Goal: Task Accomplishment & Management: Complete application form

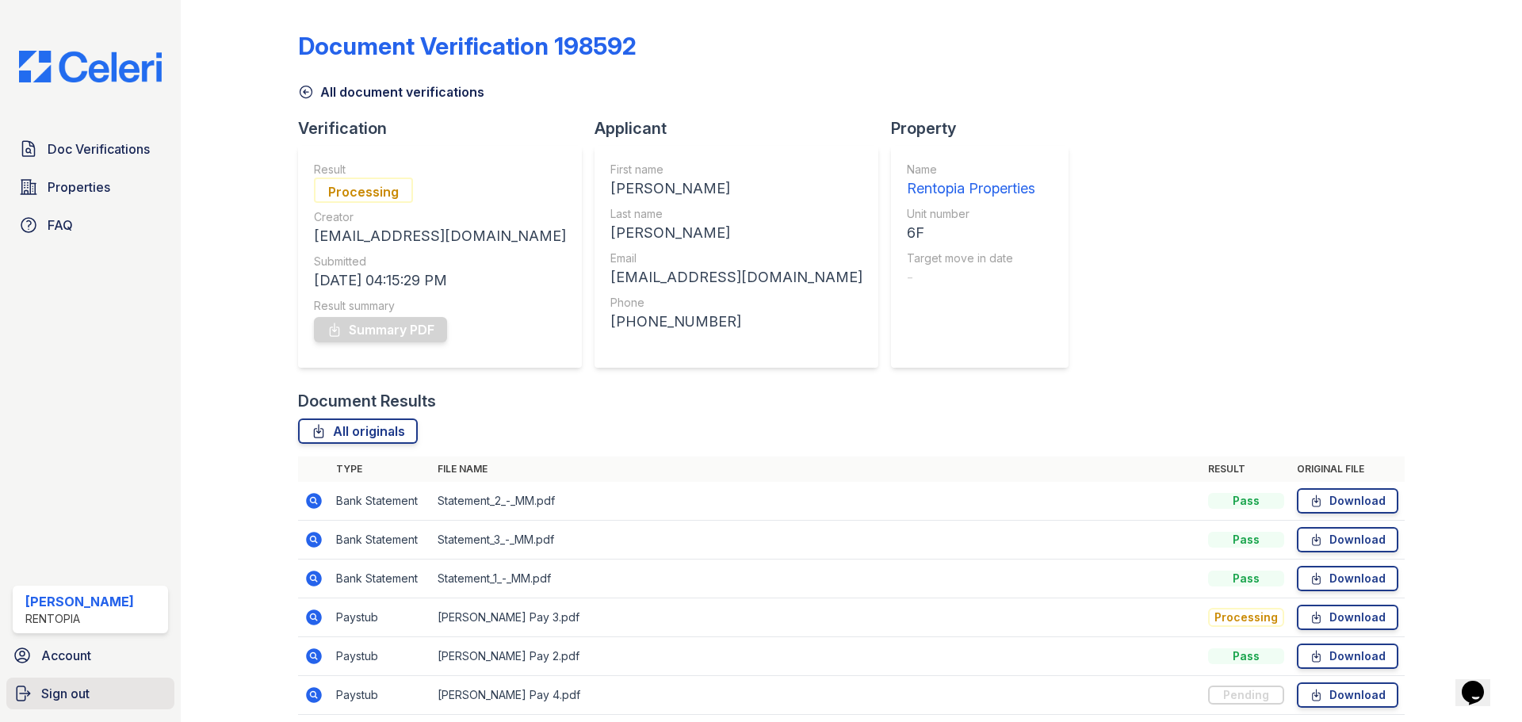
click at [86, 698] on span "Sign out" at bounding box center [65, 693] width 48 height 19
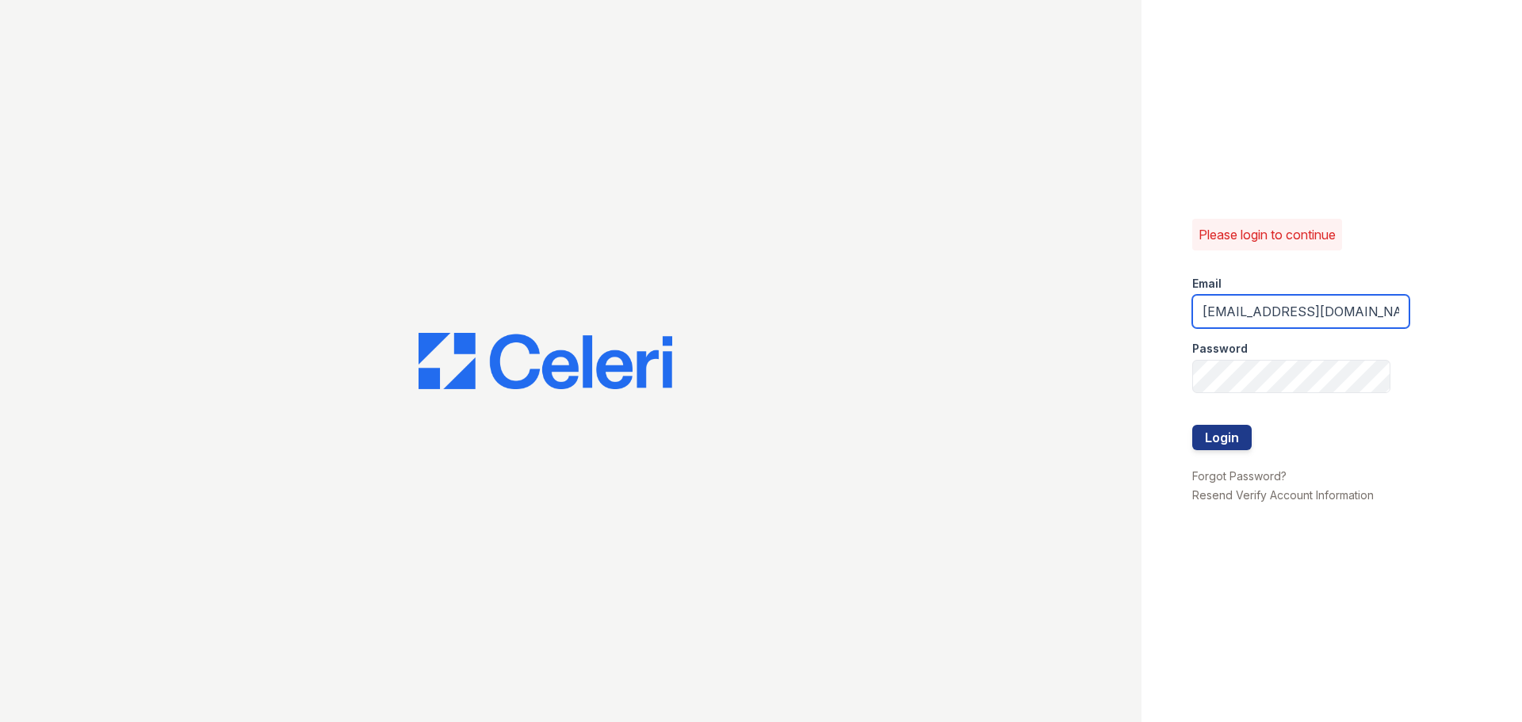
click at [1249, 320] on input "[EMAIL_ADDRESS][DOMAIN_NAME]" at bounding box center [1300, 311] width 217 height 33
type input "[EMAIL_ADDRESS][DOMAIN_NAME]"
click at [1195, 430] on button "Login" at bounding box center [1221, 437] width 59 height 25
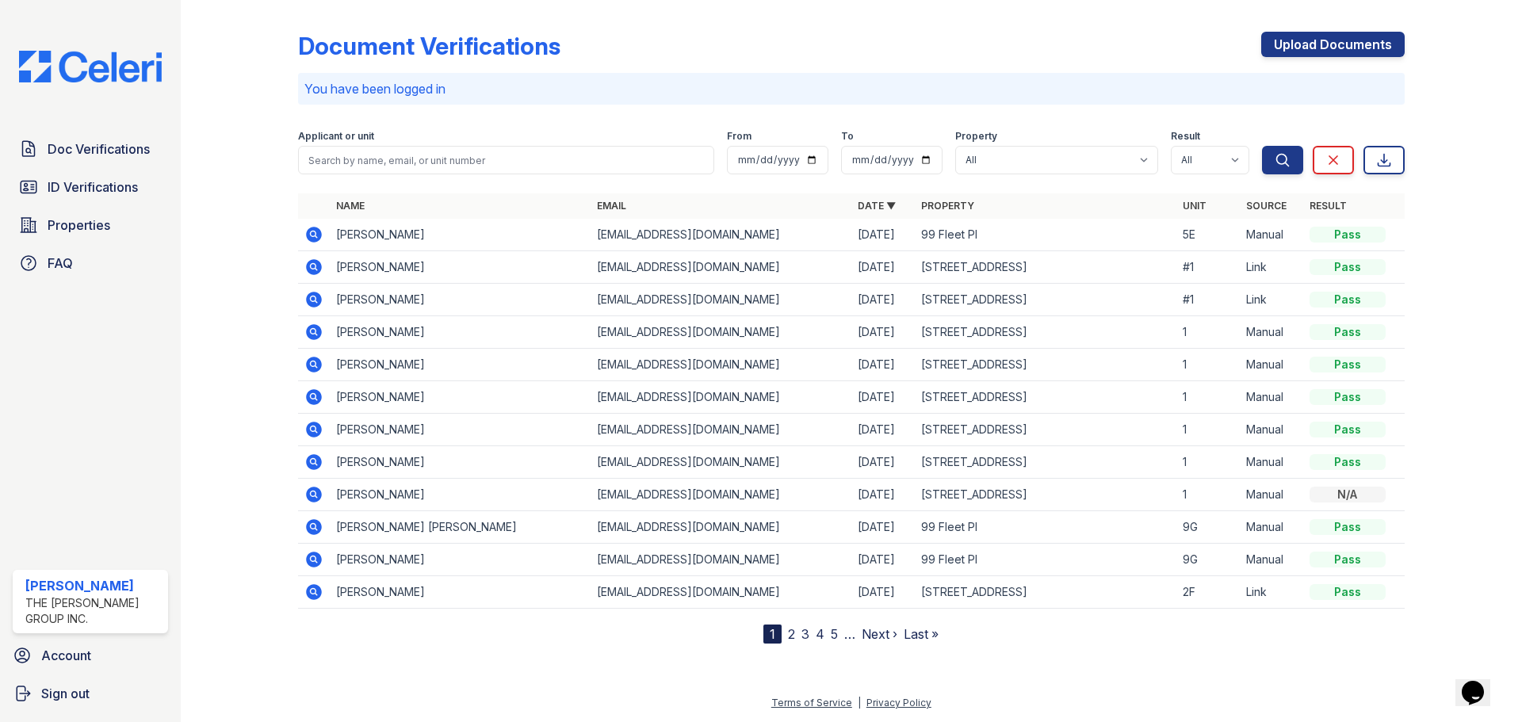
click at [1320, 31] on div "Document Verifications Upload Documents You have been logged in Filter Applican…" at bounding box center [851, 324] width 1106 height 637
click at [1320, 48] on link "Upload Documents" at bounding box center [1332, 44] width 143 height 25
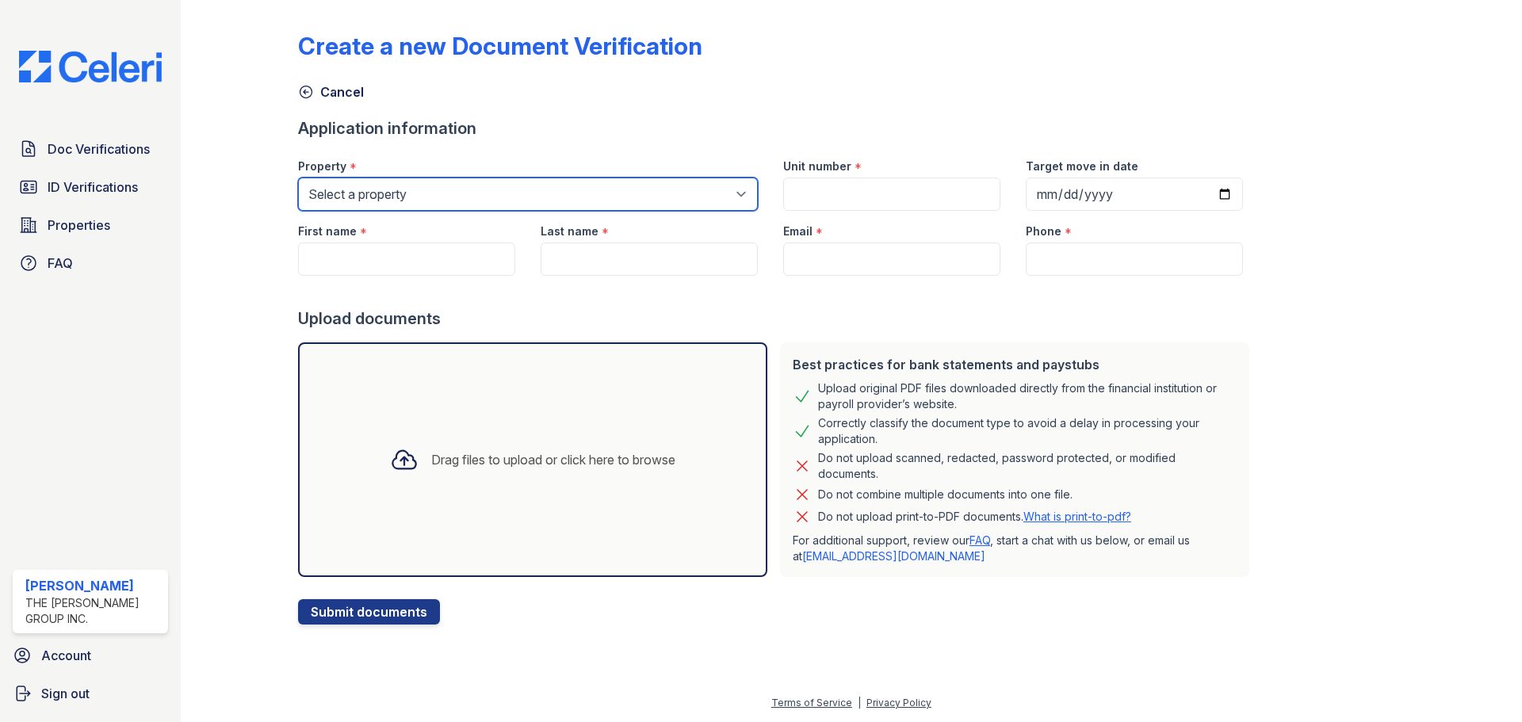
click at [430, 192] on select "Select a property 276 Nostrand Ave 679 Grand St 70 Bushwick Ave 735 Bushwick Av…" at bounding box center [528, 194] width 460 height 33
select select "5224"
click at [298, 178] on select "Select a property 276 Nostrand Ave 679 Grand St 70 Bushwick Ave 735 Bushwick Av…" at bounding box center [528, 194] width 460 height 33
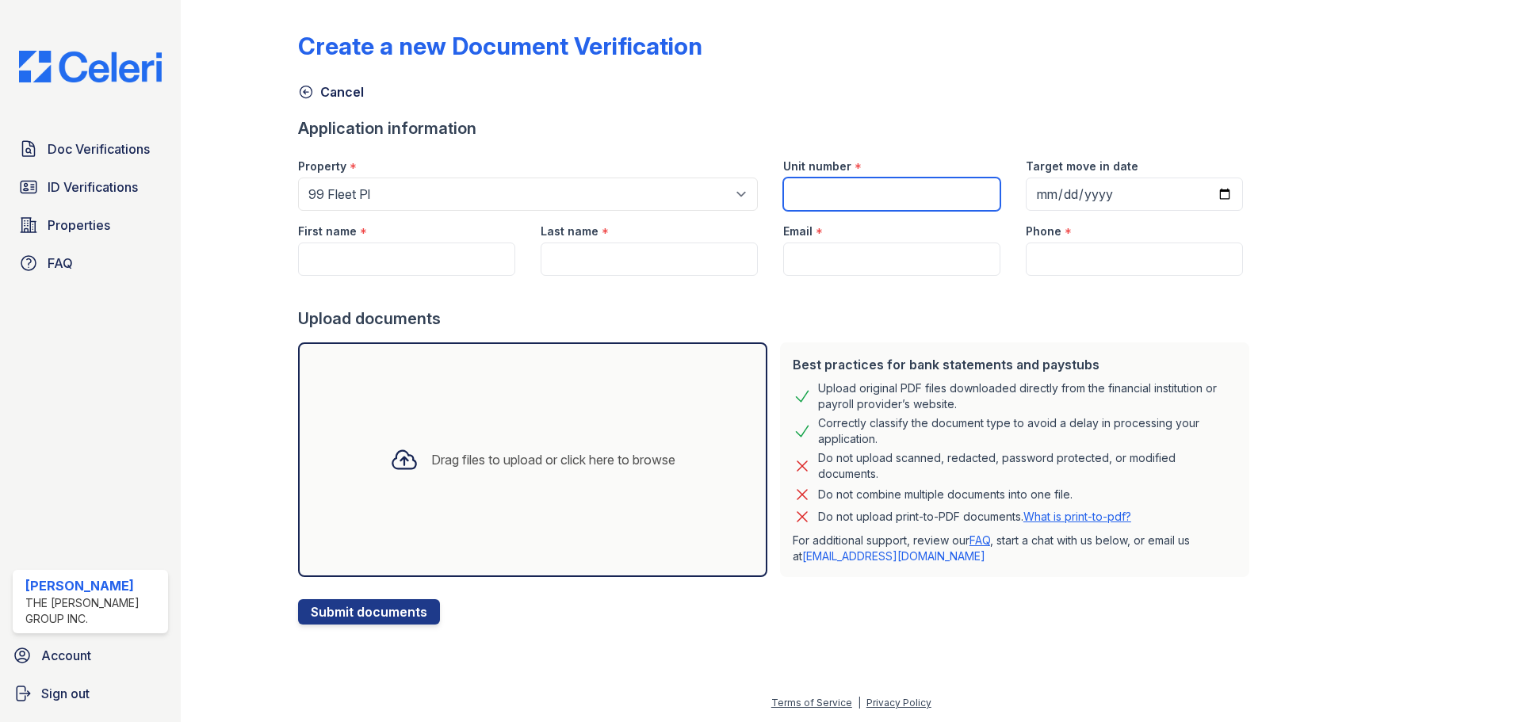
click at [920, 200] on input "Unit number" at bounding box center [891, 194] width 217 height 33
type input "13G"
click at [371, 262] on input "First name" at bounding box center [406, 259] width 217 height 33
paste input "Aadya Gadkari"
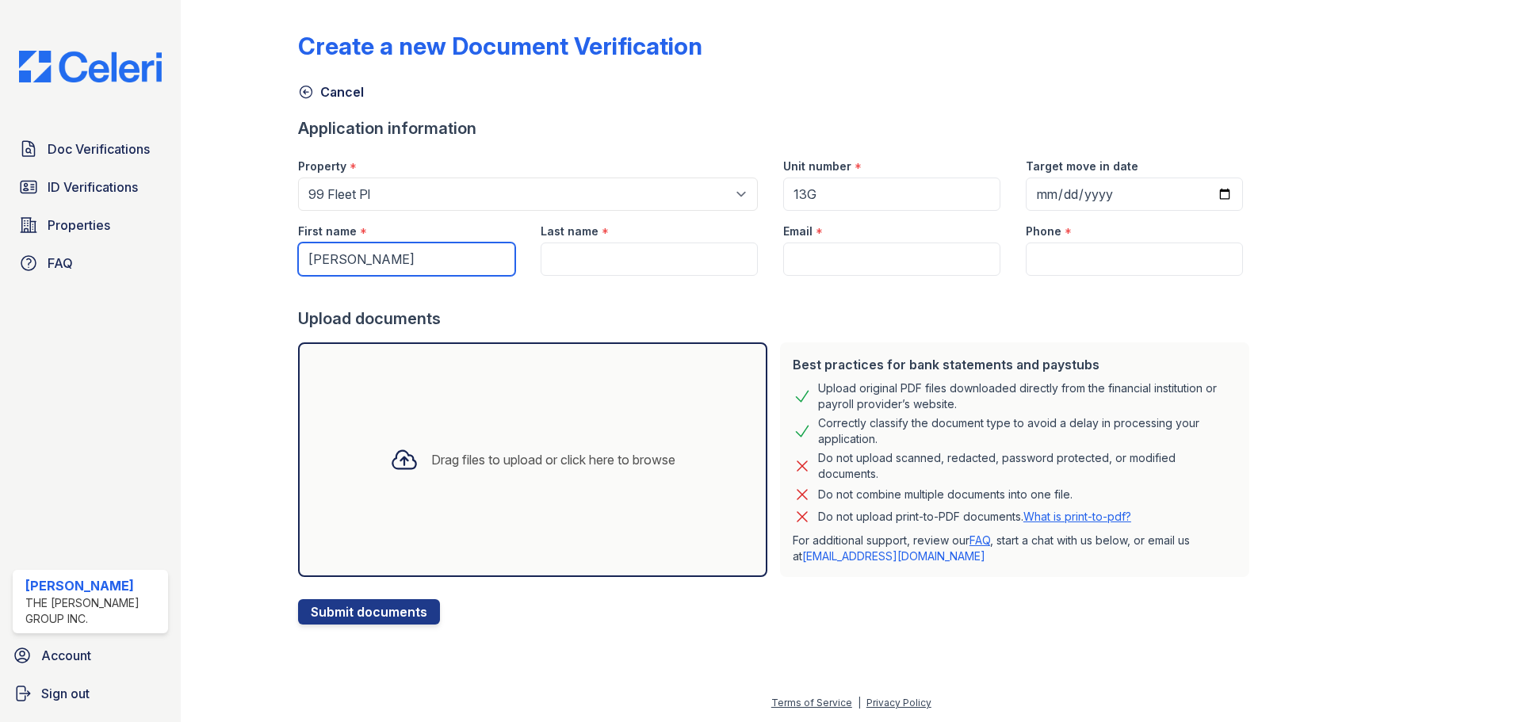
drag, startPoint x: 422, startPoint y: 263, endPoint x: 353, endPoint y: 266, distance: 68.2
click at [353, 266] on input "Aadya Gadkari" at bounding box center [406, 259] width 217 height 33
type input "Aadya"
click at [620, 255] on input "Last name" at bounding box center [648, 259] width 217 height 33
paste input "Gadkari"
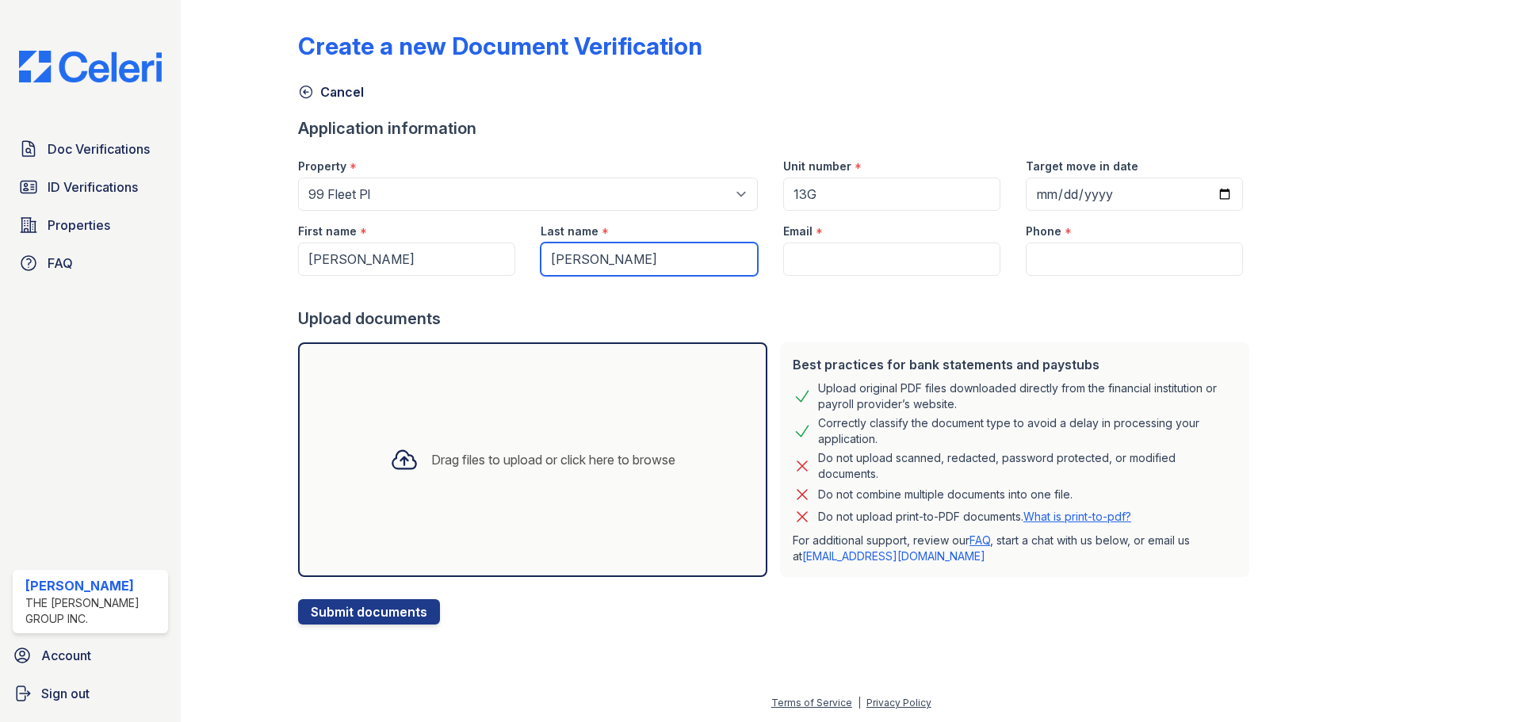
type input "Gadkari"
click at [824, 251] on input "Email" at bounding box center [891, 259] width 217 height 33
type input "[EMAIL_ADDRESS][DOMAIN_NAME]"
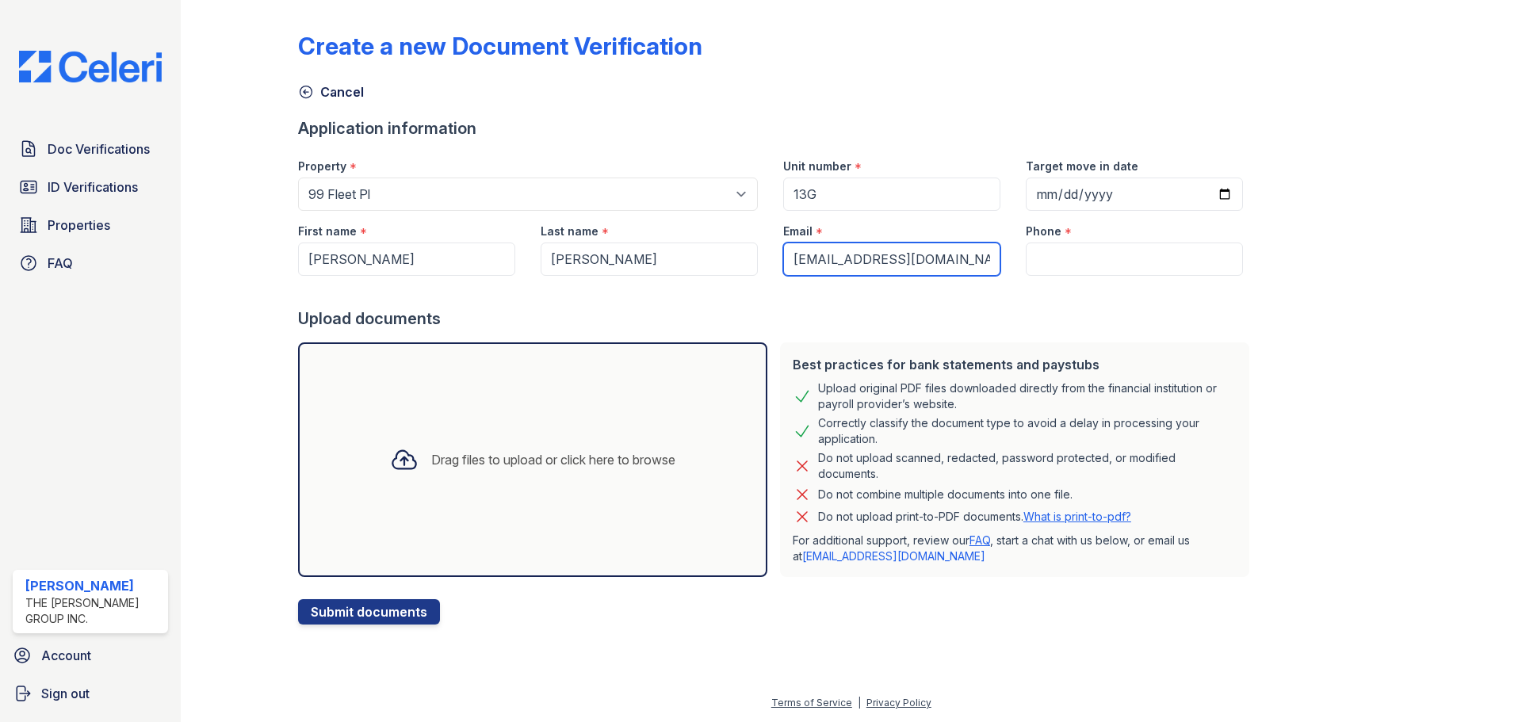
type input "9172021817"
drag, startPoint x: 522, startPoint y: 478, endPoint x: 533, endPoint y: 474, distance: 11.8
click at [522, 478] on div "Drag files to upload or click here to browse" at bounding box center [532, 460] width 311 height 54
click at [558, 438] on div "Drag files to upload or click here to browse" at bounding box center [532, 460] width 311 height 54
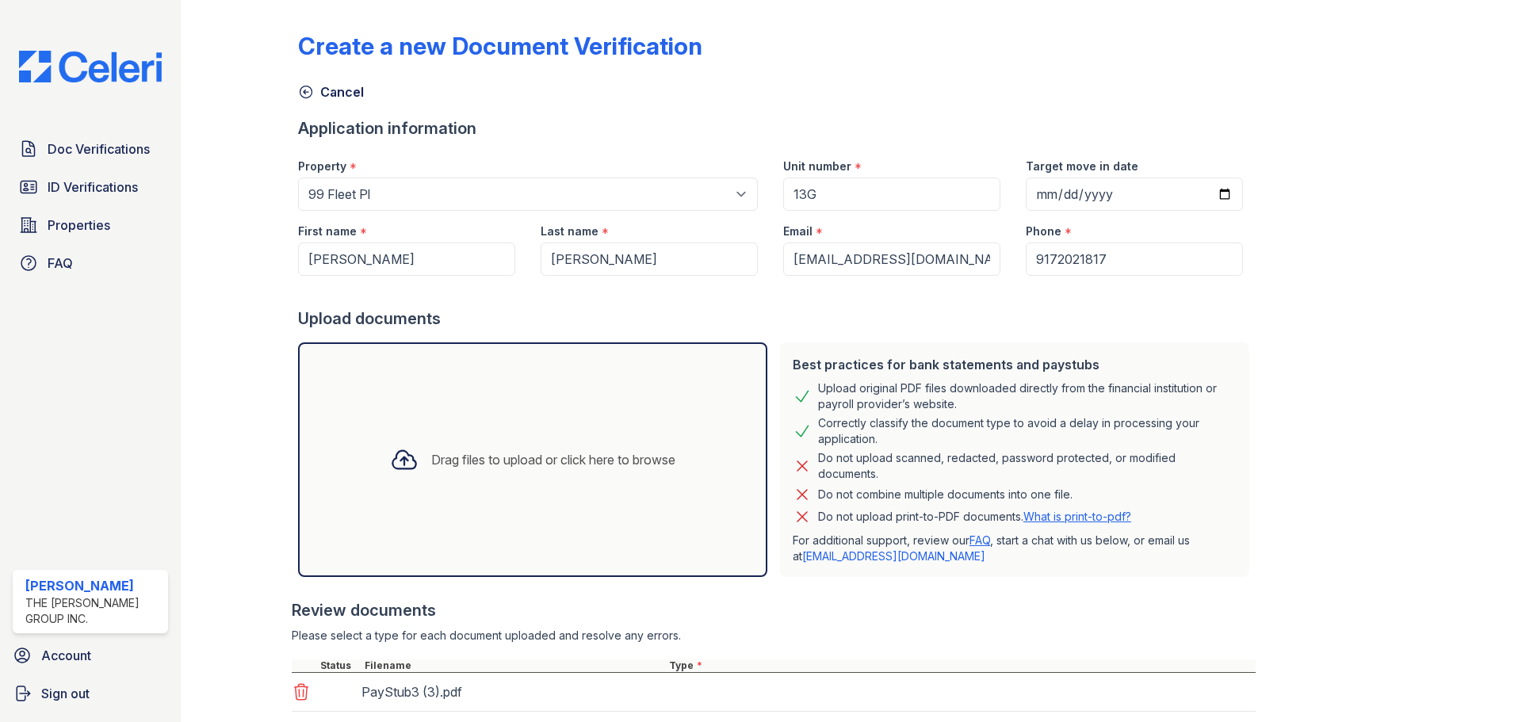
scroll to position [372, 0]
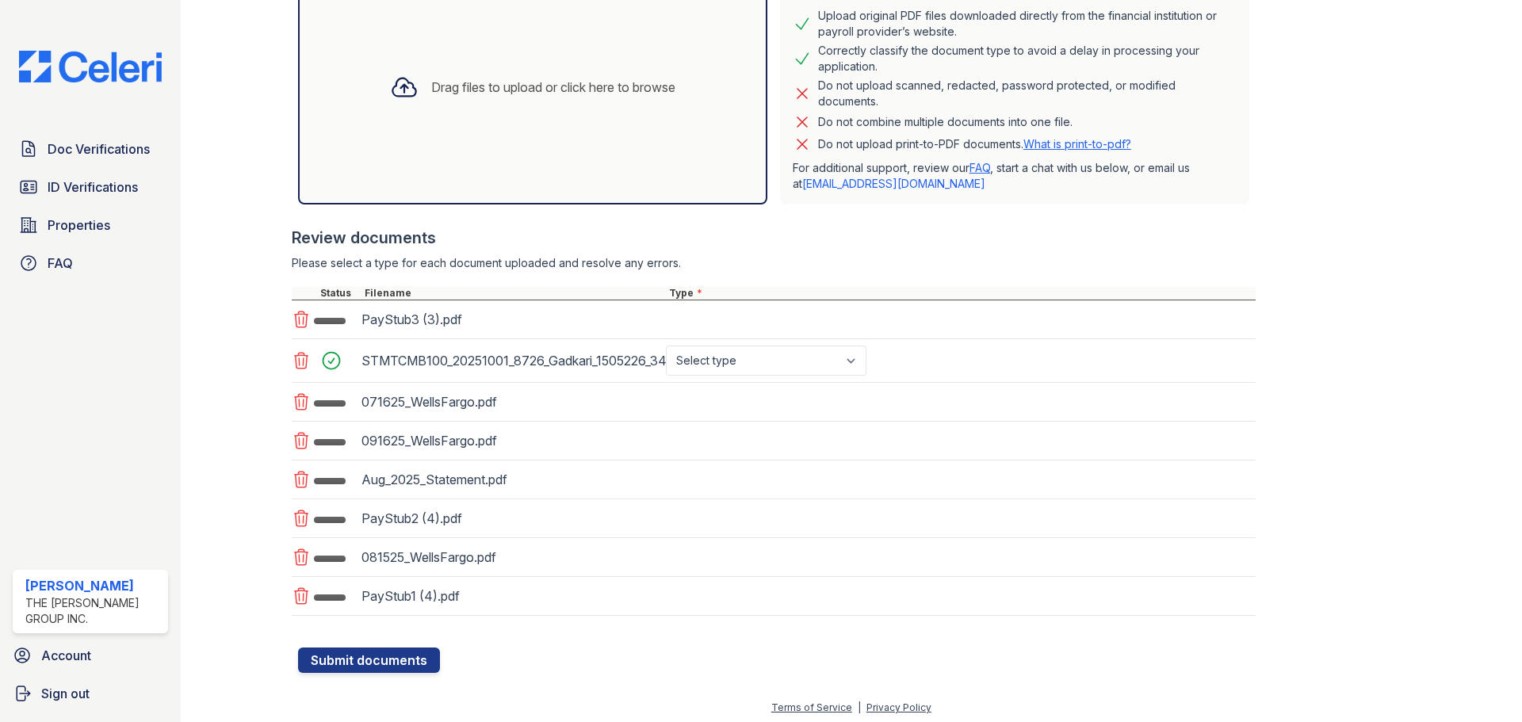
click at [758, 311] on div "PayStub3 (3).pdf" at bounding box center [774, 319] width 964 height 39
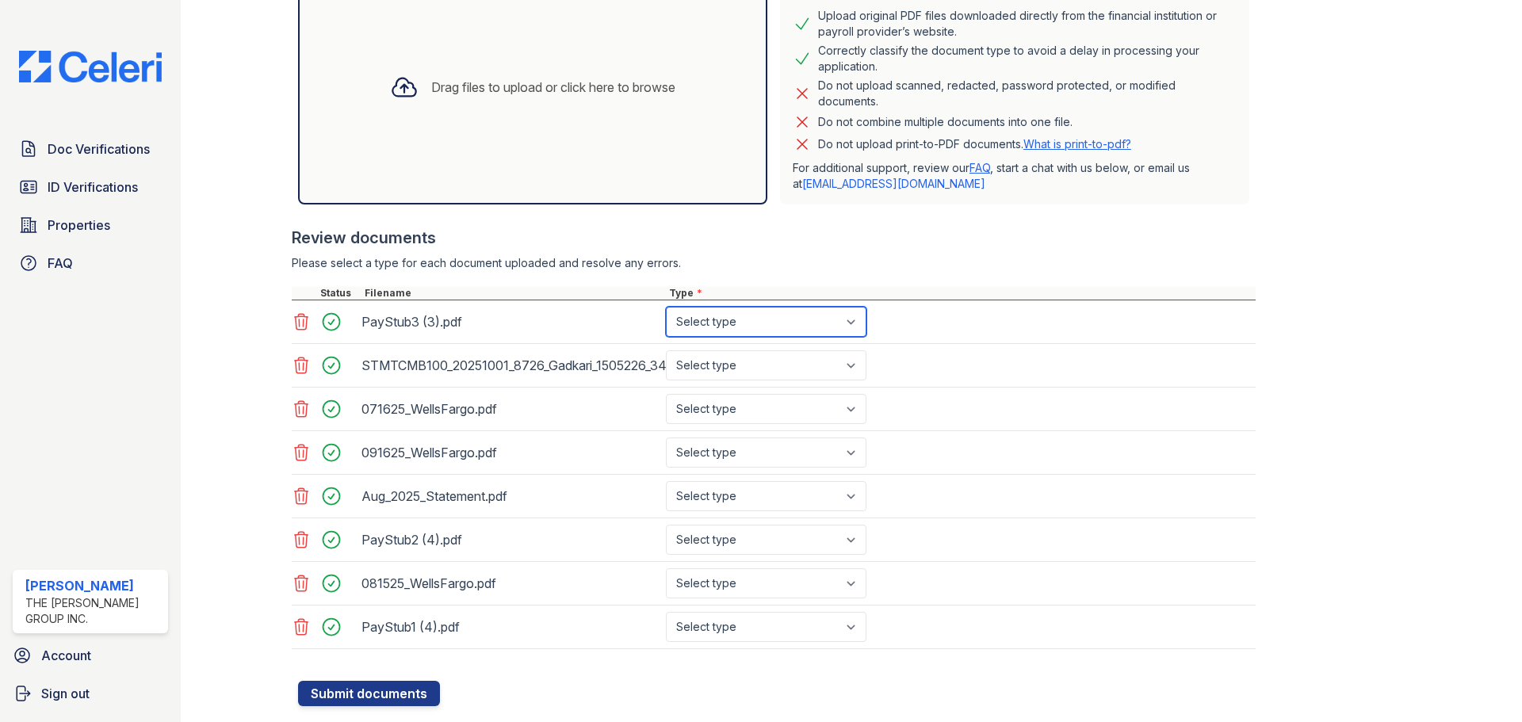
click at [752, 318] on select "Select type Paystub Bank Statement Offer Letter Tax Documents Benefit Award Let…" at bounding box center [766, 322] width 201 height 30
select select "paystub"
click at [666, 307] on select "Select type Paystub Bank Statement Offer Letter Tax Documents Benefit Award Let…" at bounding box center [766, 322] width 201 height 30
click at [744, 369] on select "Select type Paystub Bank Statement Offer Letter Tax Documents Benefit Award Let…" at bounding box center [766, 365] width 201 height 30
select select "bank_statement"
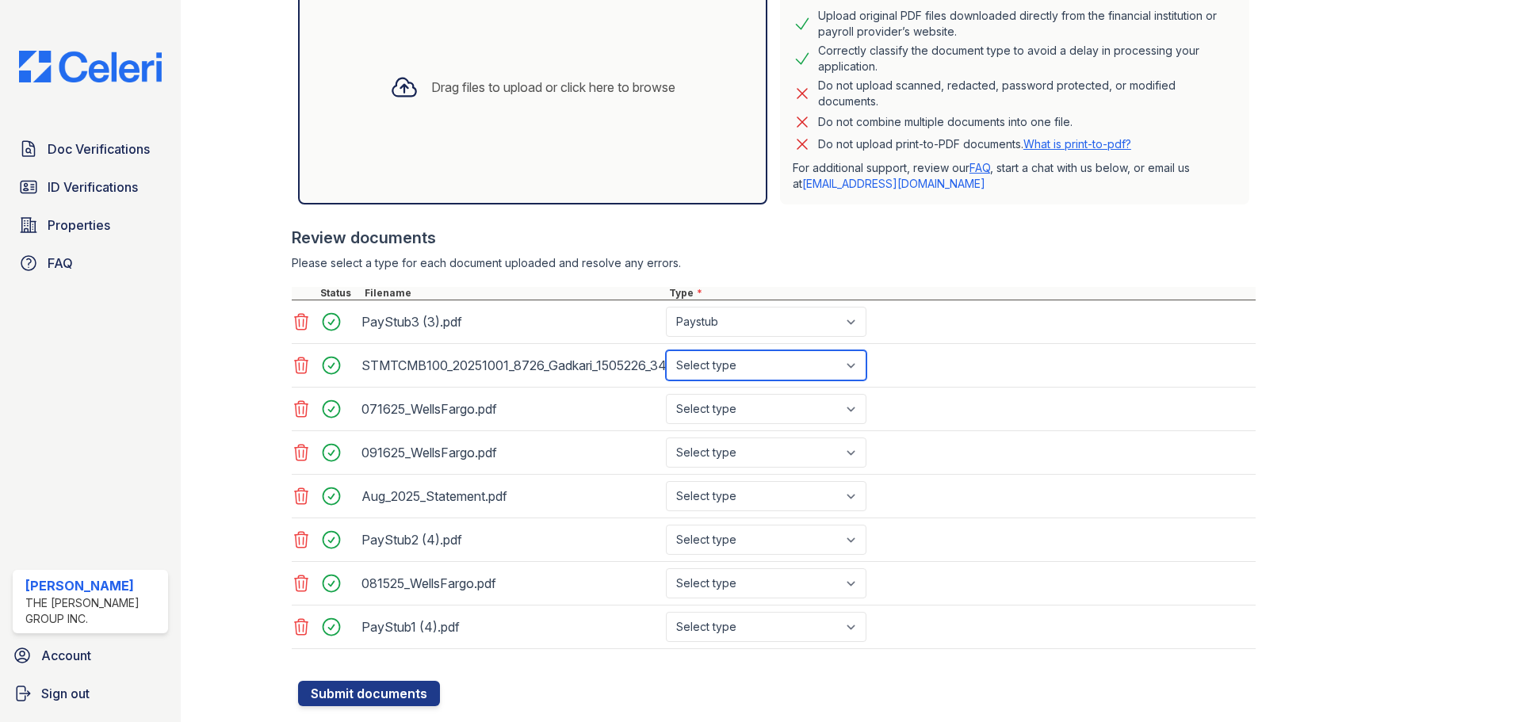
click at [666, 350] on select "Select type Paystub Bank Statement Offer Letter Tax Documents Benefit Award Let…" at bounding box center [766, 365] width 201 height 30
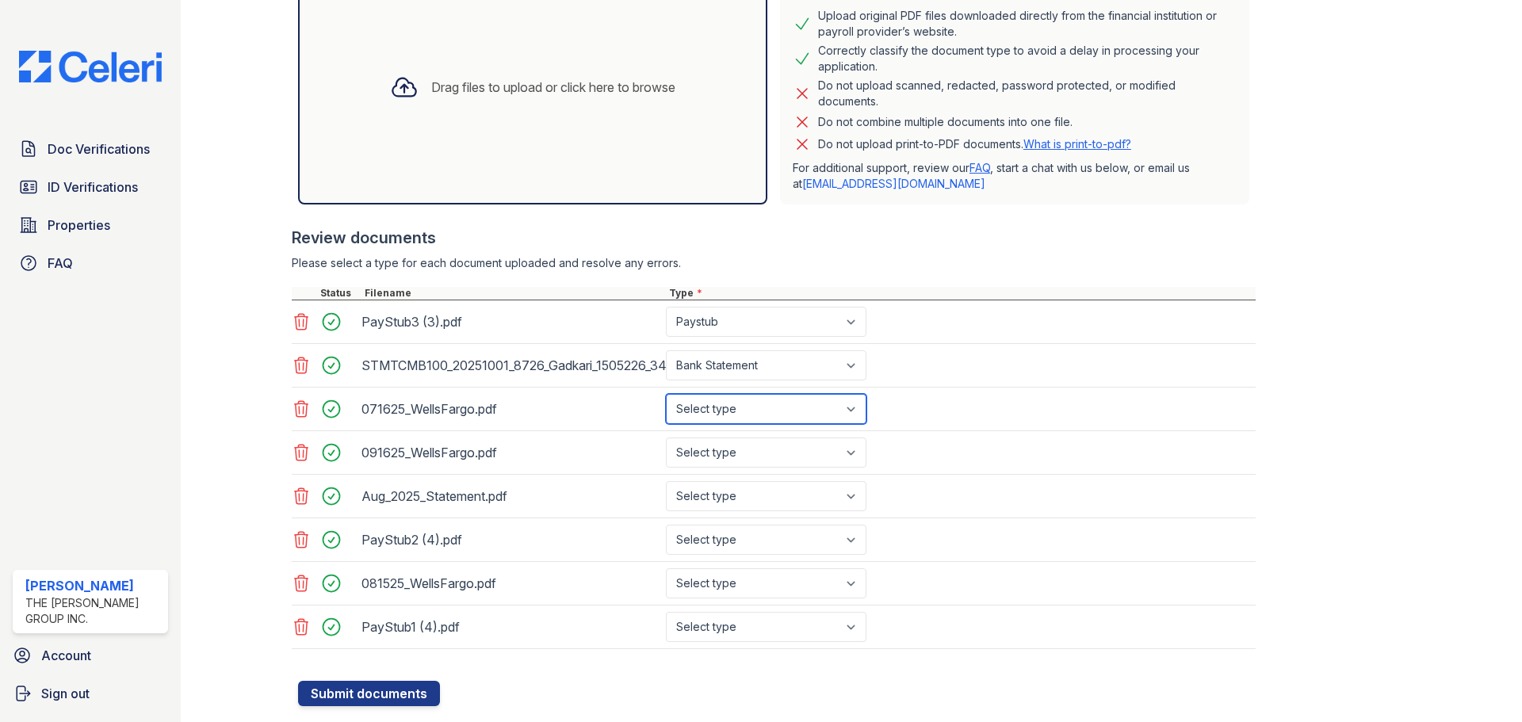
click at [721, 418] on select "Select type Paystub Bank Statement Offer Letter Tax Documents Benefit Award Let…" at bounding box center [766, 409] width 201 height 30
select select "bank_statement"
click at [666, 394] on select "Select type Paystub Bank Statement Offer Letter Tax Documents Benefit Award Let…" at bounding box center [766, 409] width 201 height 30
click at [718, 459] on select "Select type Paystub Bank Statement Offer Letter Tax Documents Benefit Award Let…" at bounding box center [766, 452] width 201 height 30
select select "bank_statement"
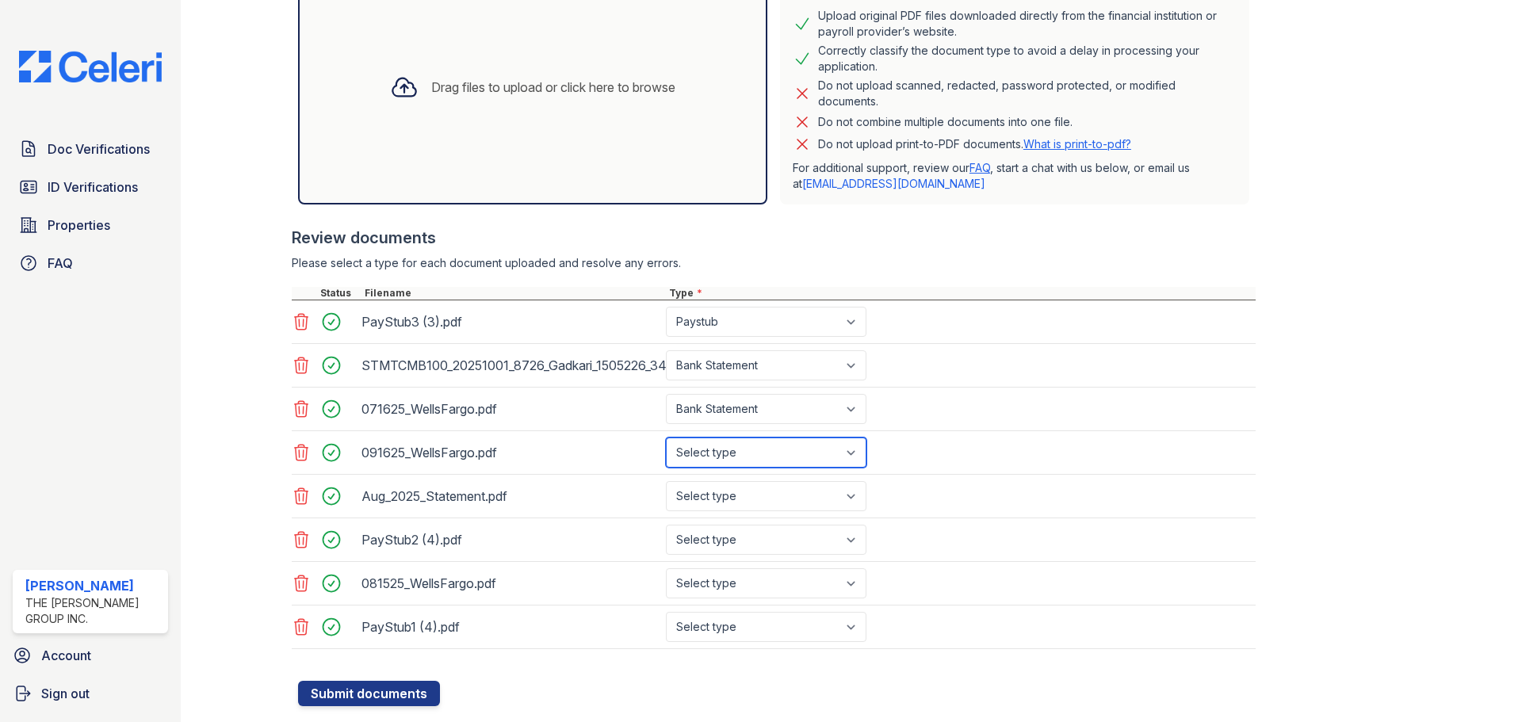
click at [666, 437] on select "Select type Paystub Bank Statement Offer Letter Tax Documents Benefit Award Let…" at bounding box center [766, 452] width 201 height 30
click at [714, 502] on select "Select type Paystub Bank Statement Offer Letter Tax Documents Benefit Award Let…" at bounding box center [766, 496] width 201 height 30
select select "bank_statement"
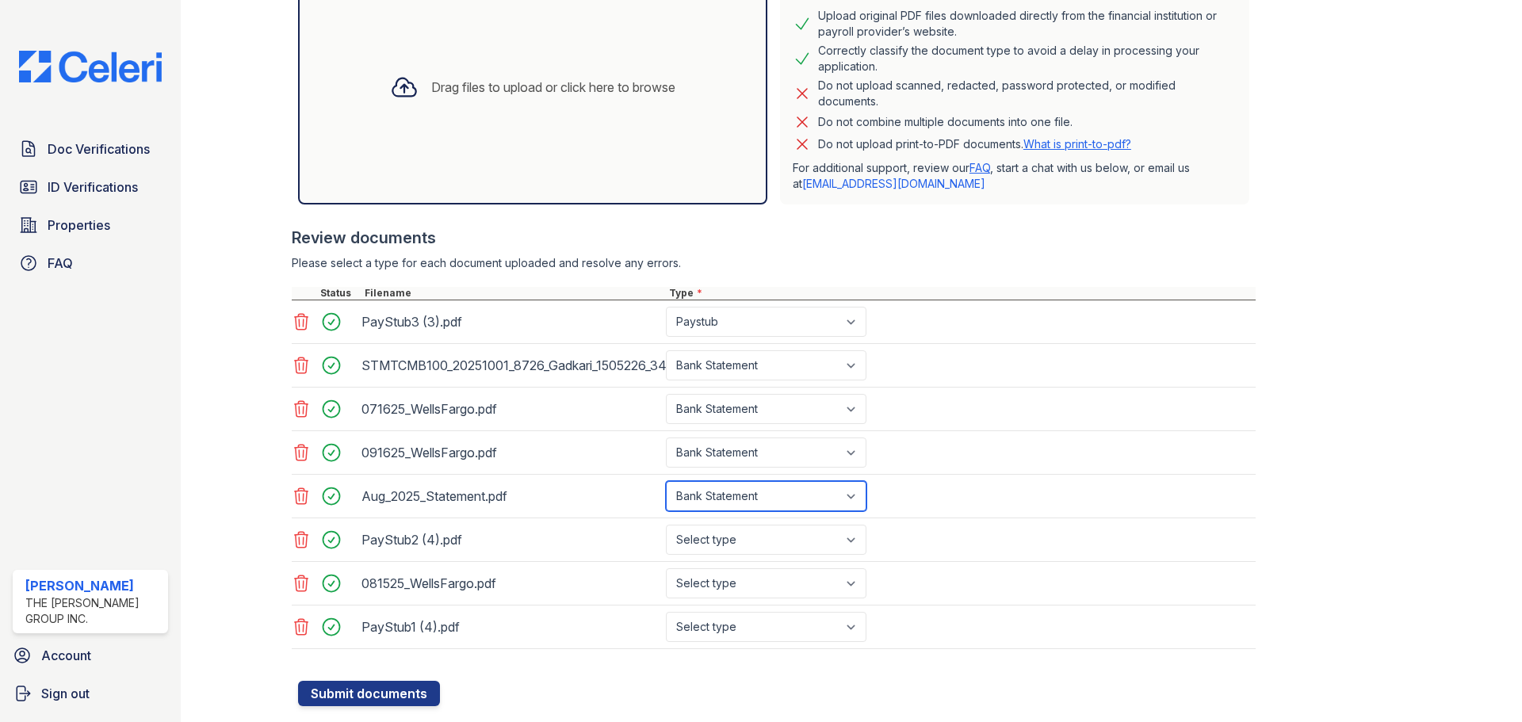
click at [666, 481] on select "Select type Paystub Bank Statement Offer Letter Tax Documents Benefit Award Let…" at bounding box center [766, 496] width 201 height 30
click at [737, 549] on select "Select type Paystub Bank Statement Offer Letter Tax Documents Benefit Award Let…" at bounding box center [766, 540] width 201 height 30
select select "paystub"
click at [666, 525] on select "Select type Paystub Bank Statement Offer Letter Tax Documents Benefit Award Let…" at bounding box center [766, 540] width 201 height 30
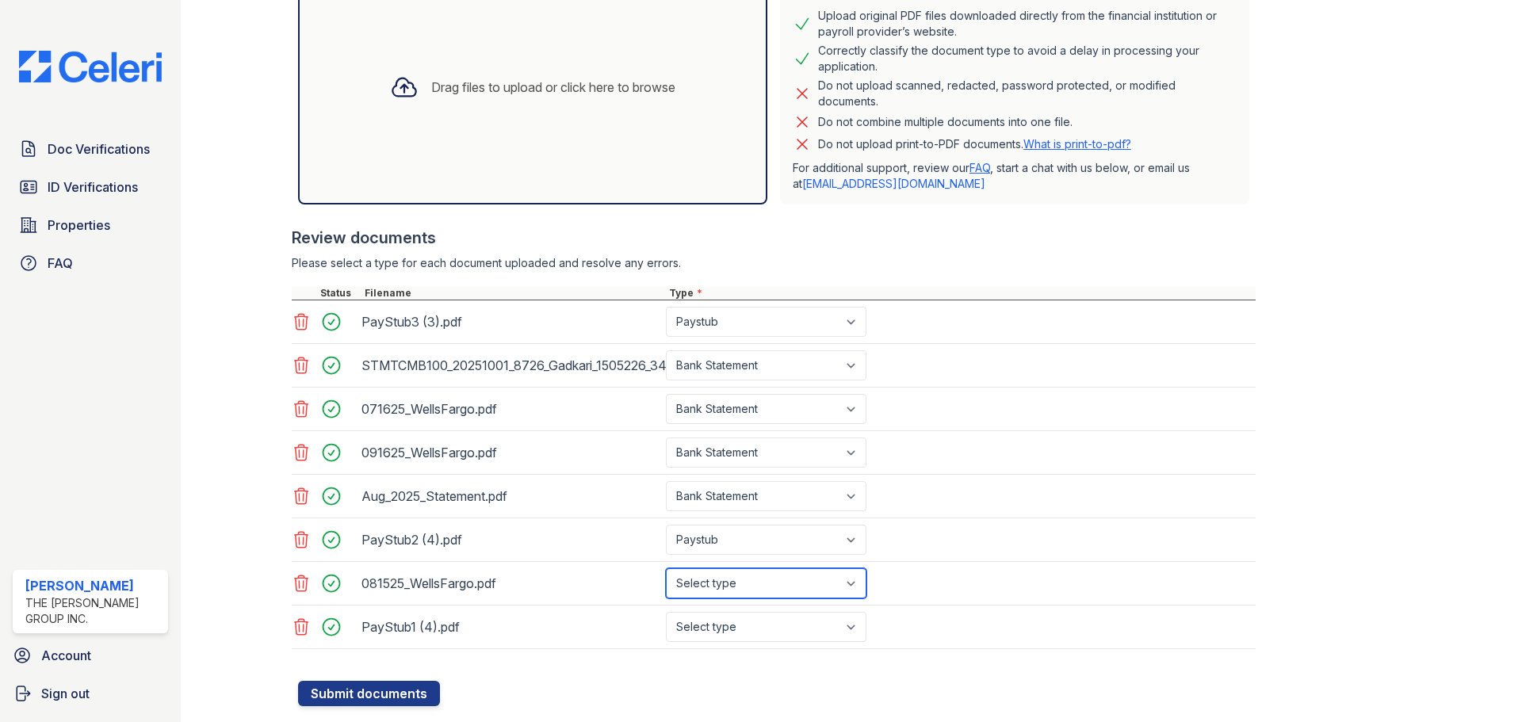
click at [720, 586] on select "Select type Paystub Bank Statement Offer Letter Tax Documents Benefit Award Let…" at bounding box center [766, 583] width 201 height 30
select select "bank_statement"
click at [666, 568] on select "Select type Paystub Bank Statement Offer Letter Tax Documents Benefit Award Let…" at bounding box center [766, 583] width 201 height 30
drag, startPoint x: 301, startPoint y: 496, endPoint x: 445, endPoint y: 543, distance: 151.6
click at [301, 496] on icon at bounding box center [301, 496] width 19 height 19
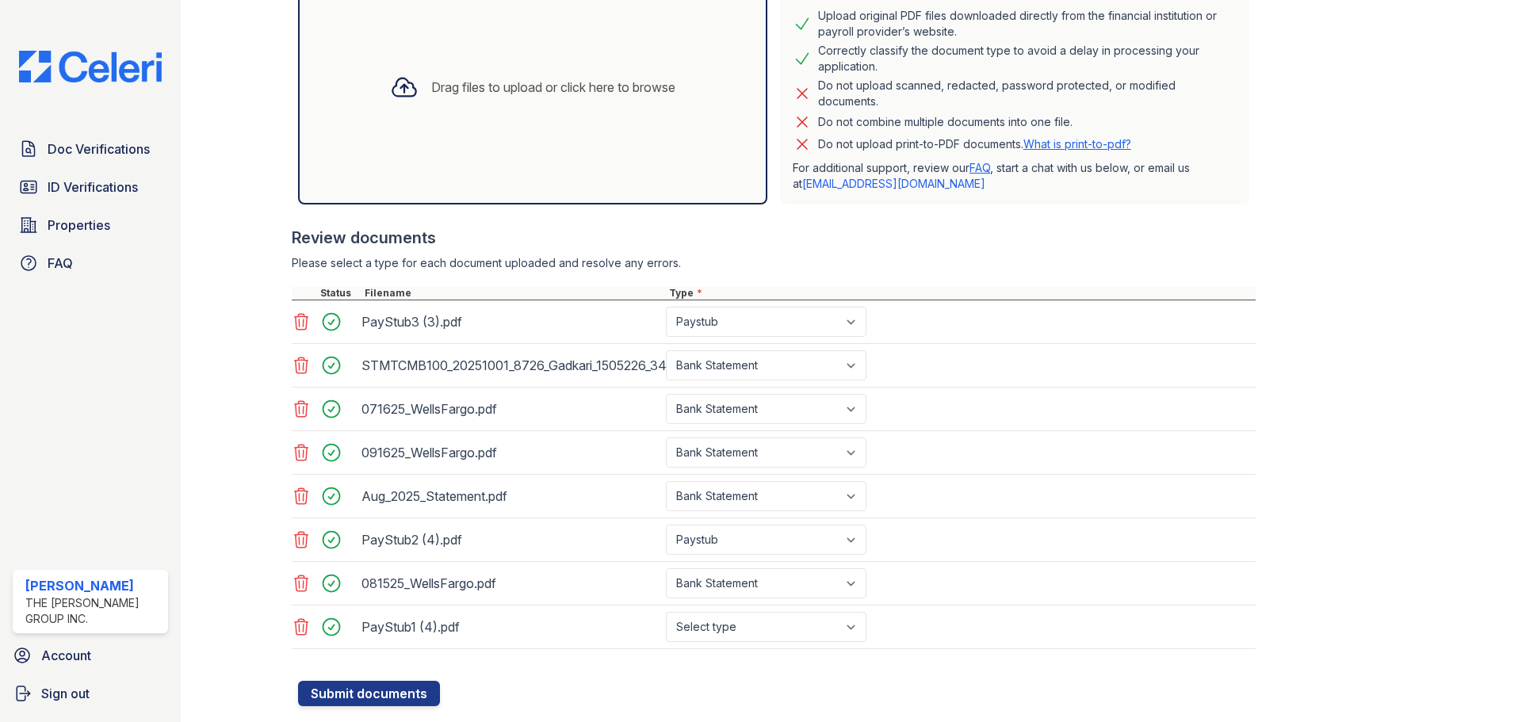
scroll to position [367, 0]
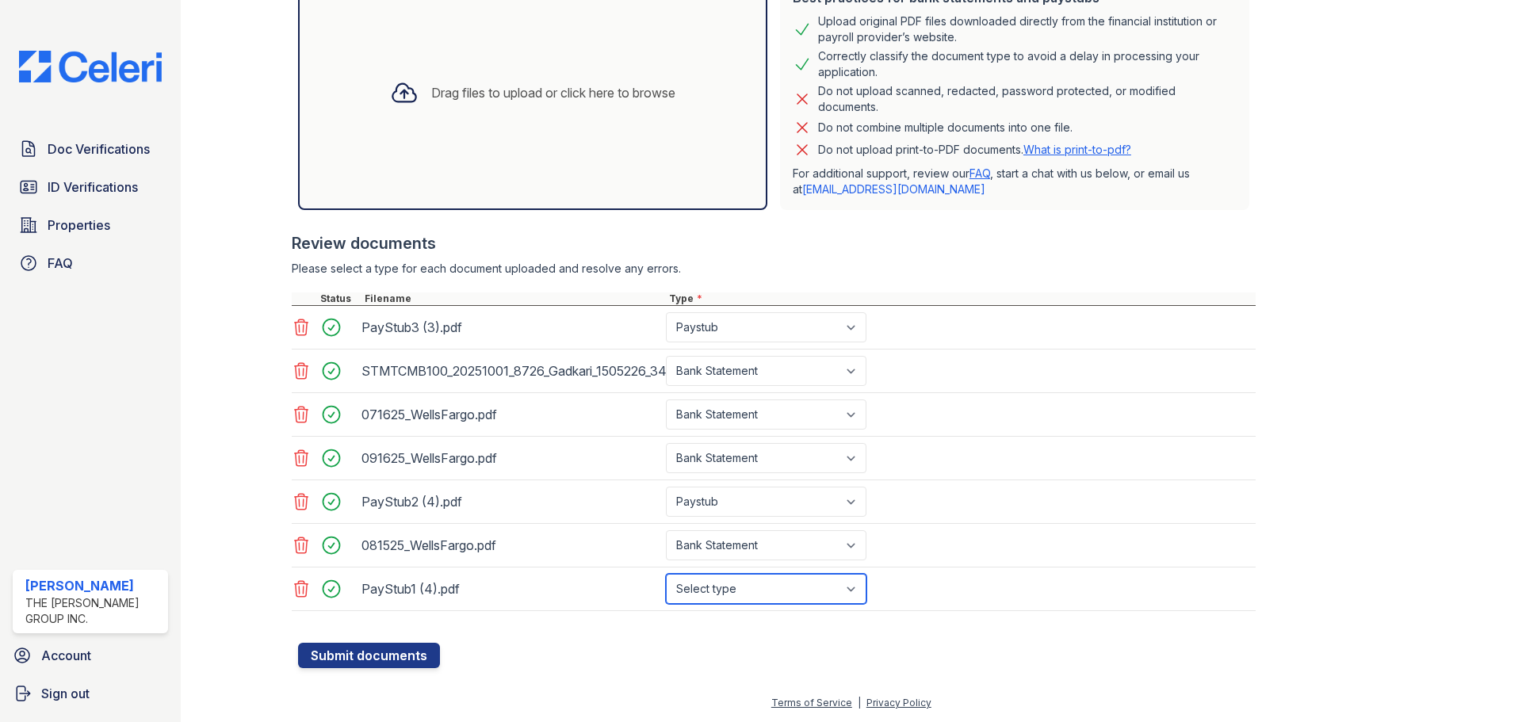
click at [714, 587] on select "Select type Paystub Bank Statement Offer Letter Tax Documents Benefit Award Let…" at bounding box center [766, 589] width 201 height 30
select select "paystub"
click at [666, 574] on select "Select type Paystub Bank Statement Offer Letter Tax Documents Benefit Award Let…" at bounding box center [766, 589] width 201 height 30
click at [330, 651] on button "Submit documents" at bounding box center [369, 655] width 142 height 25
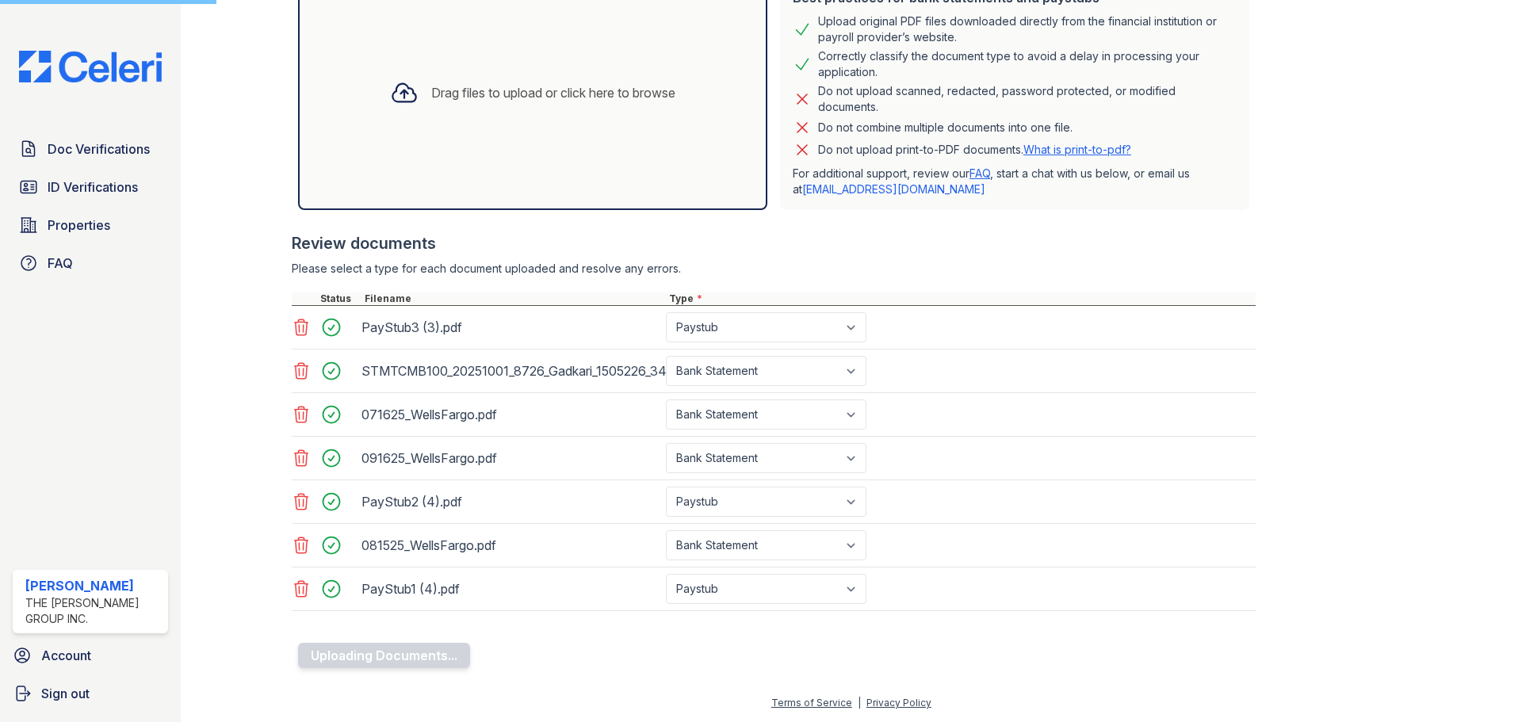
scroll to position [0, 0]
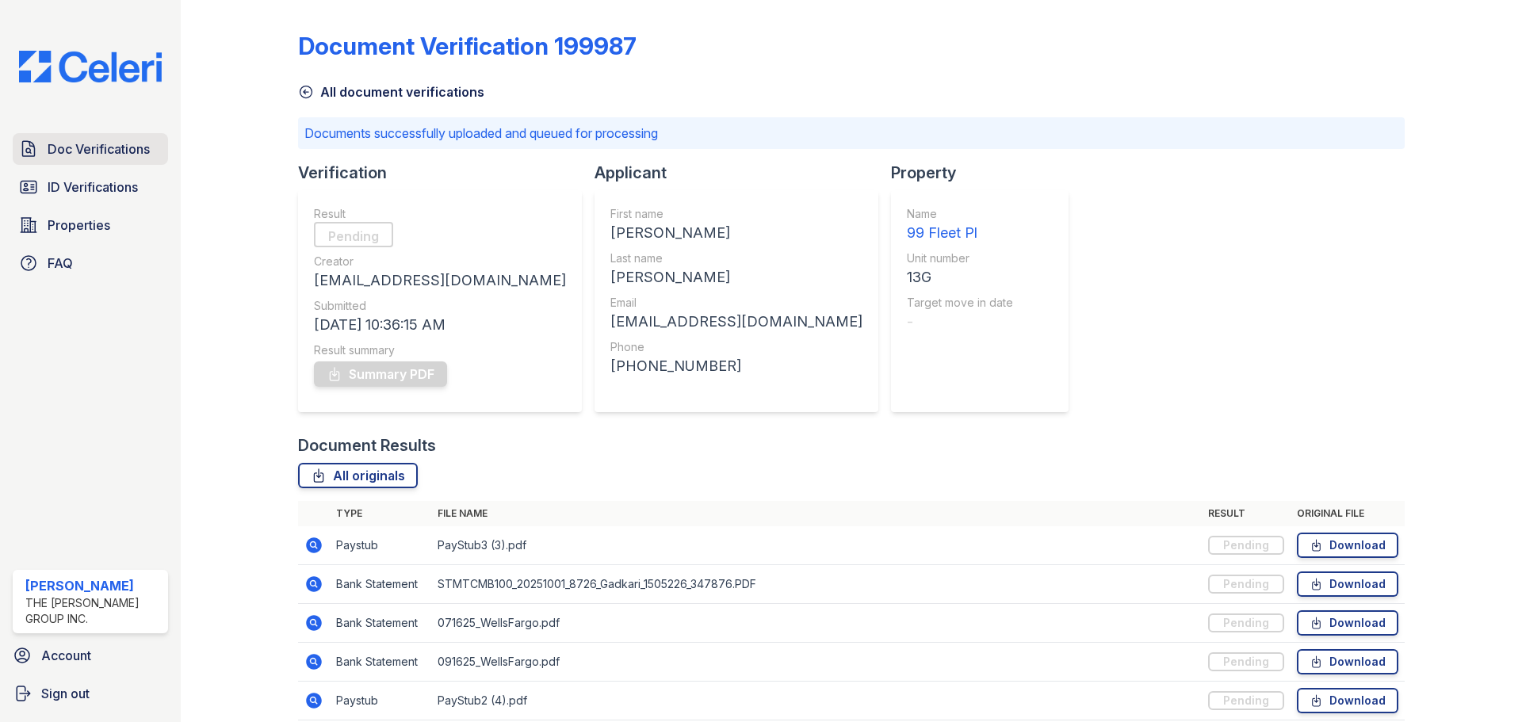
click at [117, 156] on span "Doc Verifications" at bounding box center [99, 148] width 102 height 19
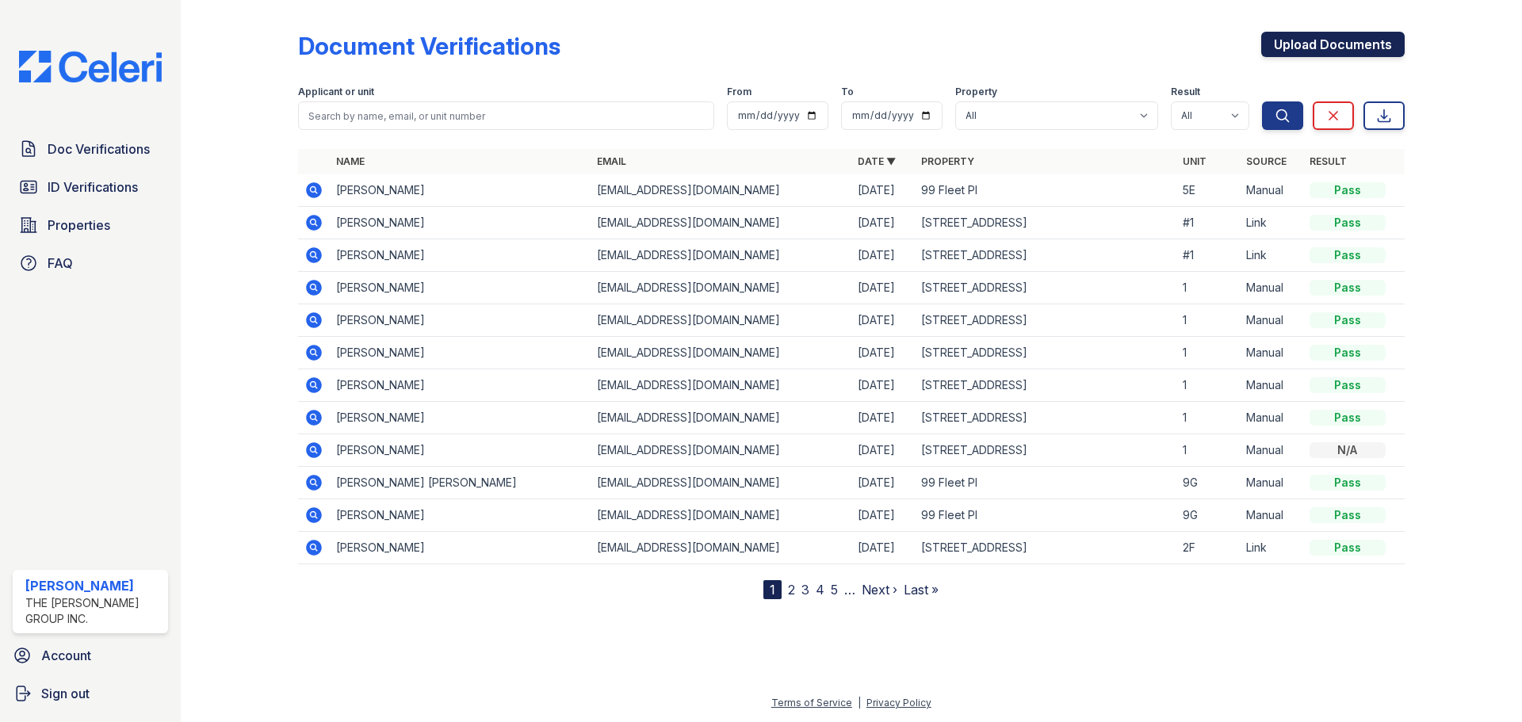
click at [1355, 48] on link "Upload Documents" at bounding box center [1332, 44] width 143 height 25
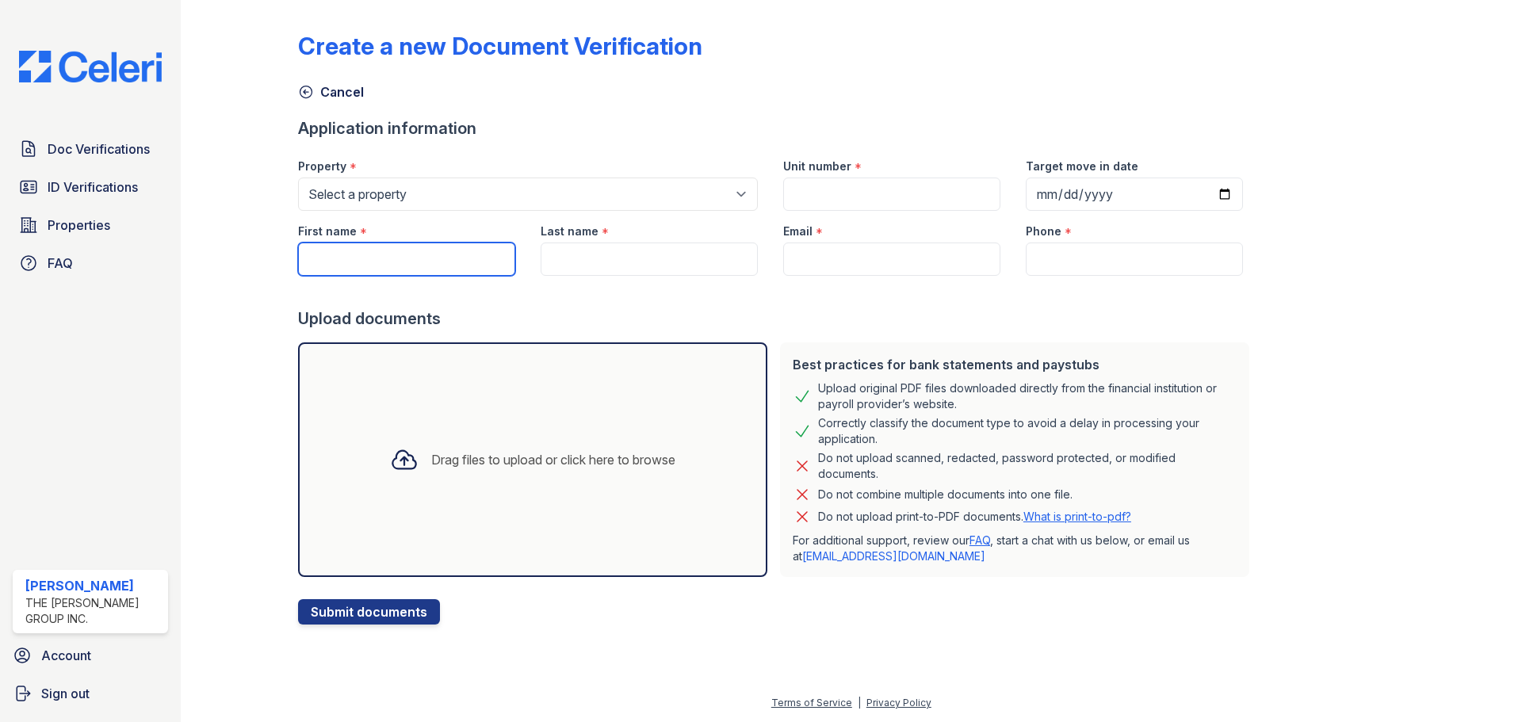
click at [364, 262] on input "First name" at bounding box center [406, 259] width 217 height 33
paste input "Akhil Reddy"
drag, startPoint x: 430, startPoint y: 262, endPoint x: 343, endPoint y: 266, distance: 86.5
click at [343, 266] on input "Akhil Reddy" at bounding box center [406, 259] width 217 height 33
type input "[PERSON_NAME]"
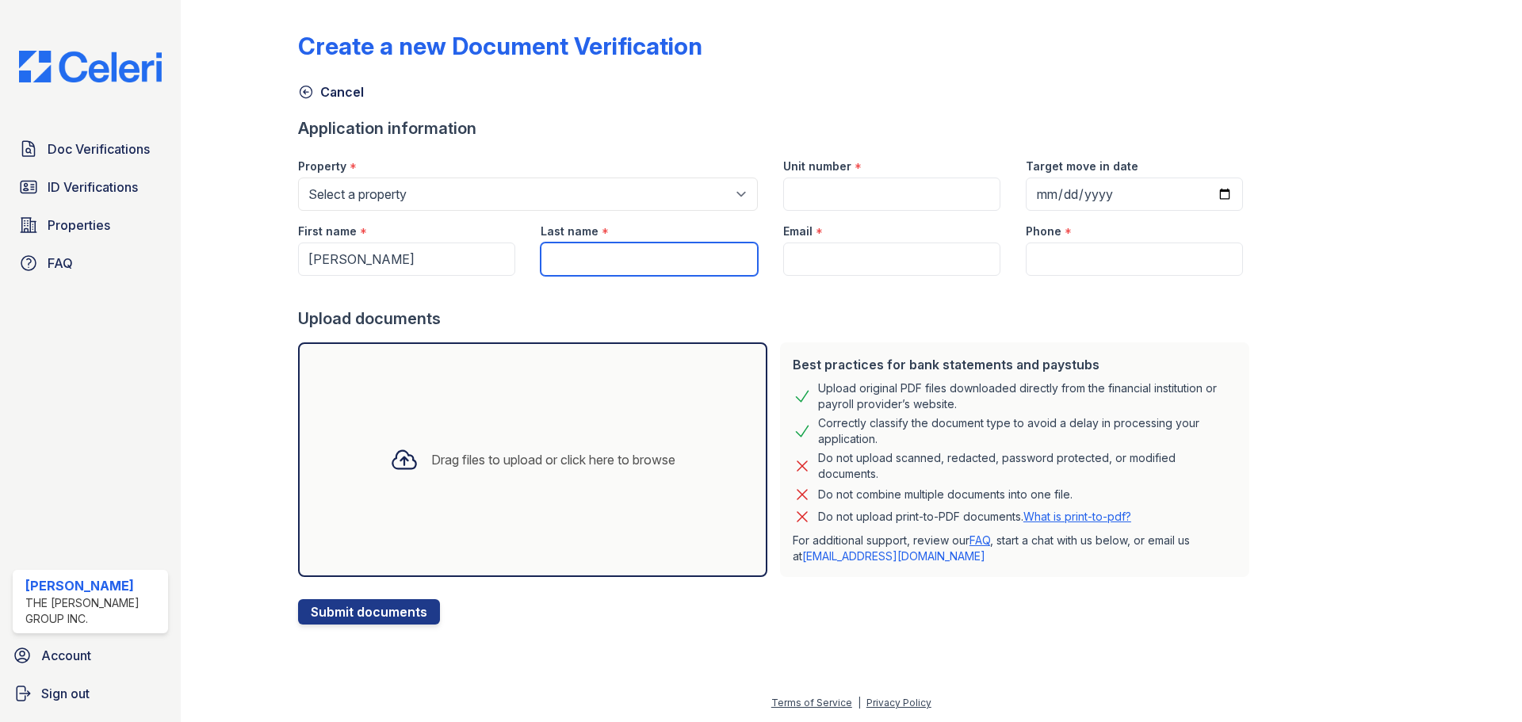
click at [567, 259] on input "Last name" at bounding box center [648, 259] width 217 height 33
paste input "Reddy"
type input "Reddy"
click at [833, 256] on input "Email" at bounding box center [891, 259] width 217 height 33
type input "[EMAIL_ADDRESS][DOMAIN_NAME]"
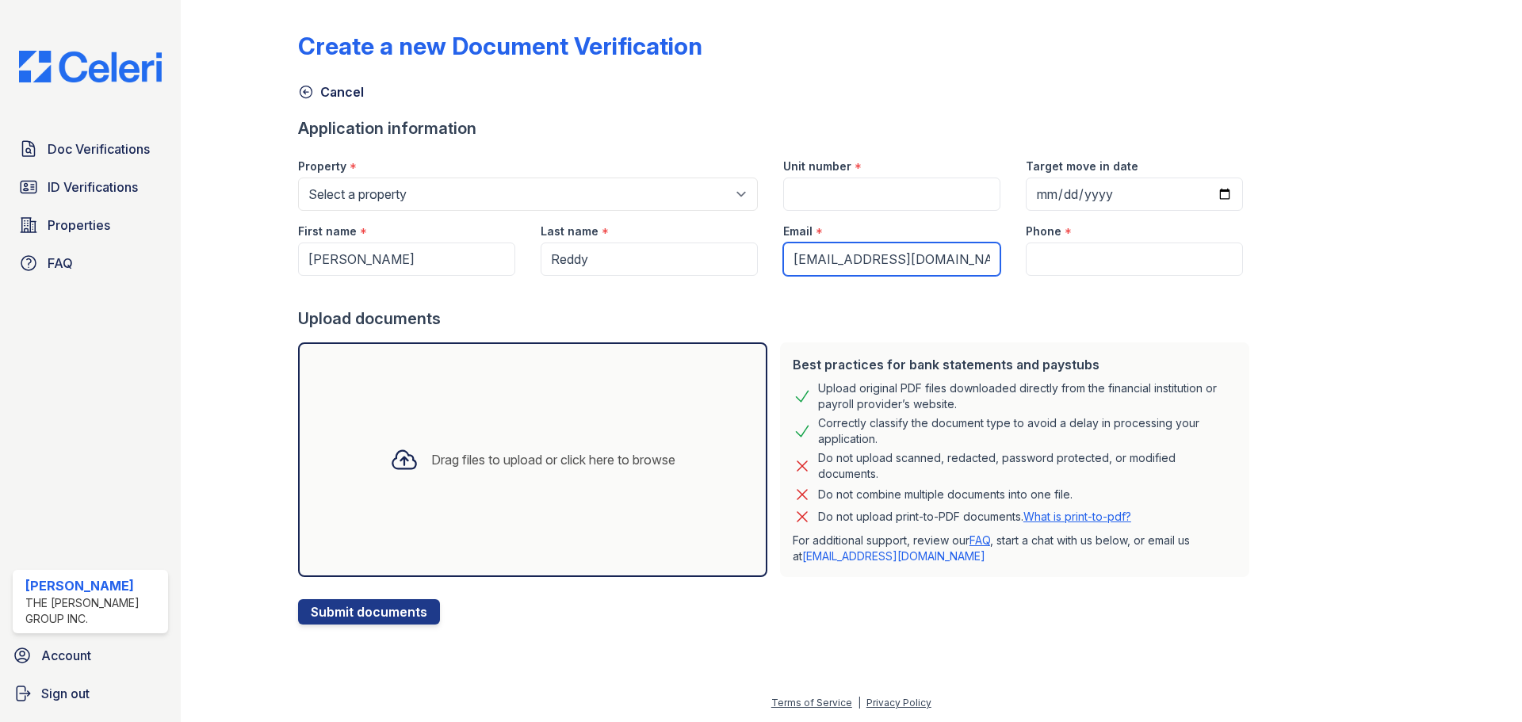
type input "9172021817"
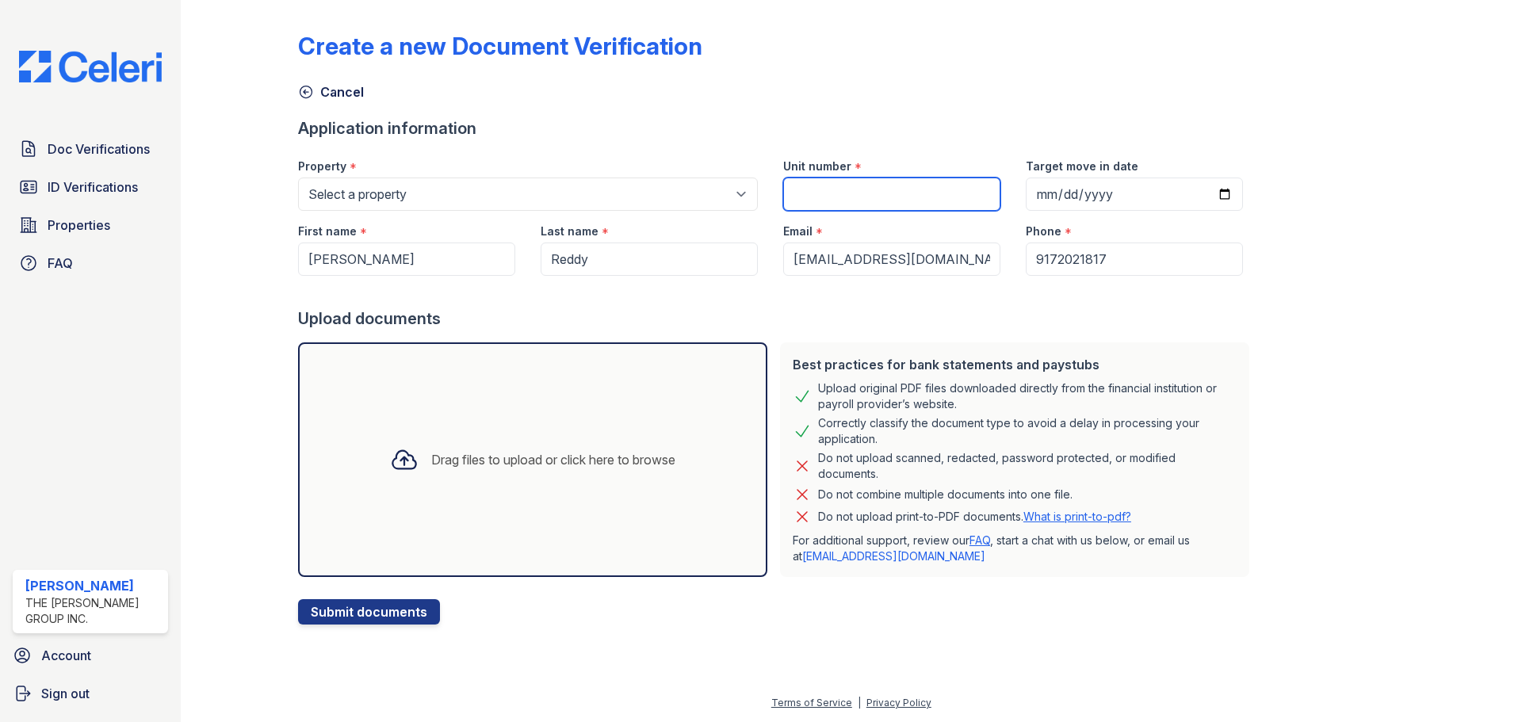
click at [901, 195] on input "Unit number" at bounding box center [891, 194] width 217 height 33
type input "13G"
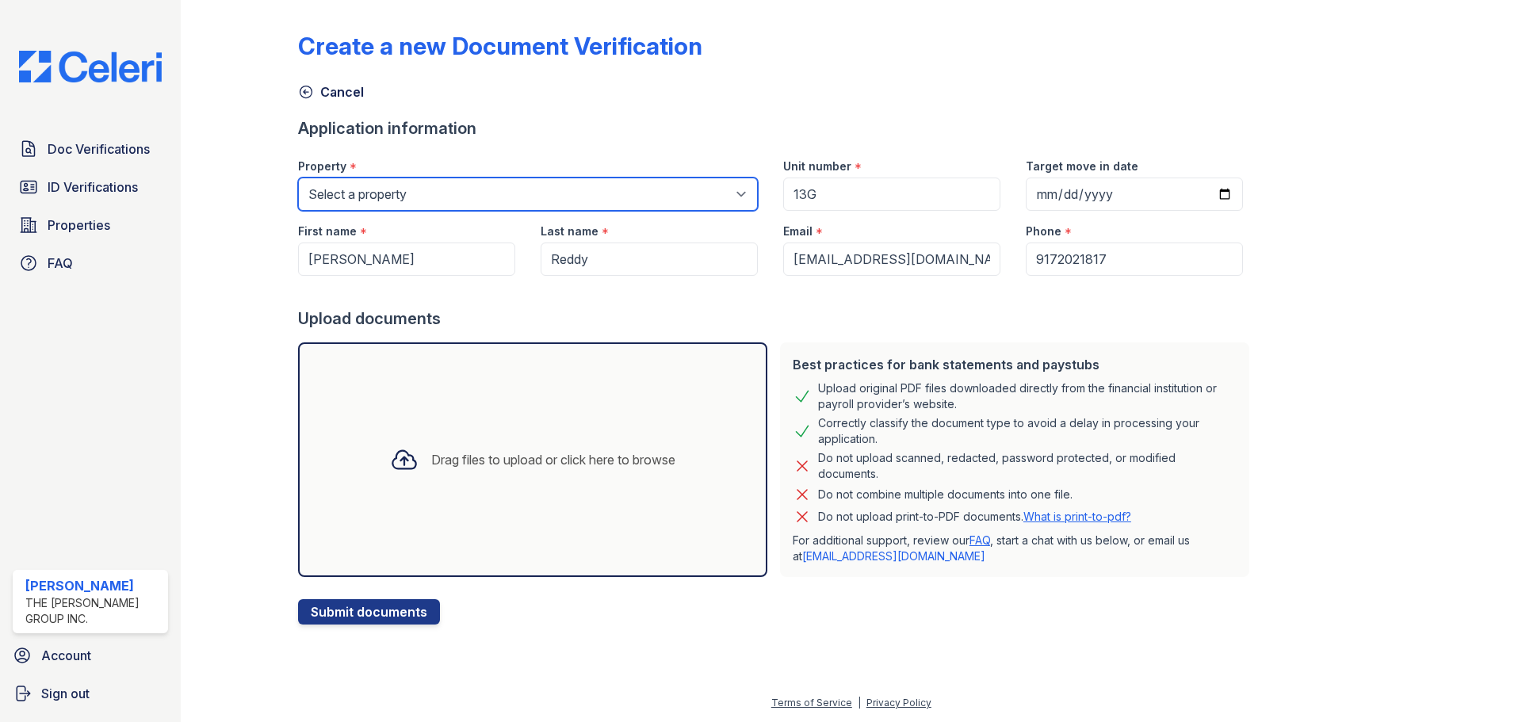
click at [424, 197] on select "Select a property 276 Nostrand Ave 679 Grand St 70 Bushwick Ave 735 Bushwick Av…" at bounding box center [528, 194] width 460 height 33
select select "5224"
click at [298, 178] on select "Select a property 276 Nostrand Ave 679 Grand St 70 Bushwick Ave 735 Bushwick Av…" at bounding box center [528, 194] width 460 height 33
click at [598, 503] on div "Drag files to upload or click here to browse" at bounding box center [532, 459] width 469 height 235
click at [597, 477] on div "Drag files to upload or click here to browse" at bounding box center [532, 460] width 311 height 54
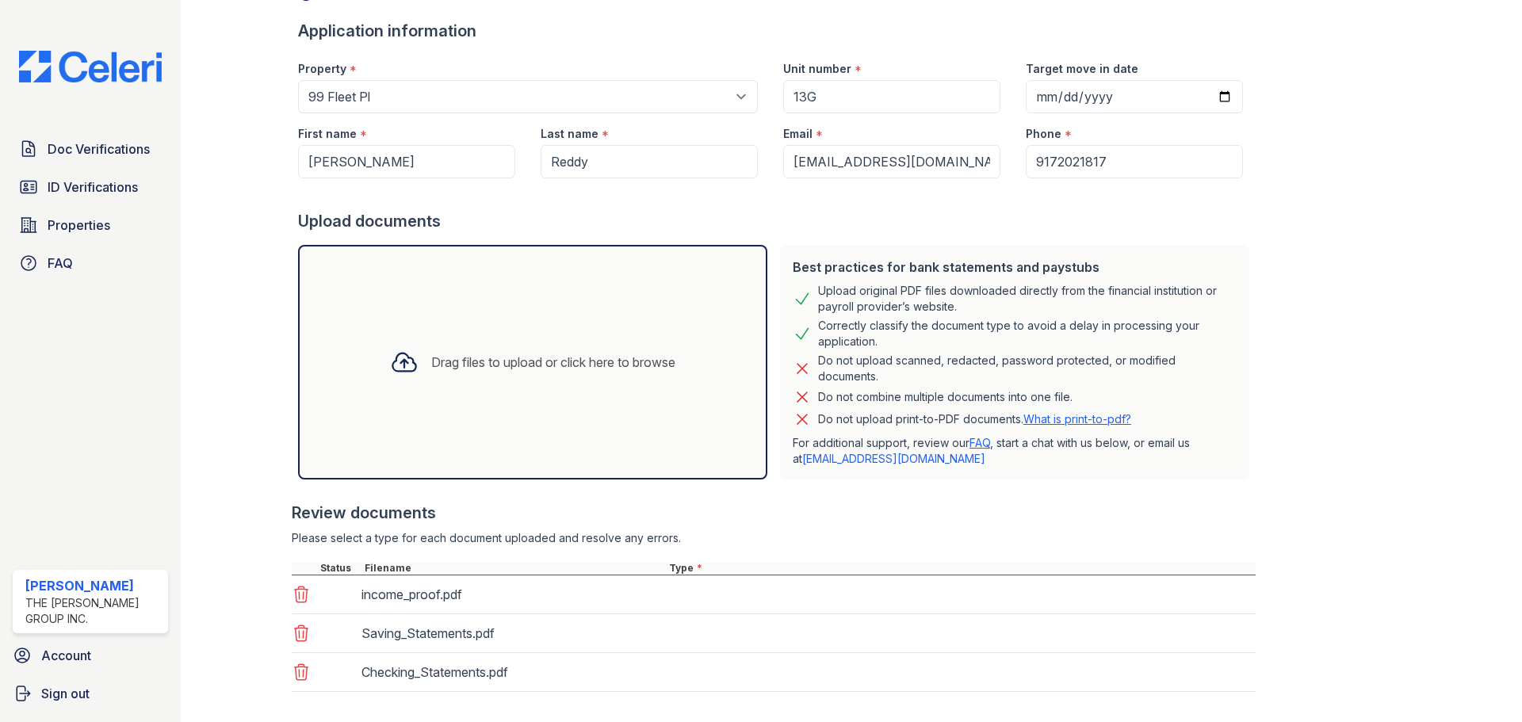
scroll to position [178, 0]
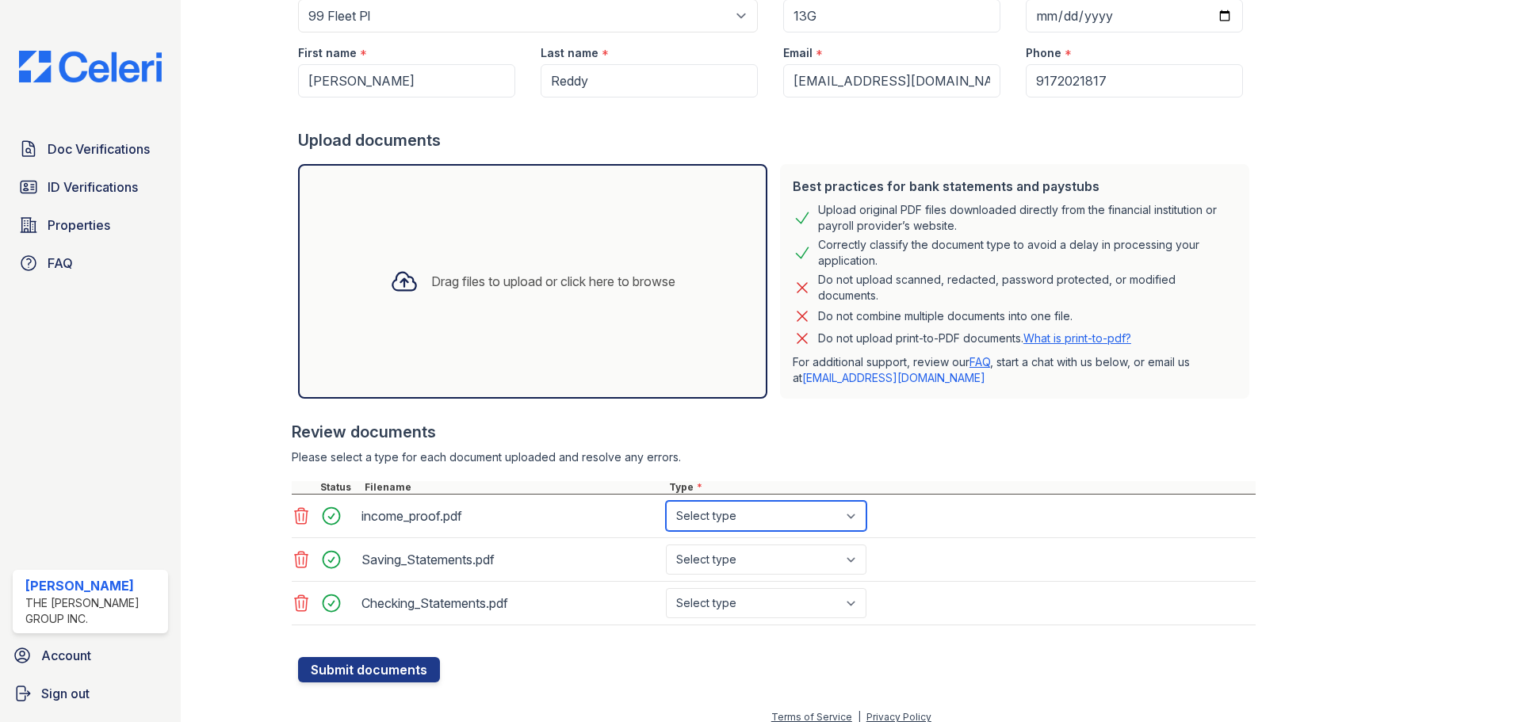
drag, startPoint x: 728, startPoint y: 502, endPoint x: 728, endPoint y: 518, distance: 15.9
click at [728, 518] on select "Select type Paystub Bank Statement Offer Letter Tax Documents Benefit Award Let…" at bounding box center [766, 516] width 201 height 30
select select "paystub"
click at [666, 501] on select "Select type Paystub Bank Statement Offer Letter Tax Documents Benefit Award Let…" at bounding box center [766, 516] width 201 height 30
click at [735, 565] on select "Select type Paystub Bank Statement Offer Letter Tax Documents Benefit Award Let…" at bounding box center [766, 559] width 201 height 30
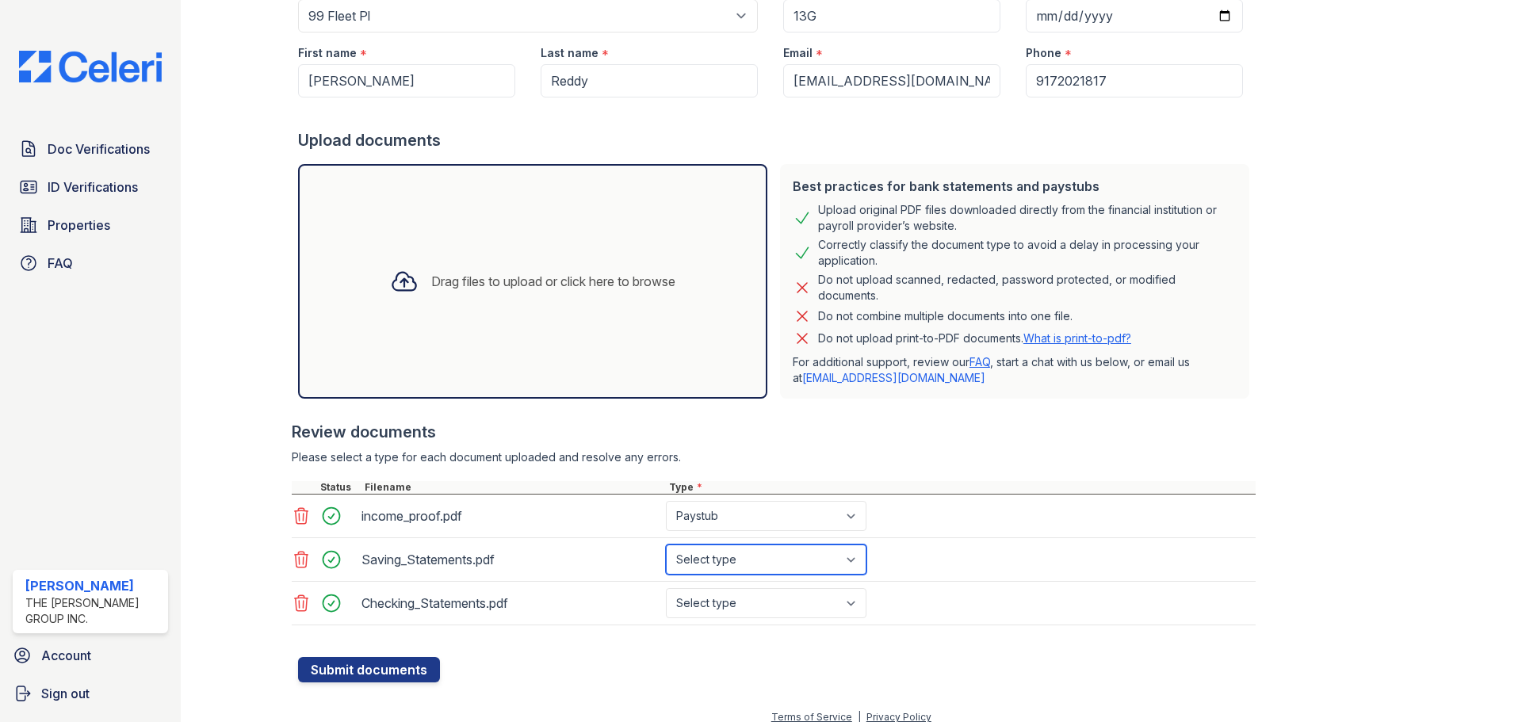
select select "bank_statement"
click at [666, 544] on select "Select type Paystub Bank Statement Offer Letter Tax Documents Benefit Award Let…" at bounding box center [766, 559] width 201 height 30
click at [737, 605] on select "Select type Paystub Bank Statement Offer Letter Tax Documents Benefit Award Let…" at bounding box center [766, 603] width 201 height 30
select select "bank_statement"
click at [666, 588] on select "Select type Paystub Bank Statement Offer Letter Tax Documents Benefit Award Let…" at bounding box center [766, 603] width 201 height 30
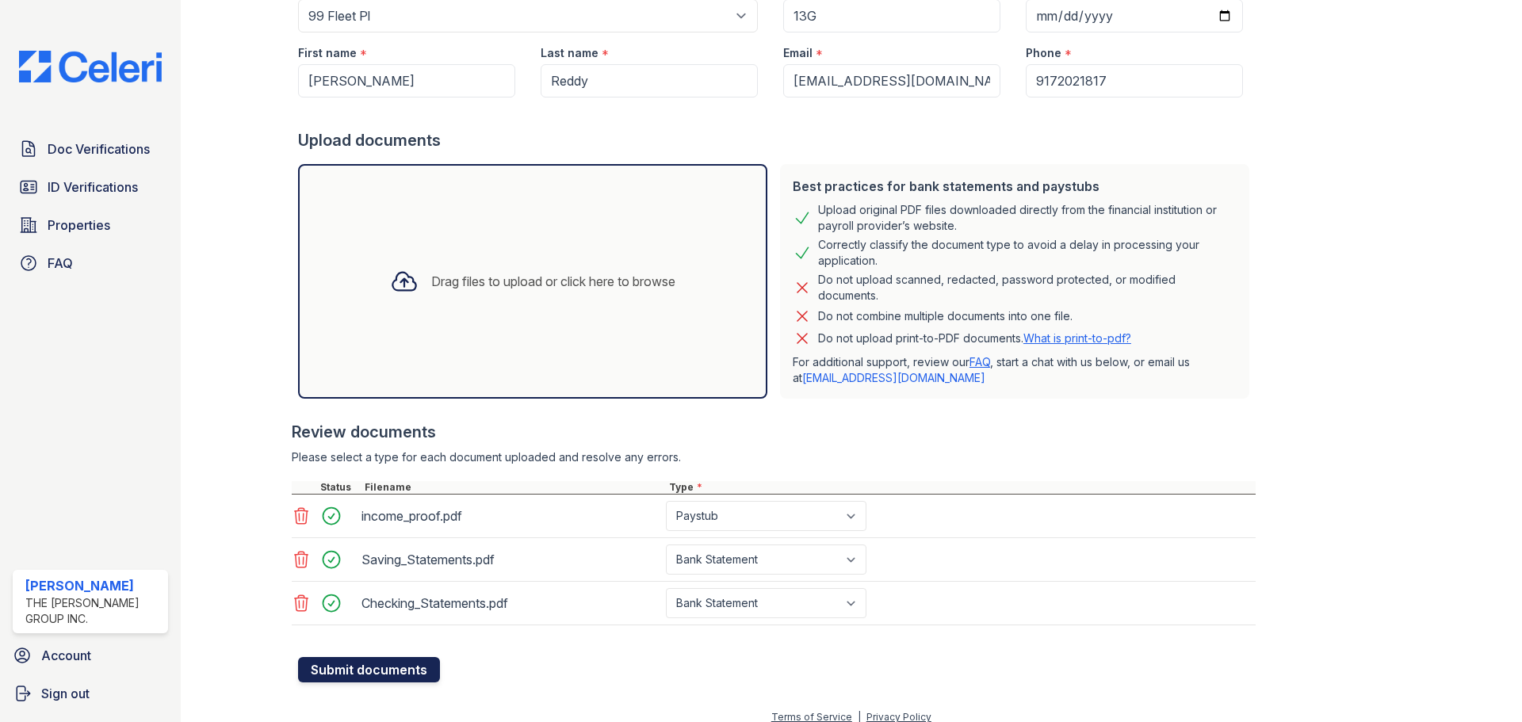
click at [367, 675] on button "Submit documents" at bounding box center [369, 669] width 142 height 25
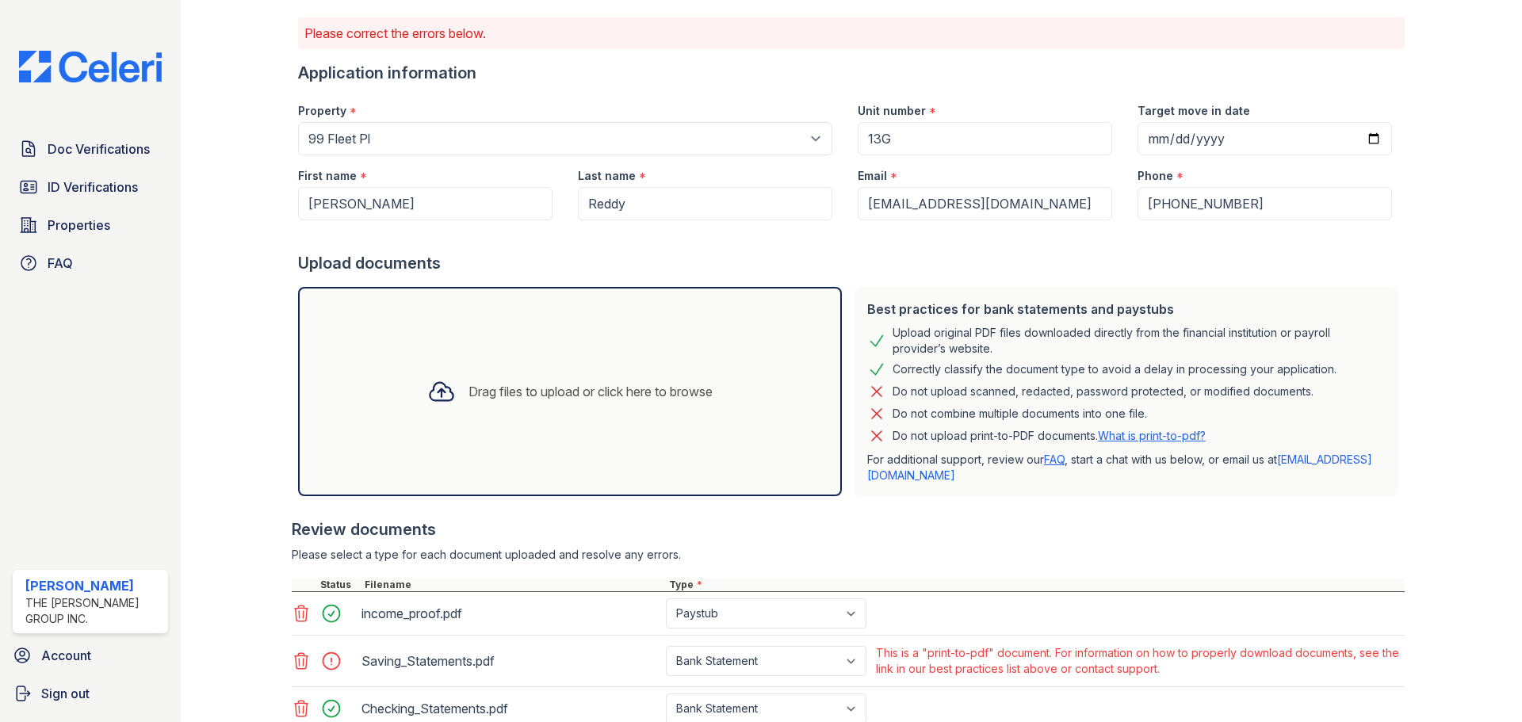
scroll to position [220, 0]
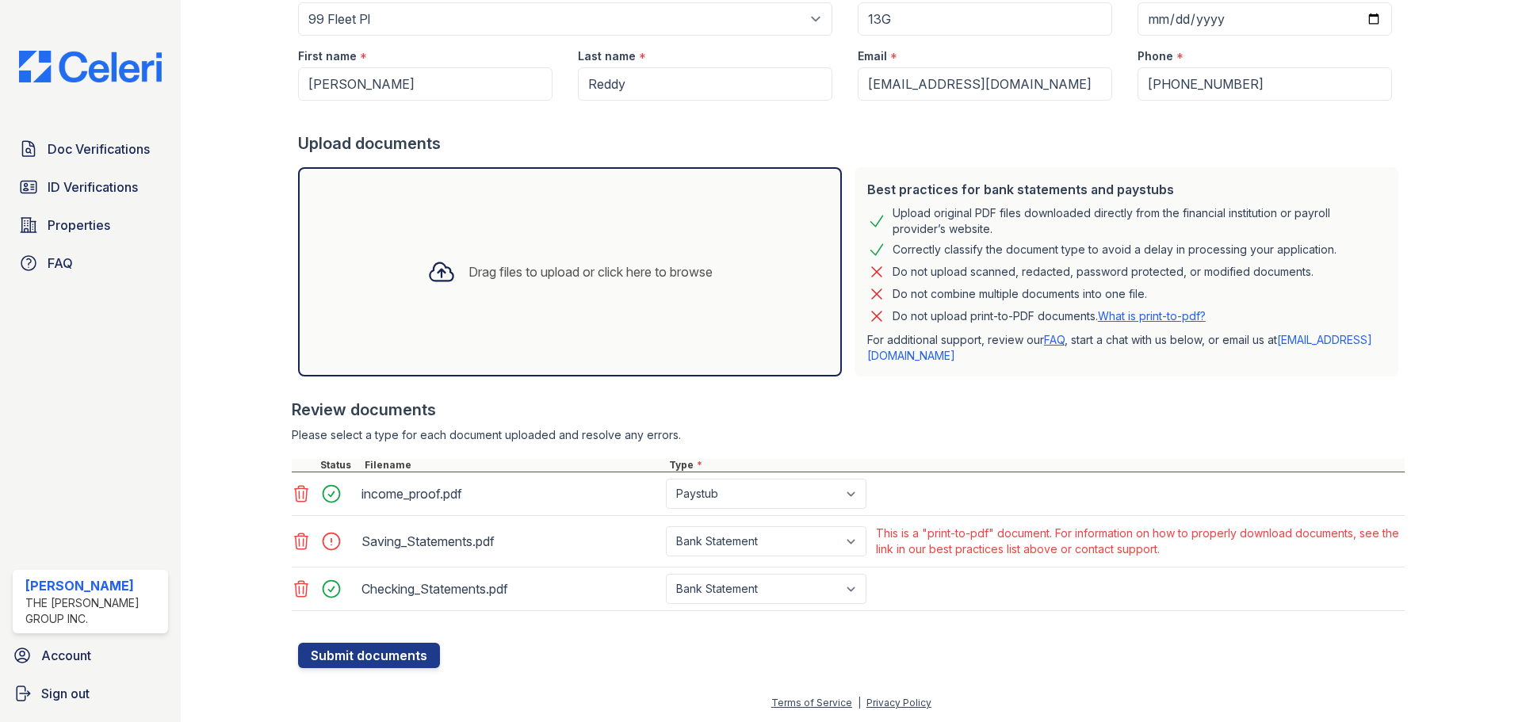
drag, startPoint x: 302, startPoint y: 539, endPoint x: 309, endPoint y: 549, distance: 12.5
click at [302, 539] on icon at bounding box center [301, 541] width 13 height 16
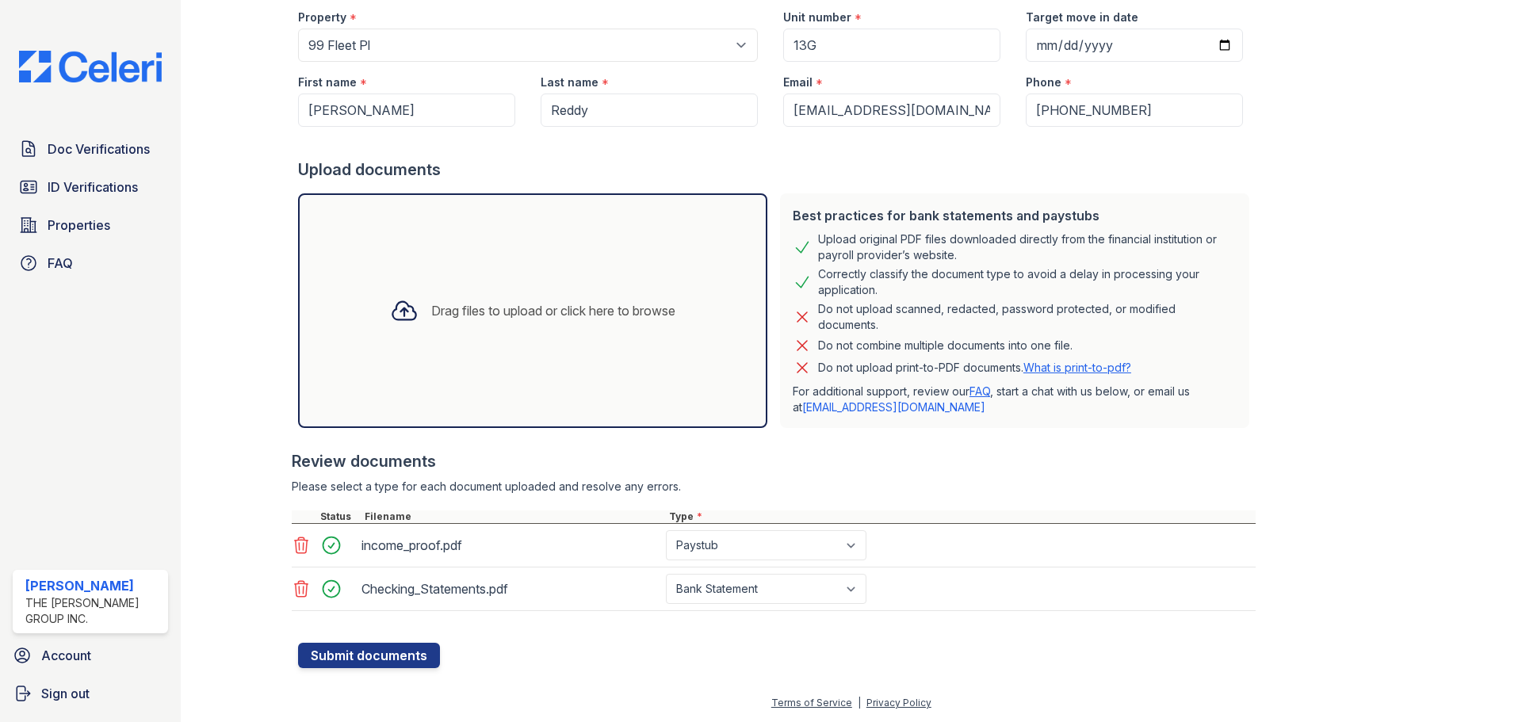
scroll to position [193, 0]
click at [352, 651] on button "Submit documents" at bounding box center [369, 655] width 142 height 25
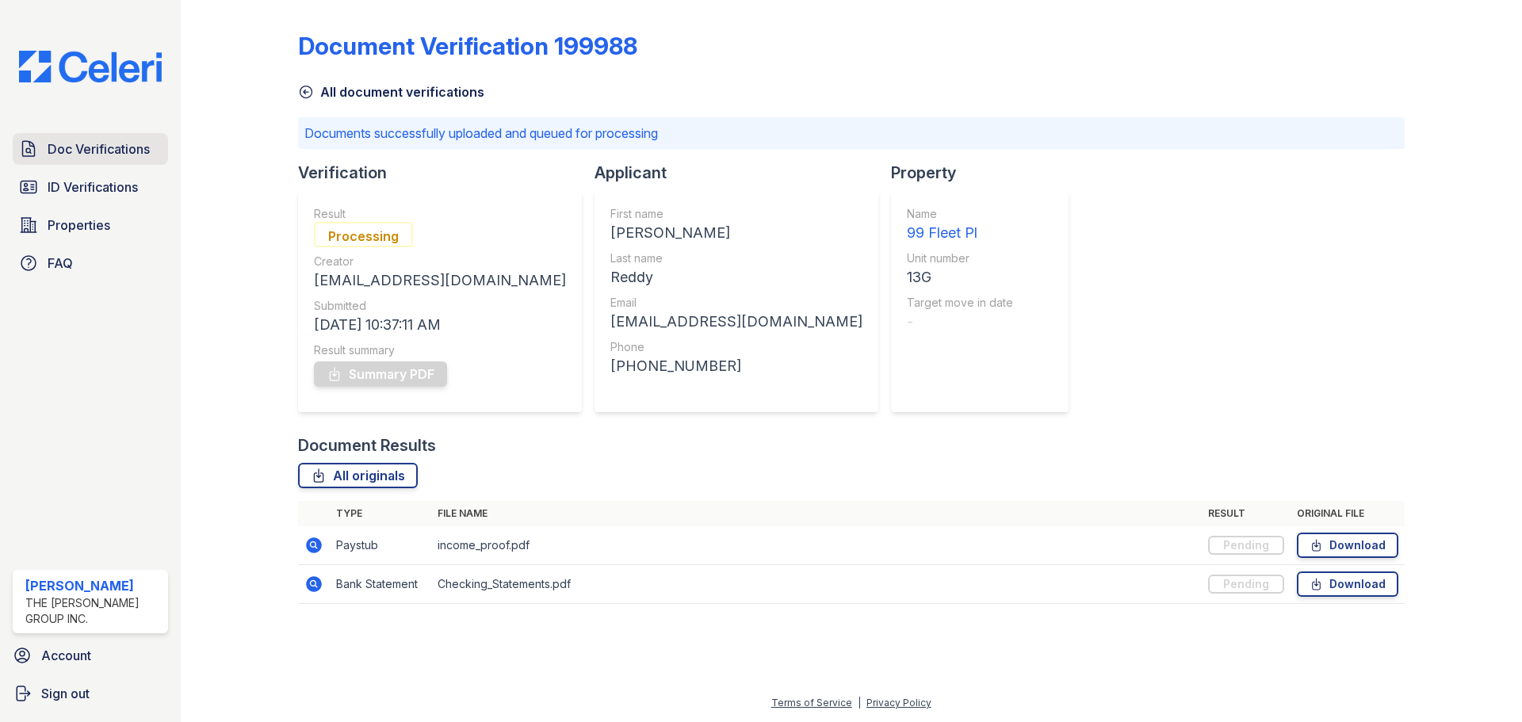
click at [130, 148] on span "Doc Verifications" at bounding box center [99, 148] width 102 height 19
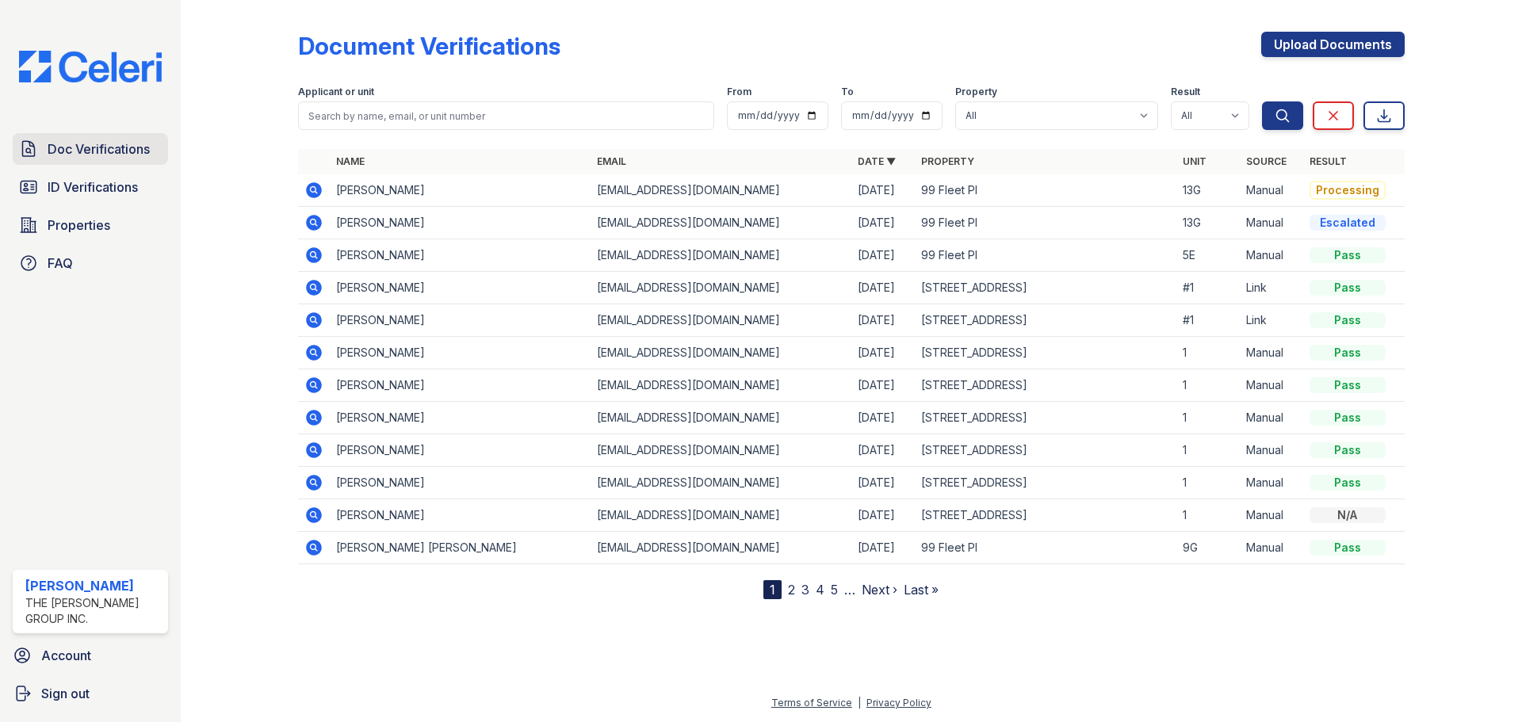
click at [60, 145] on span "Doc Verifications" at bounding box center [99, 148] width 102 height 19
click at [315, 225] on icon at bounding box center [313, 222] width 19 height 19
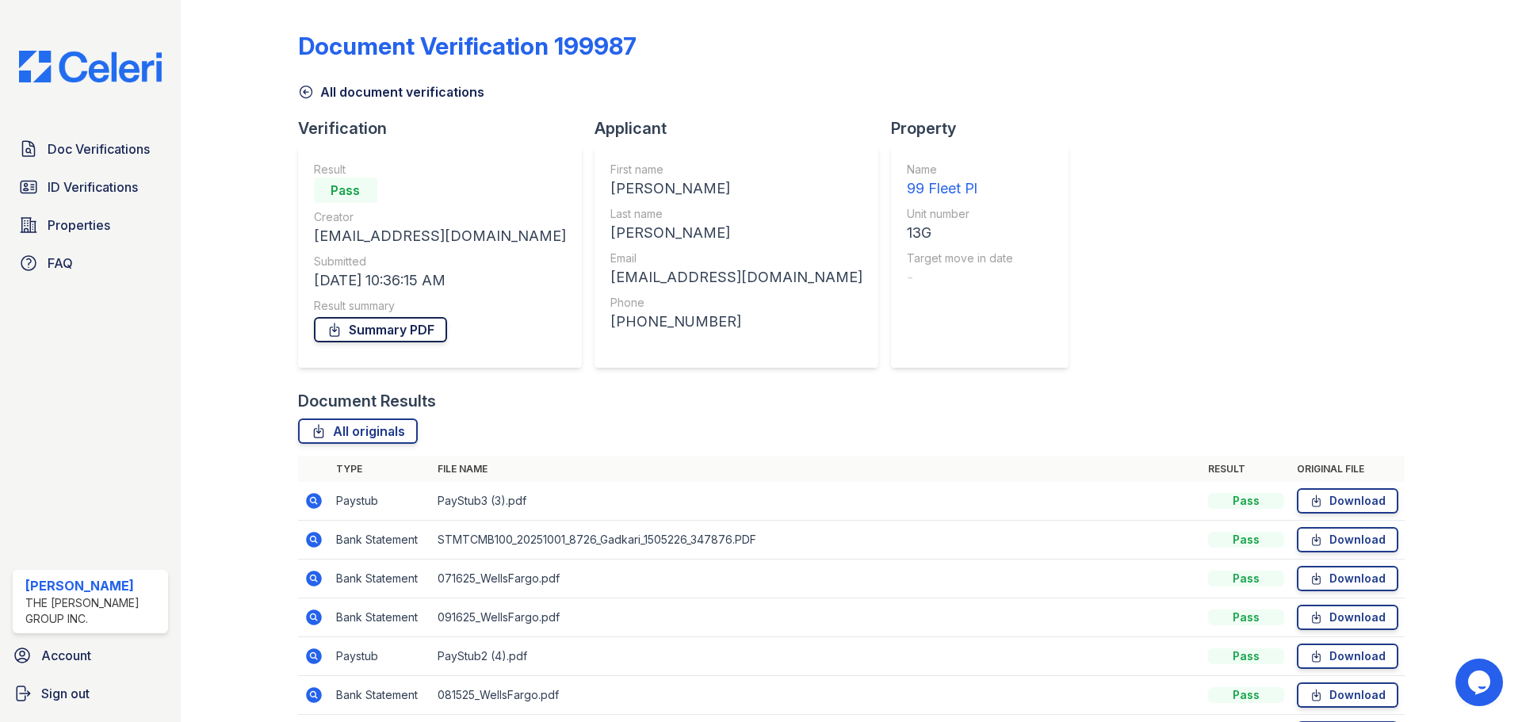
click at [380, 329] on link "Summary PDF" at bounding box center [380, 329] width 133 height 25
click at [76, 151] on span "Doc Verifications" at bounding box center [99, 148] width 102 height 19
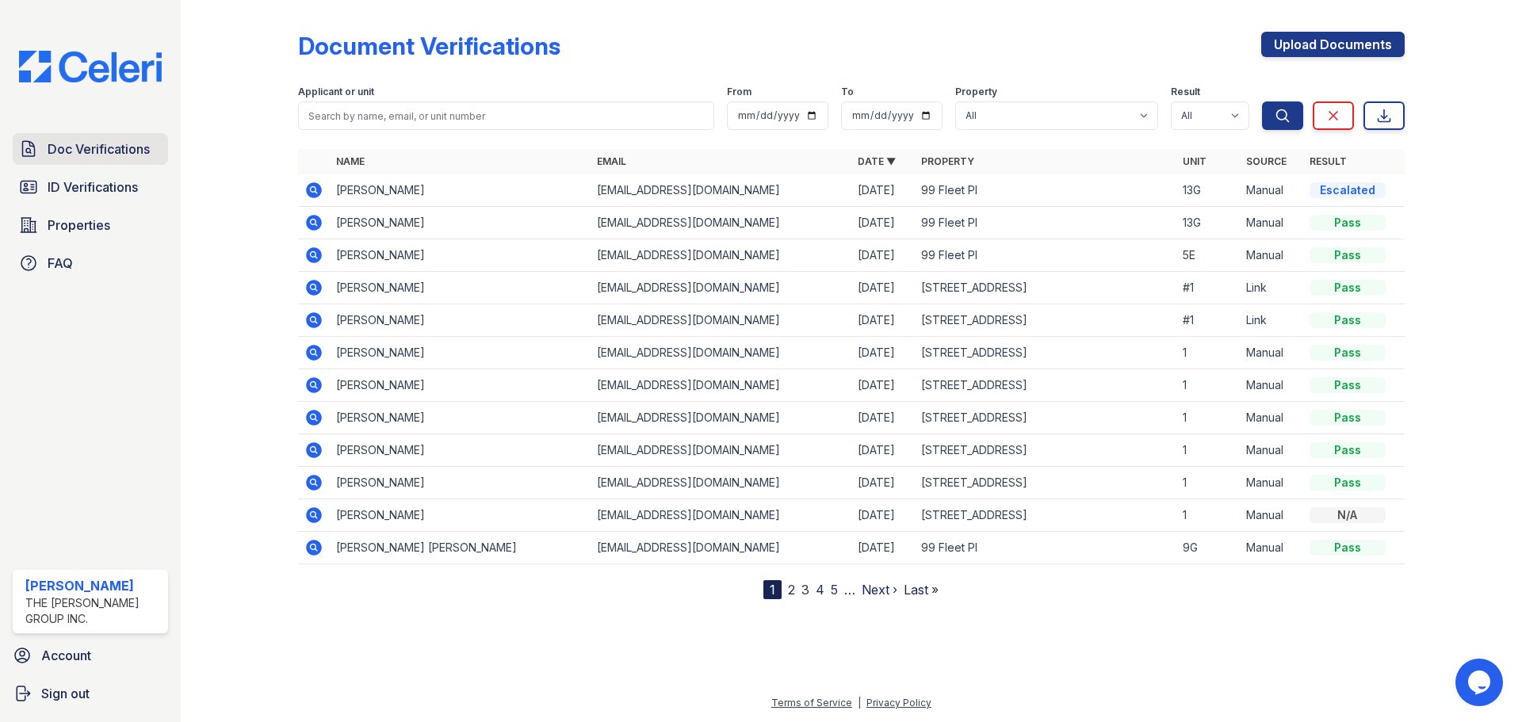
click at [105, 143] on span "Doc Verifications" at bounding box center [99, 148] width 102 height 19
click at [78, 150] on span "Doc Verifications" at bounding box center [99, 148] width 102 height 19
click at [311, 193] on icon at bounding box center [314, 190] width 16 height 16
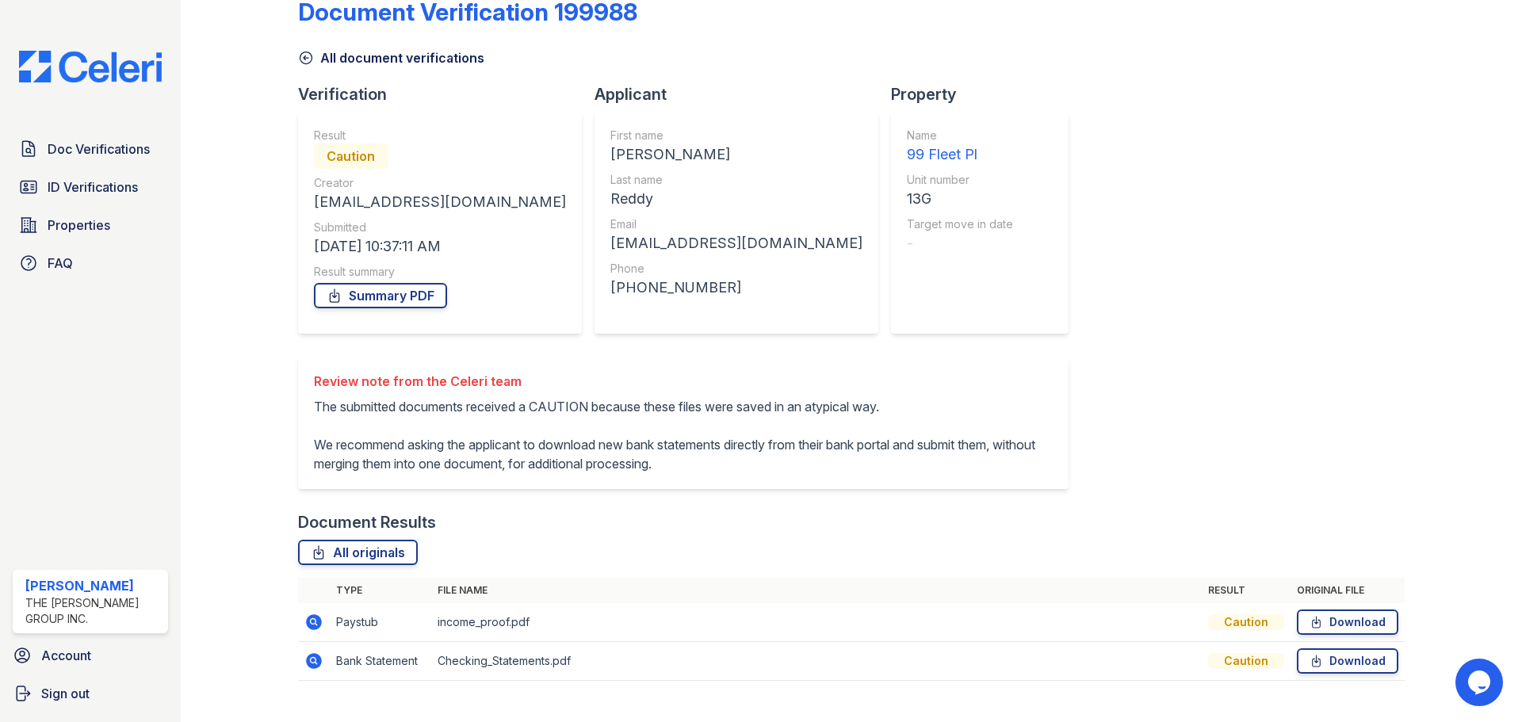
scroll to position [63, 0]
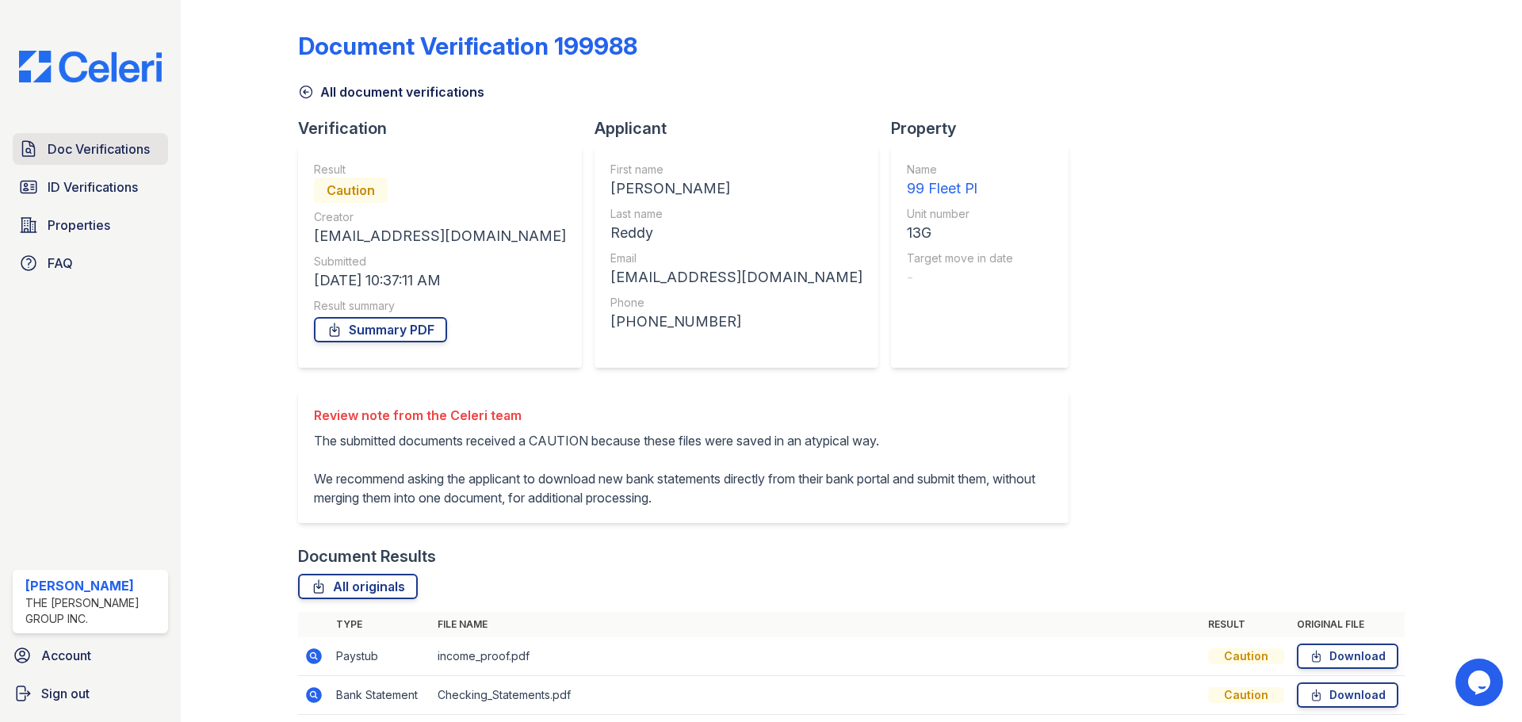
drag, startPoint x: 111, startPoint y: 145, endPoint x: 147, endPoint y: 136, distance: 37.5
click at [111, 145] on span "Doc Verifications" at bounding box center [99, 148] width 102 height 19
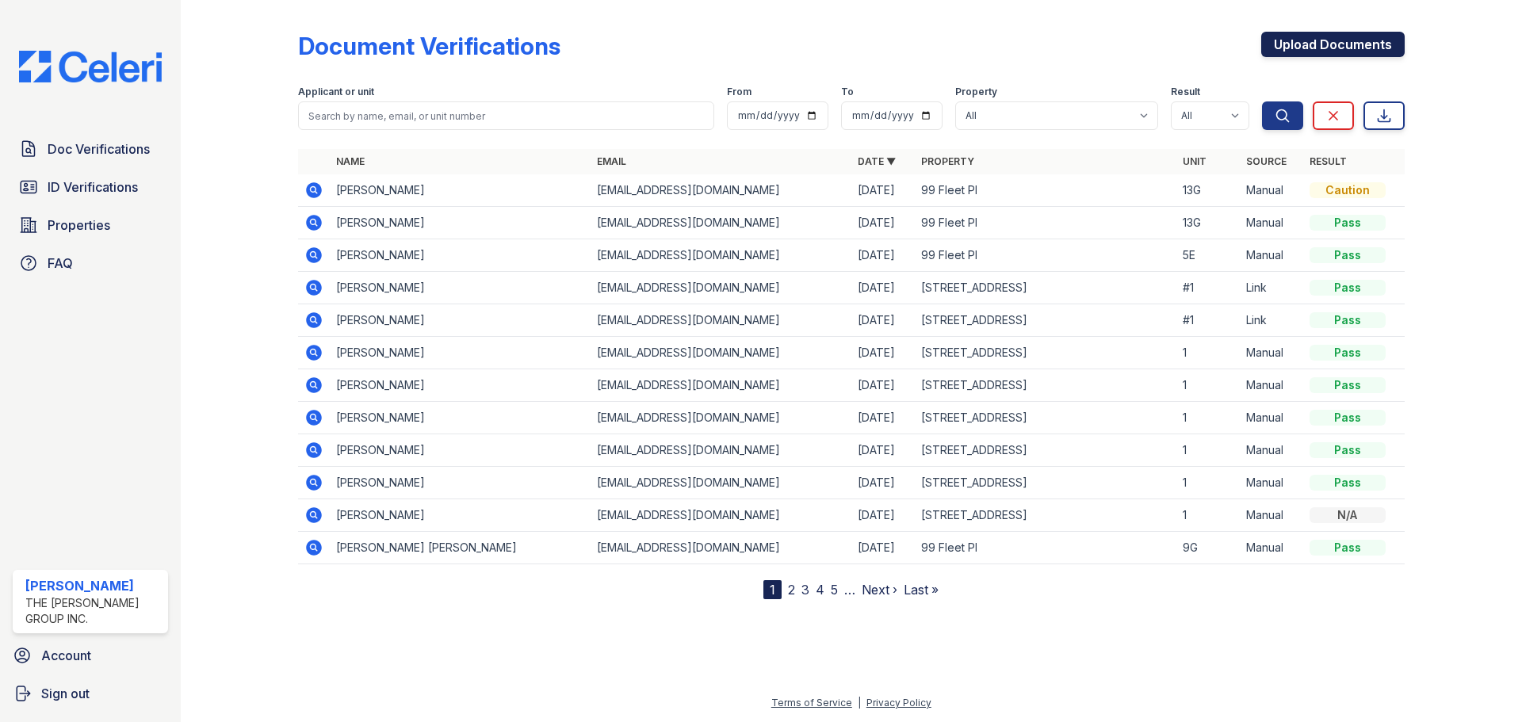
click at [1316, 47] on link "Upload Documents" at bounding box center [1332, 44] width 143 height 25
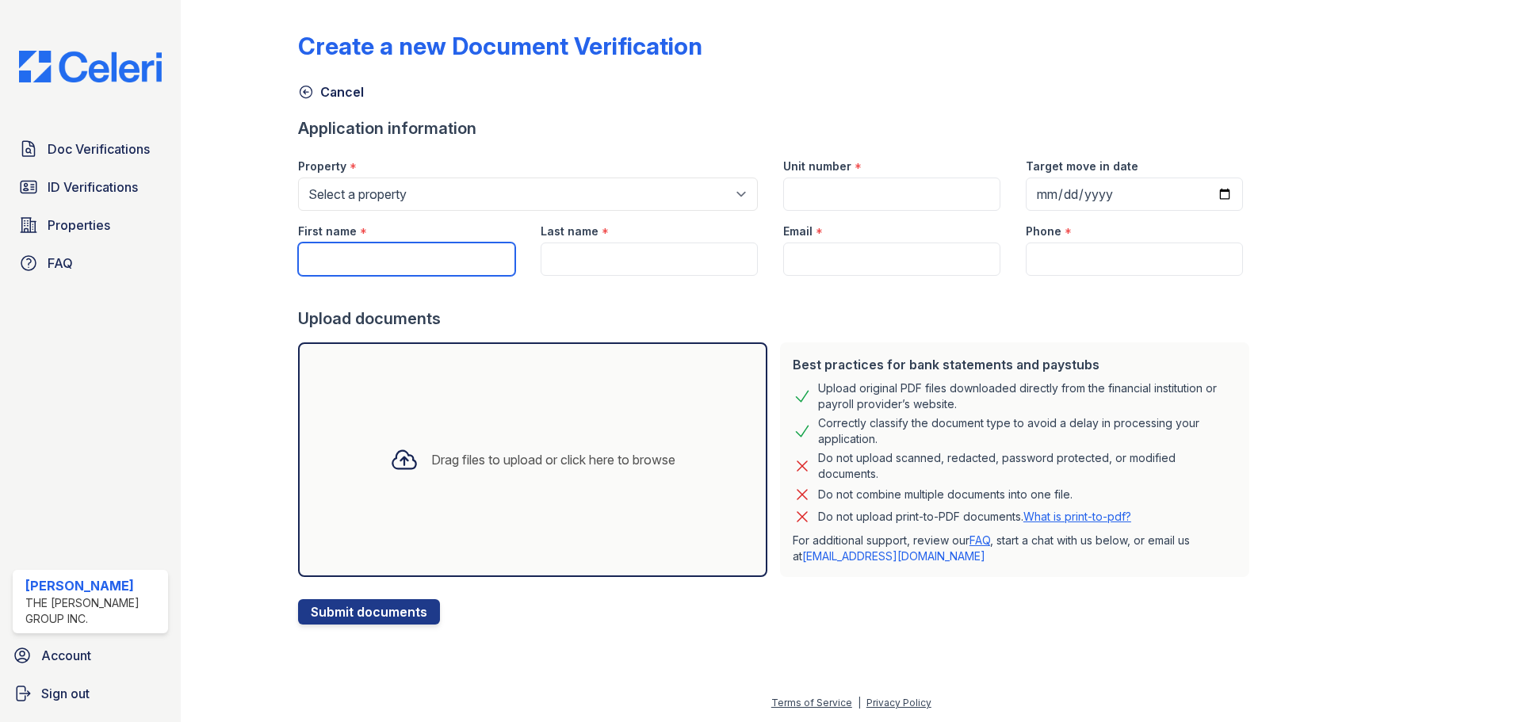
click at [371, 257] on input "First name" at bounding box center [406, 259] width 217 height 33
paste input "Akhil Reddy"
drag, startPoint x: 403, startPoint y: 269, endPoint x: 344, endPoint y: 261, distance: 59.2
click at [344, 261] on input "Akhil Reddy" at bounding box center [406, 259] width 217 height 33
type input "[PERSON_NAME]"
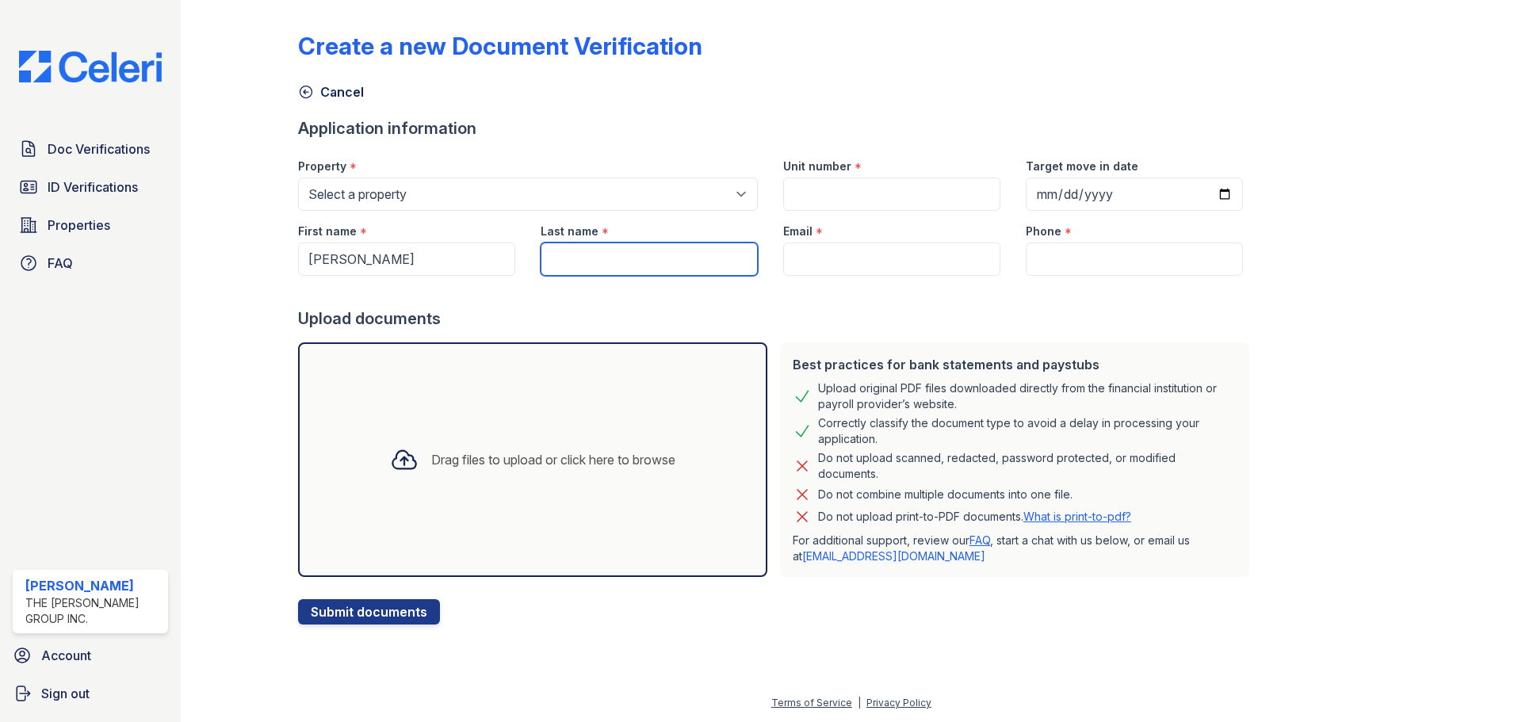
click at [573, 262] on input "Last name" at bounding box center [648, 259] width 217 height 33
paste input "Reddy"
type input "Reddy"
drag, startPoint x: 828, startPoint y: 265, endPoint x: 839, endPoint y: 269, distance: 11.5
click at [828, 265] on input "Email" at bounding box center [891, 259] width 217 height 33
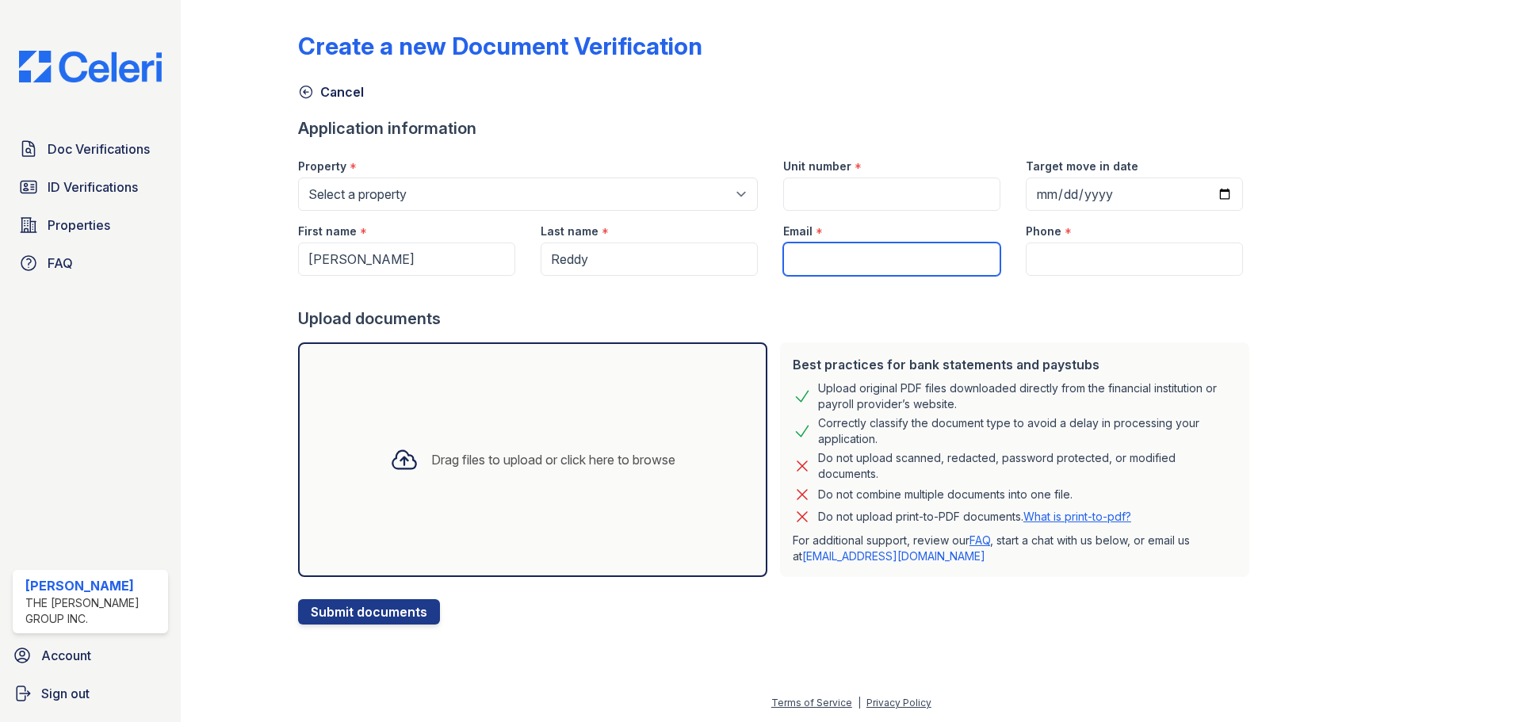
type input "[EMAIL_ADDRESS][DOMAIN_NAME]"
type input "9172021817"
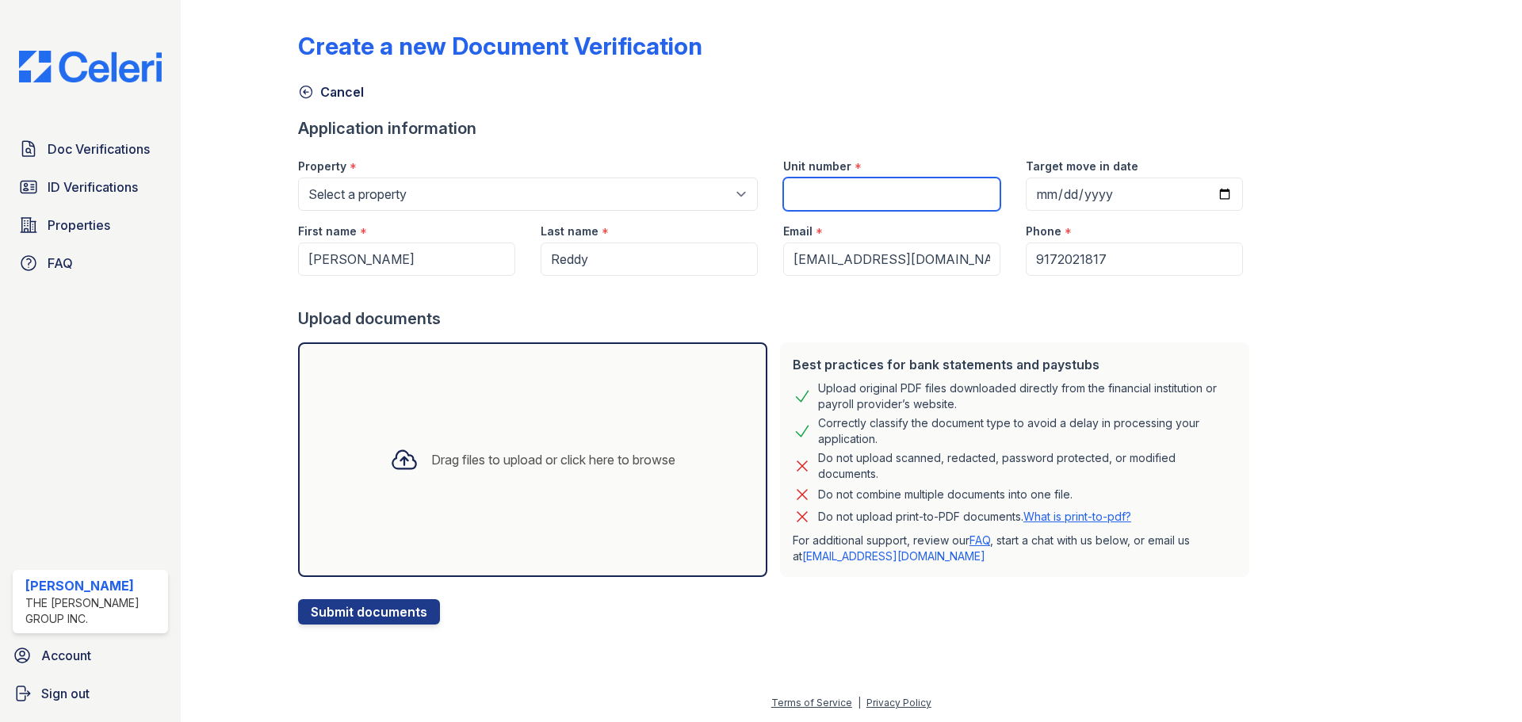
click at [878, 197] on input "Unit number" at bounding box center [891, 194] width 217 height 33
type input "13G"
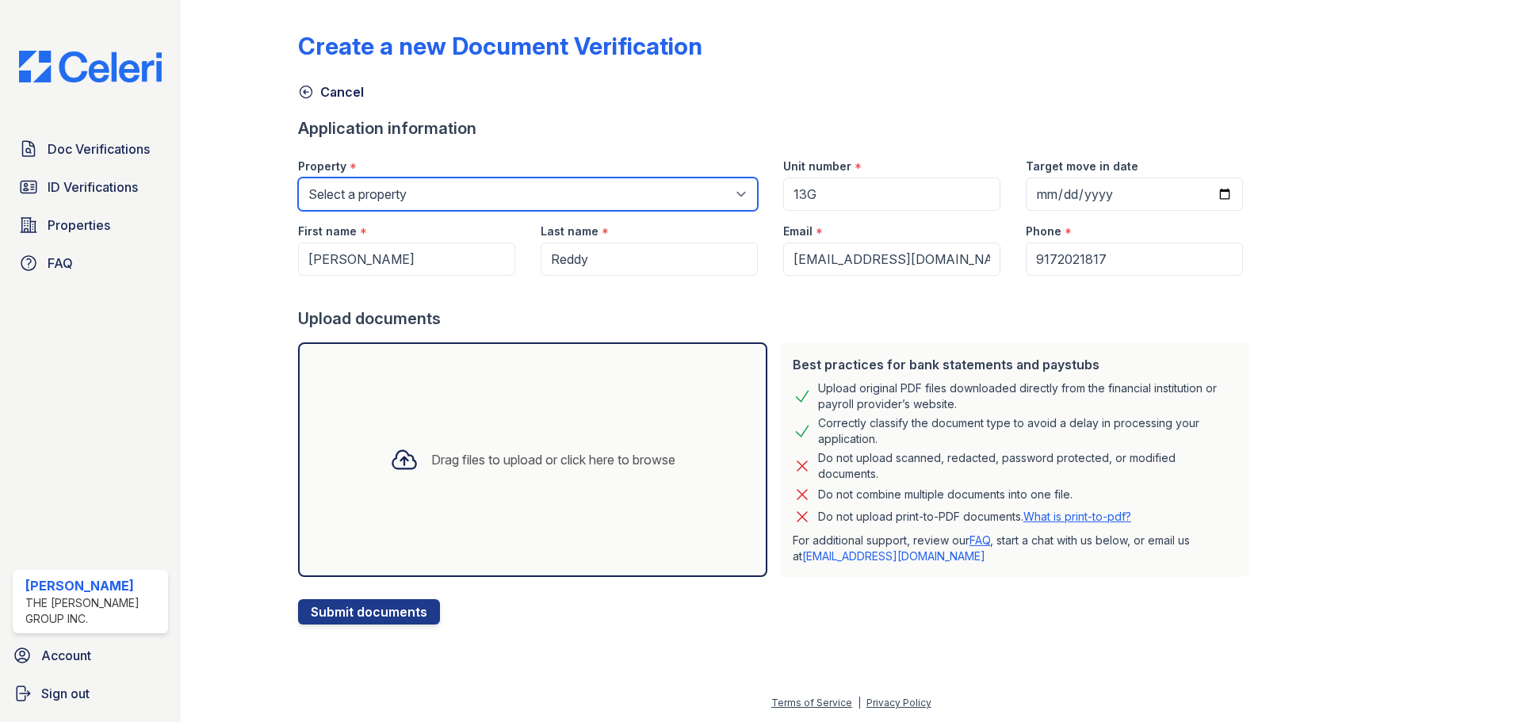
drag, startPoint x: 495, startPoint y: 194, endPoint x: 495, endPoint y: 204, distance: 9.5
click at [495, 194] on select "Select a property 276 Nostrand Ave 679 Grand St 70 Bushwick Ave 735 Bushwick Av…" at bounding box center [528, 194] width 460 height 33
select select "5224"
click at [298, 178] on select "Select a property 276 Nostrand Ave 679 Grand St 70 Bushwick Ave 735 Bushwick Av…" at bounding box center [528, 194] width 460 height 33
click at [433, 439] on div "Drag files to upload or click here to browse" at bounding box center [532, 460] width 311 height 54
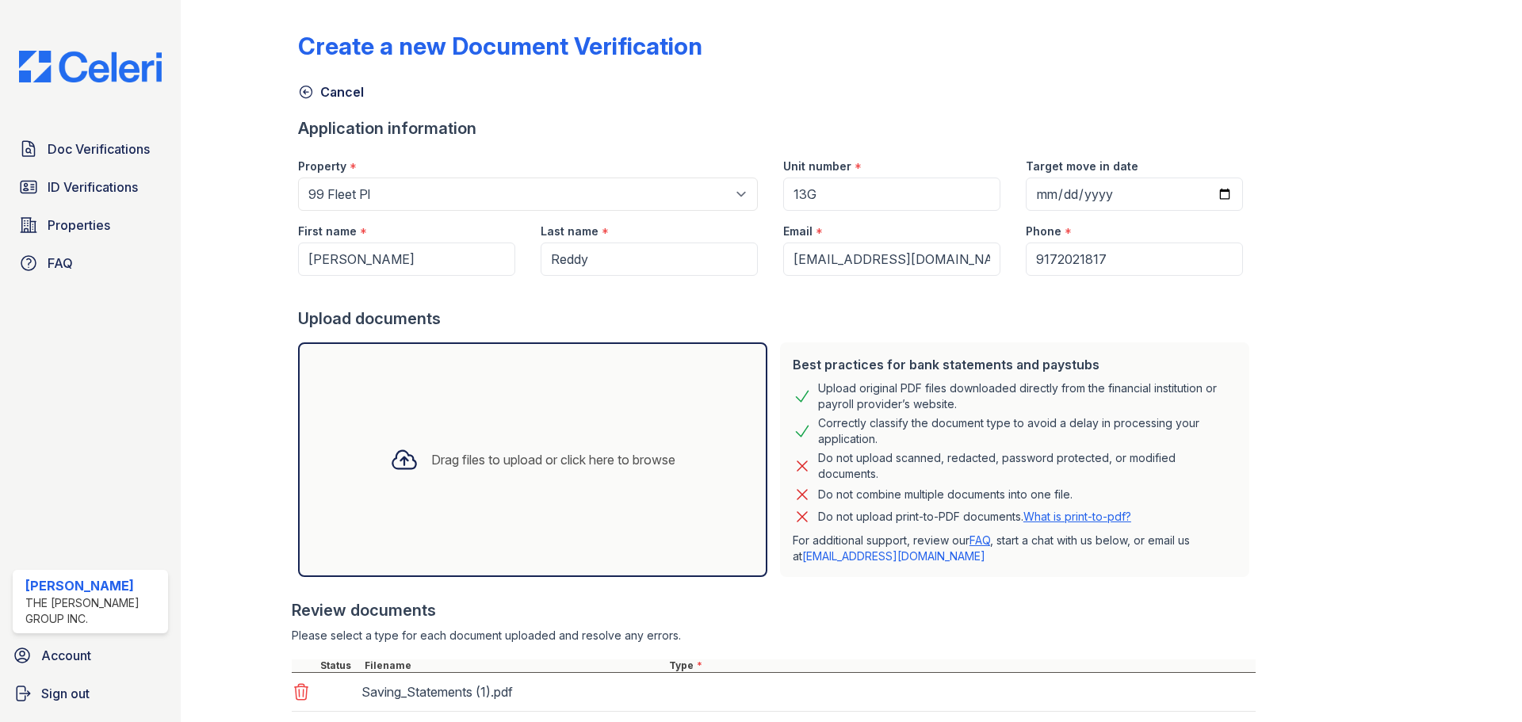
scroll to position [411, 0]
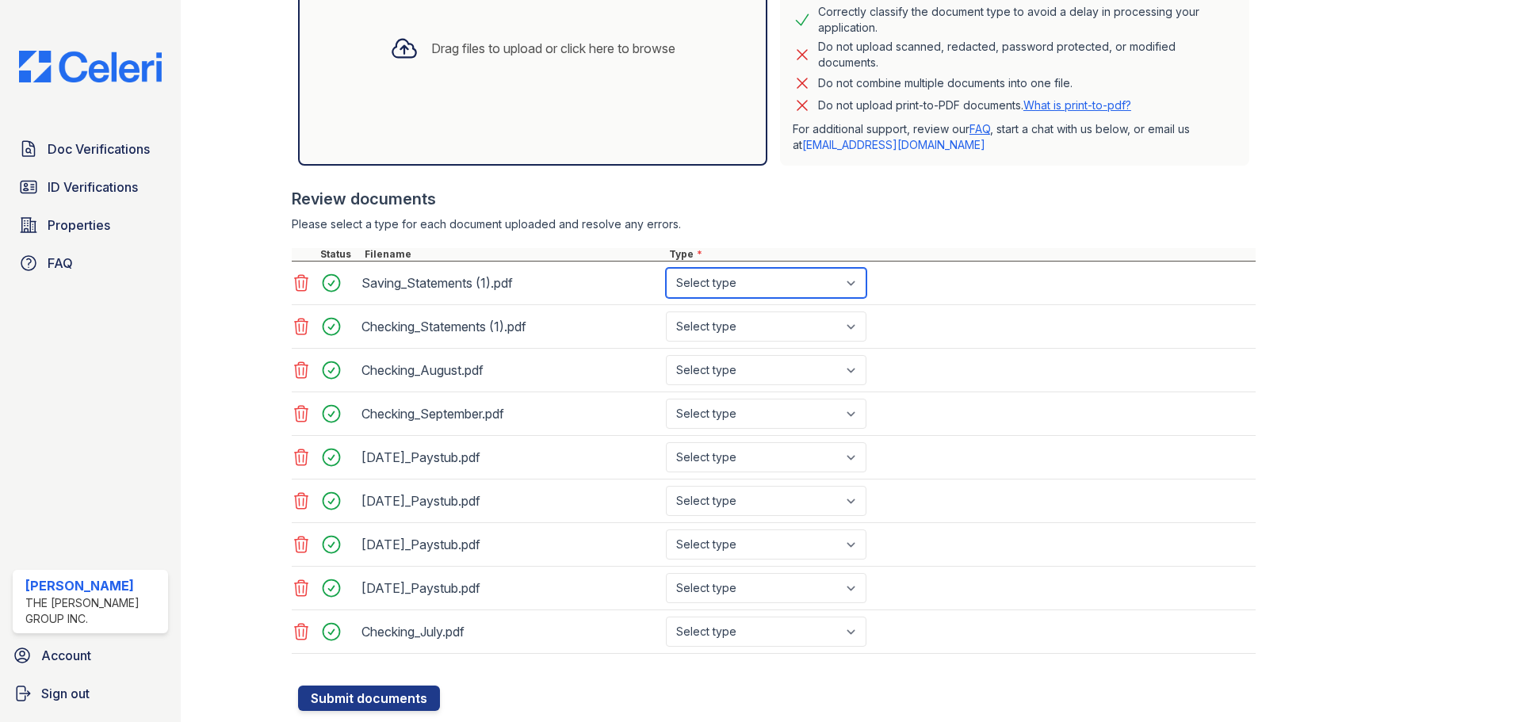
click at [719, 290] on select "Select type Paystub Bank Statement Offer Letter Tax Documents Benefit Award Let…" at bounding box center [766, 283] width 201 height 30
select select "bank_statement"
click at [666, 268] on select "Select type Paystub Bank Statement Offer Letter Tax Documents Benefit Award Let…" at bounding box center [766, 283] width 201 height 30
click at [745, 328] on select "Select type Paystub Bank Statement Offer Letter Tax Documents Benefit Award Let…" at bounding box center [766, 326] width 201 height 30
select select "bank_statement"
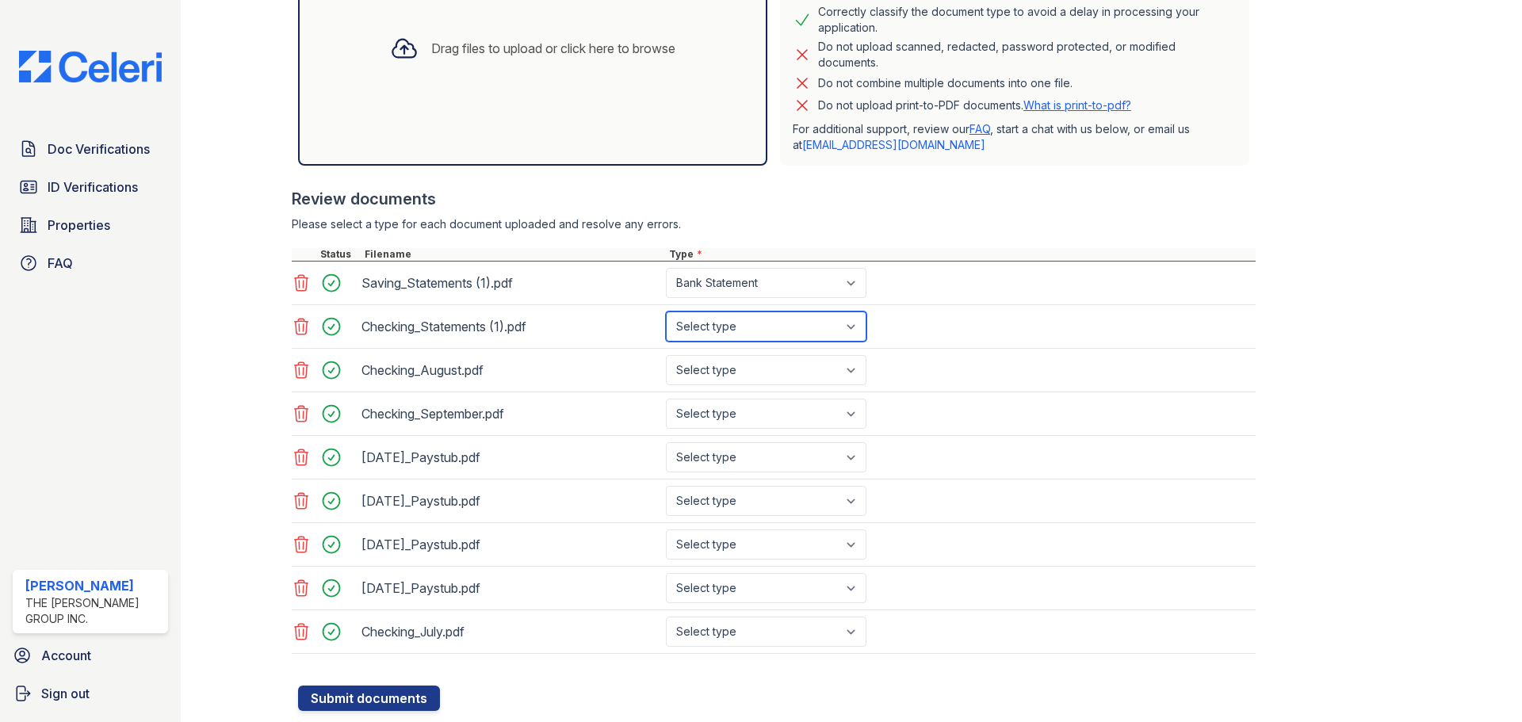
click at [666, 311] on select "Select type Paystub Bank Statement Offer Letter Tax Documents Benefit Award Let…" at bounding box center [766, 326] width 201 height 30
click at [735, 384] on select "Select type Paystub Bank Statement Offer Letter Tax Documents Benefit Award Let…" at bounding box center [766, 370] width 201 height 30
select select "bank_statement"
click at [666, 355] on select "Select type Paystub Bank Statement Offer Letter Tax Documents Benefit Award Let…" at bounding box center [766, 370] width 201 height 30
click at [732, 434] on div "Checking_September.pdf Select type Paystub Bank Statement Offer Letter Tax Docu…" at bounding box center [774, 414] width 964 height 44
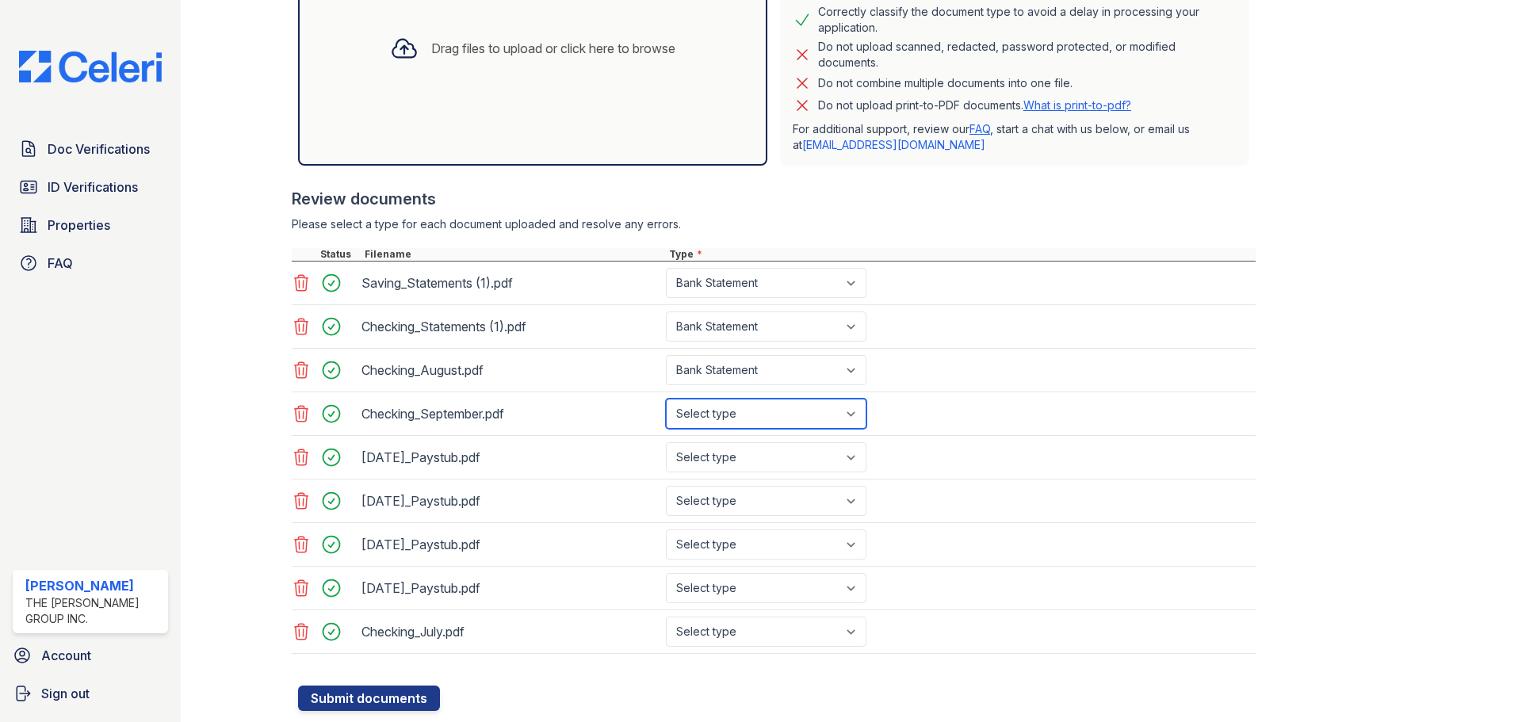
click at [747, 421] on select "Select type Paystub Bank Statement Offer Letter Tax Documents Benefit Award Let…" at bounding box center [766, 414] width 201 height 30
select select "bank_statement"
click at [666, 399] on select "Select type Paystub Bank Statement Offer Letter Tax Documents Benefit Award Let…" at bounding box center [766, 414] width 201 height 30
click at [741, 460] on select "Select type Paystub Bank Statement Offer Letter Tax Documents Benefit Award Let…" at bounding box center [766, 457] width 201 height 30
select select "paystub"
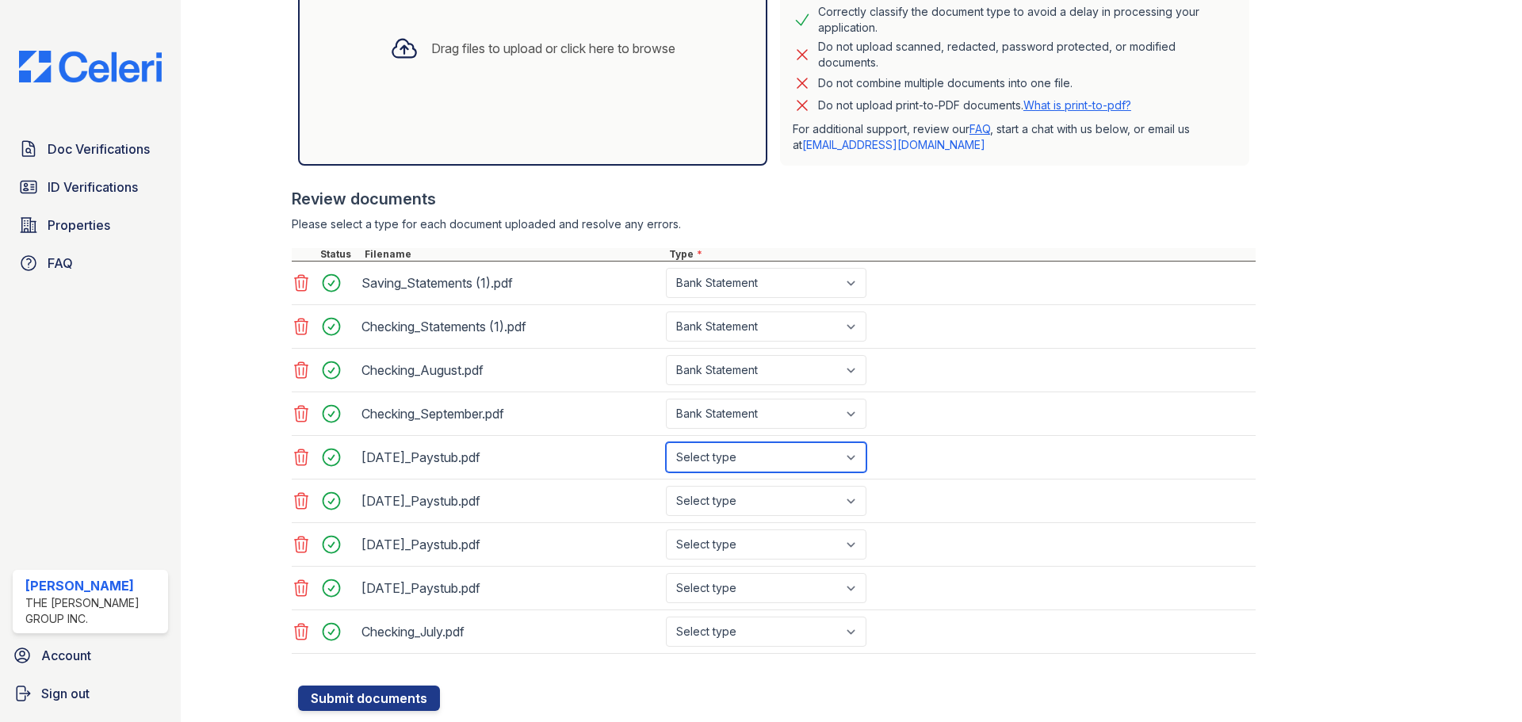
click at [666, 442] on select "Select type Paystub Bank Statement Offer Letter Tax Documents Benefit Award Let…" at bounding box center [766, 457] width 201 height 30
click at [732, 503] on select "Select type Paystub Bank Statement Offer Letter Tax Documents Benefit Award Let…" at bounding box center [766, 501] width 201 height 30
select select "paystub"
click at [666, 486] on select "Select type Paystub Bank Statement Offer Letter Tax Documents Benefit Award Let…" at bounding box center [766, 501] width 201 height 30
click at [730, 544] on select "Select type Paystub Bank Statement Offer Letter Tax Documents Benefit Award Let…" at bounding box center [766, 544] width 201 height 30
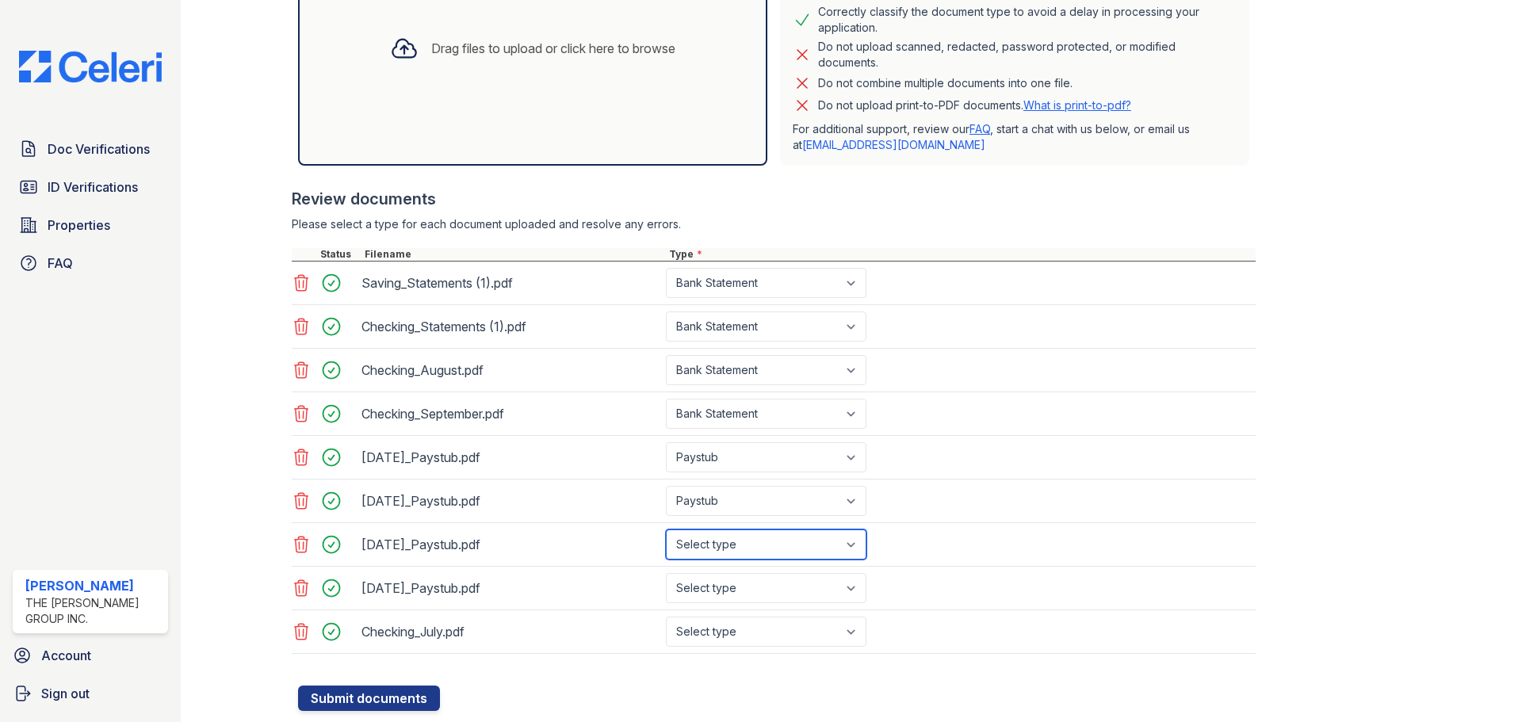
click at [666, 529] on select "Select type Paystub Bank Statement Offer Letter Tax Documents Benefit Award Let…" at bounding box center [766, 544] width 201 height 30
click at [731, 552] on select "Select type Paystub Bank Statement Offer Letter Tax Documents Benefit Award Let…" at bounding box center [766, 544] width 201 height 30
select select "paystub"
click at [666, 529] on select "Select type Paystub Bank Statement Offer Letter Tax Documents Benefit Award Let…" at bounding box center [766, 544] width 201 height 30
click at [726, 586] on select "Select type Paystub Bank Statement Offer Letter Tax Documents Benefit Award Let…" at bounding box center [766, 588] width 201 height 30
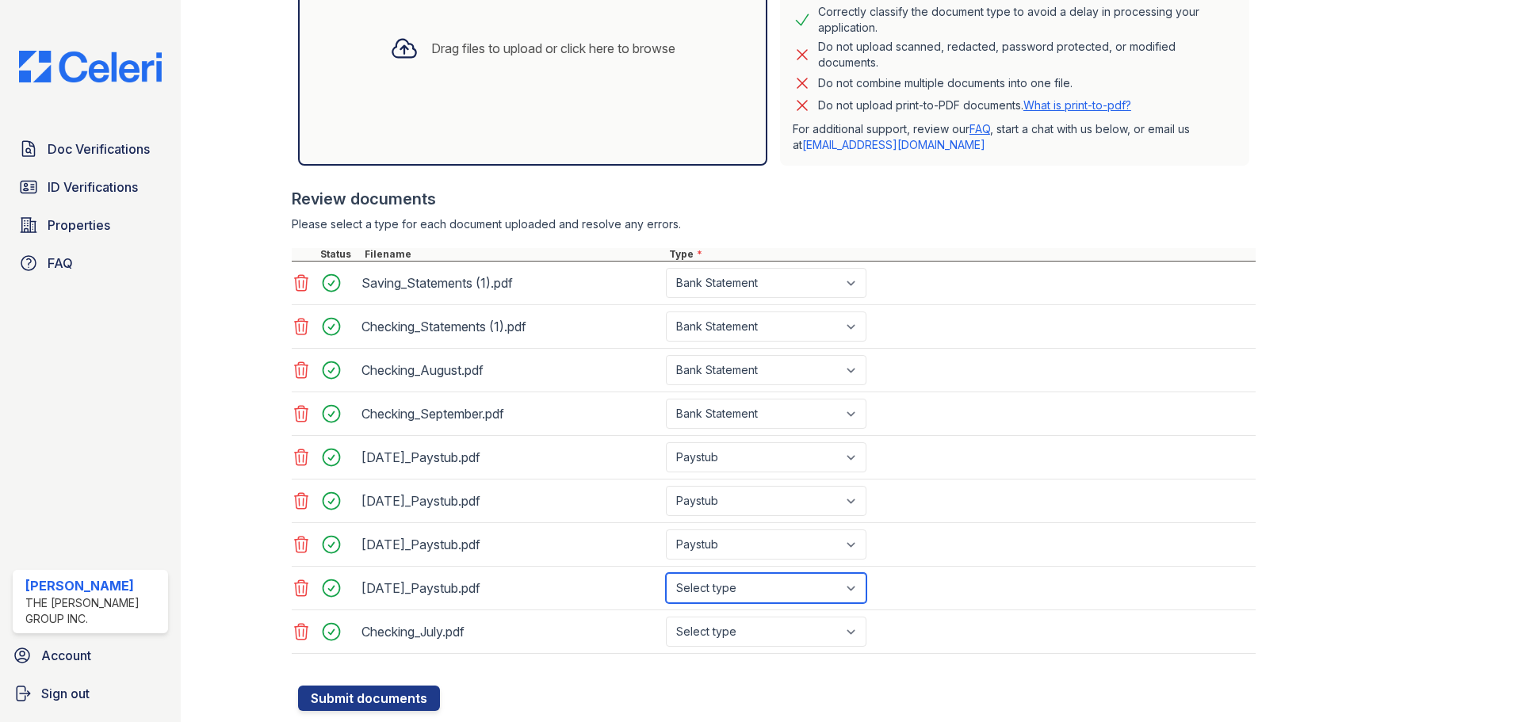
select select "paystub"
click at [666, 573] on select "Select type Paystub Bank Statement Offer Letter Tax Documents Benefit Award Let…" at bounding box center [766, 588] width 201 height 30
click at [726, 636] on select "Select type Paystub Bank Statement Offer Letter Tax Documents Benefit Award Let…" at bounding box center [766, 632] width 201 height 30
select select "bank_statement"
click at [666, 617] on select "Select type Paystub Bank Statement Offer Letter Tax Documents Benefit Award Let…" at bounding box center [766, 632] width 201 height 30
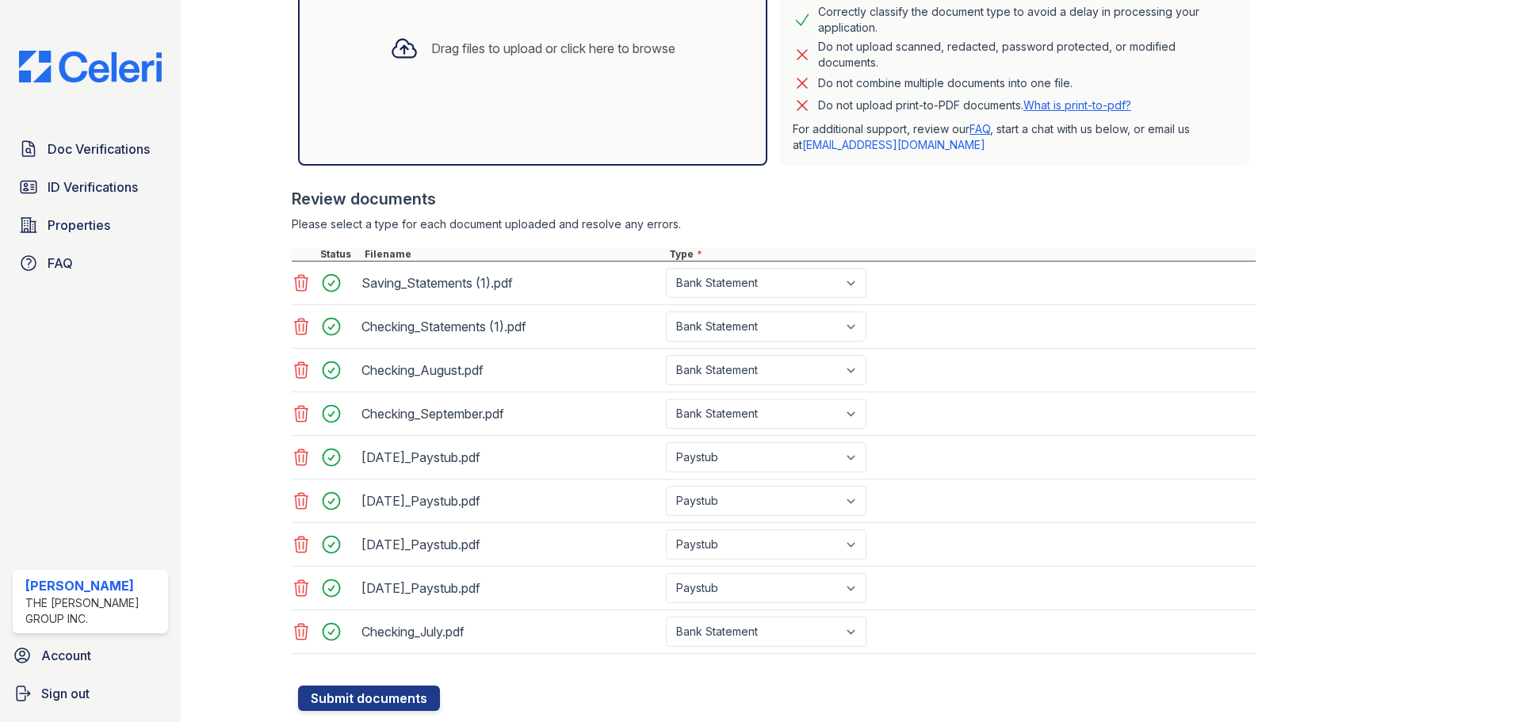
drag, startPoint x: 352, startPoint y: 706, endPoint x: 353, endPoint y: 677, distance: 29.3
click at [352, 707] on button "Submit documents" at bounding box center [369, 698] width 142 height 25
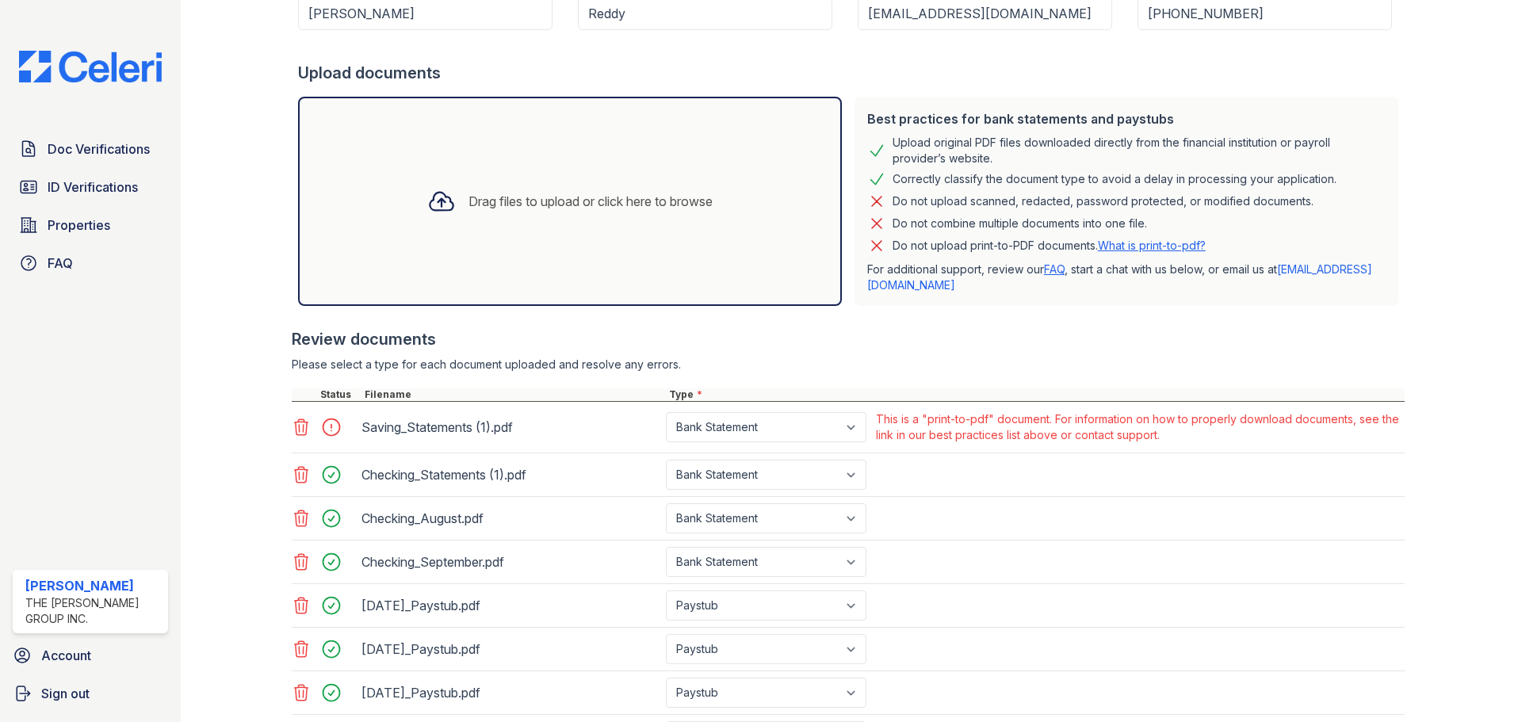
scroll to position [396, 0]
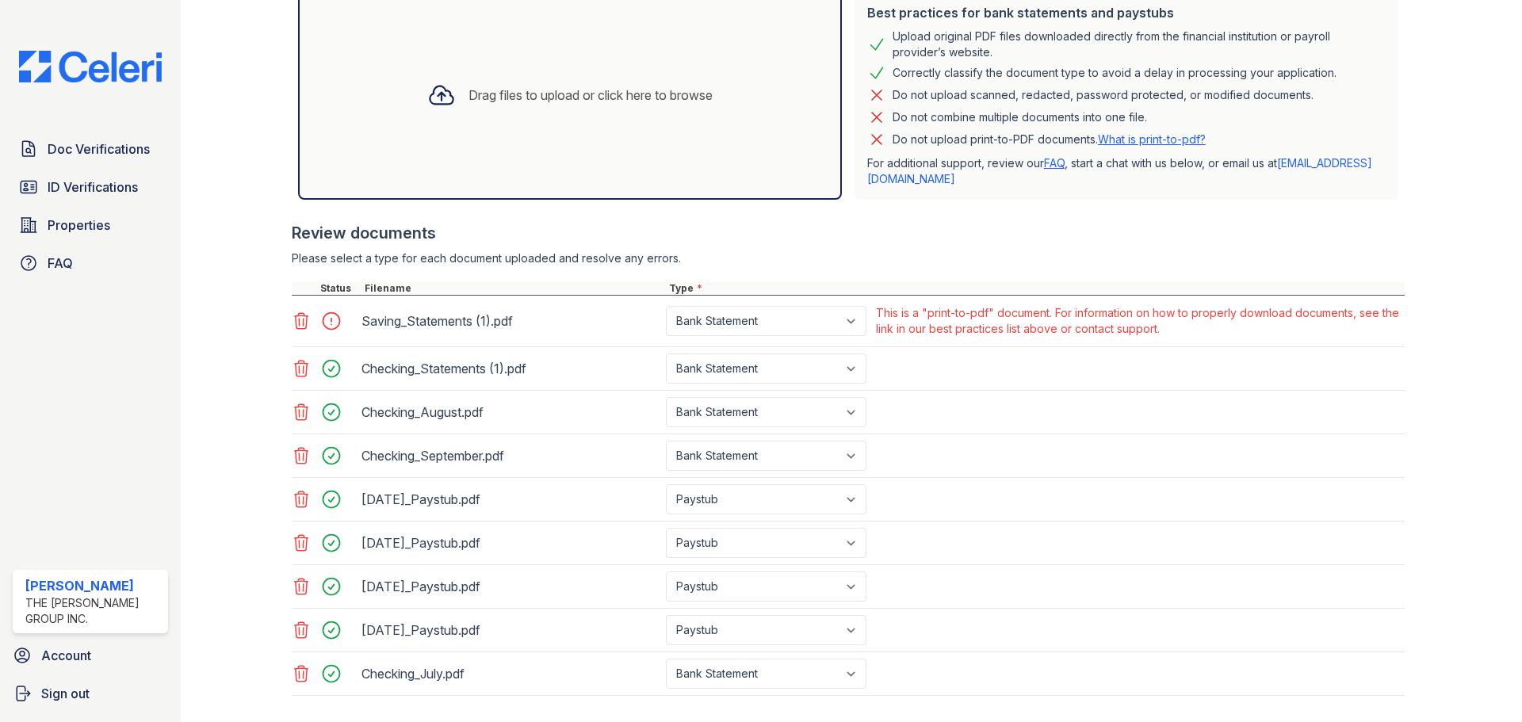
click at [296, 321] on icon at bounding box center [301, 320] width 19 height 19
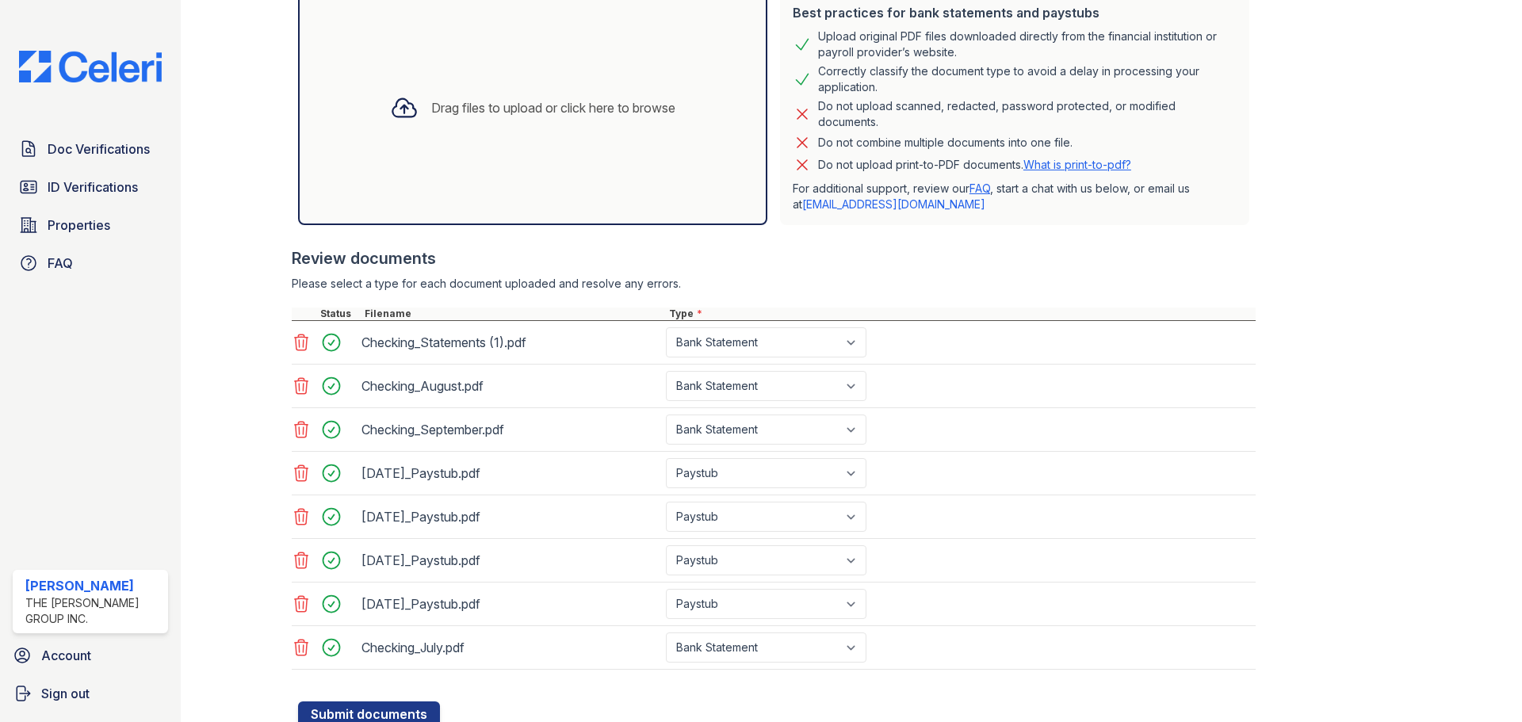
scroll to position [455, 0]
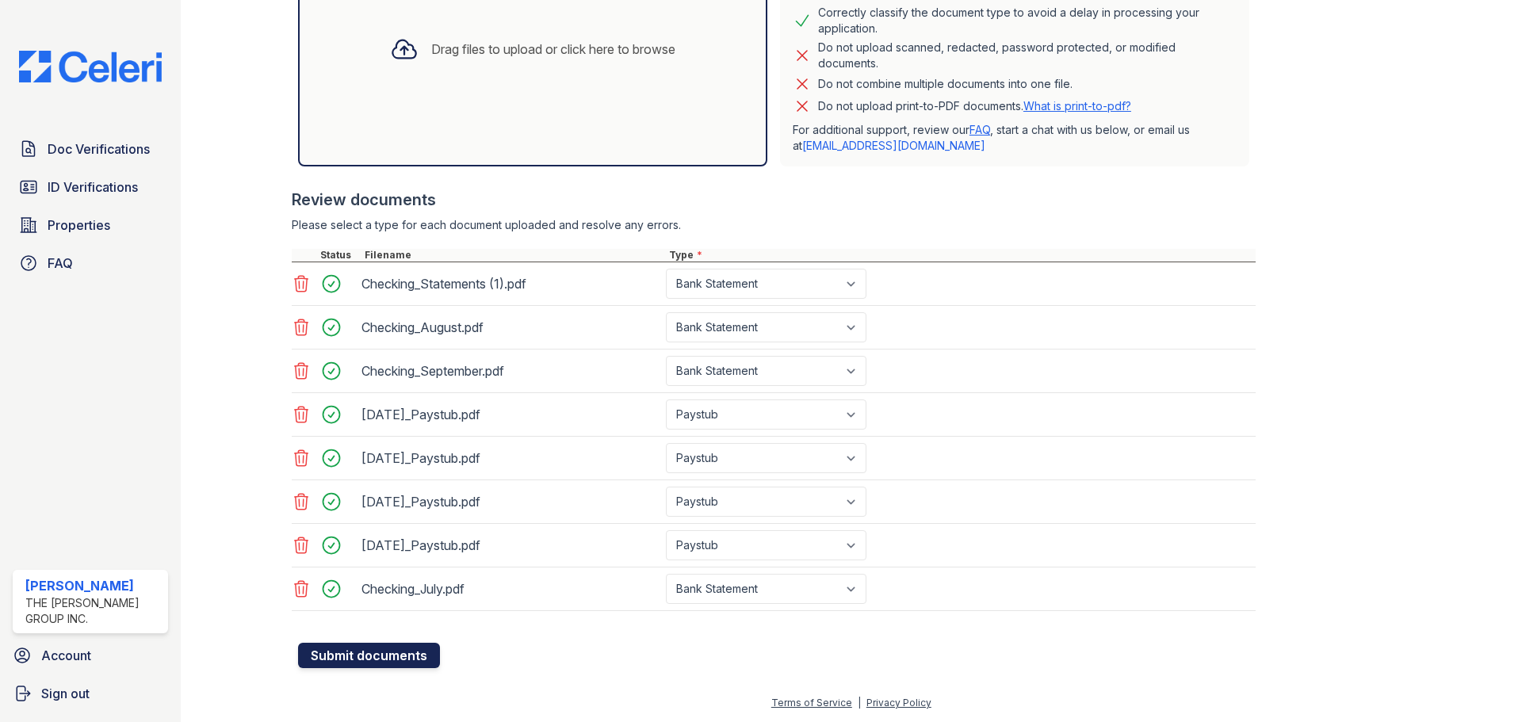
click at [367, 658] on button "Submit documents" at bounding box center [369, 655] width 142 height 25
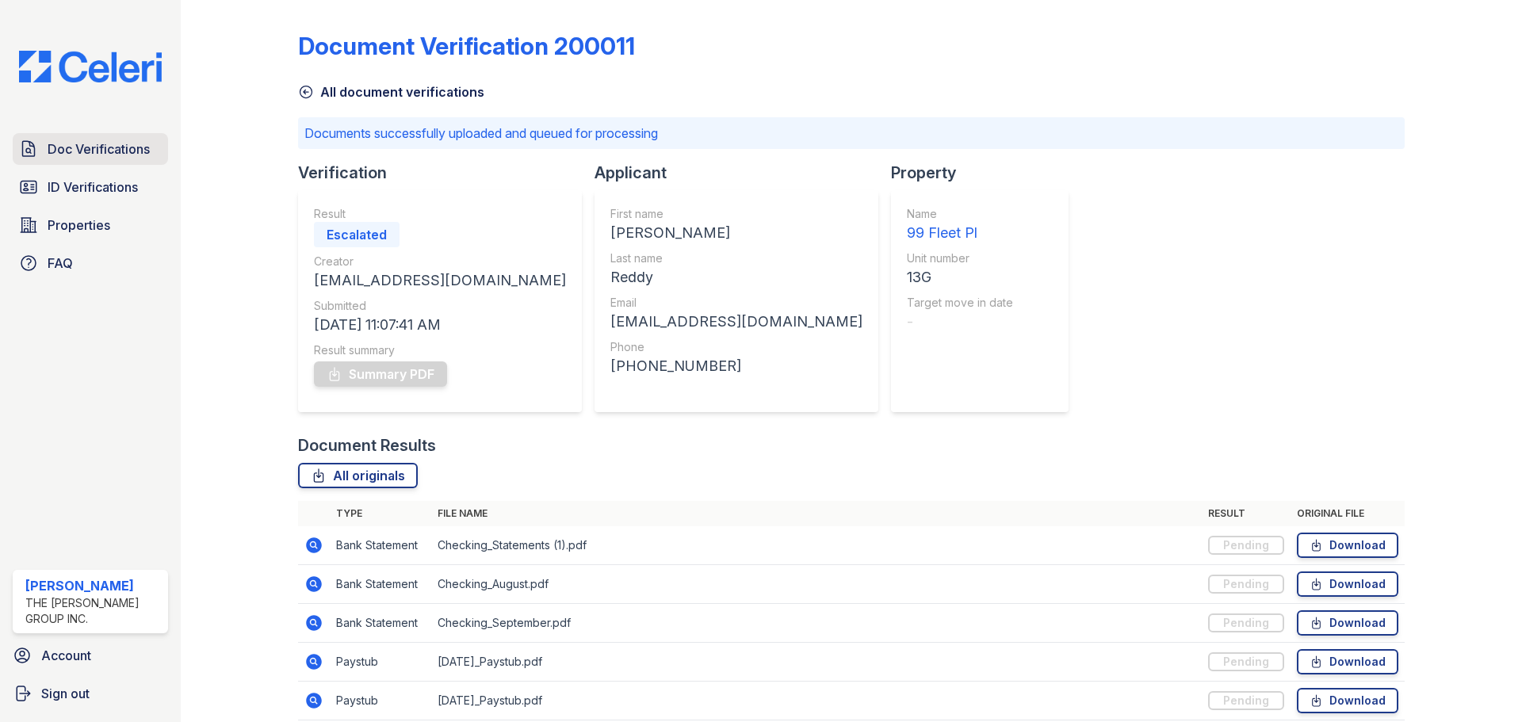
click at [123, 145] on span "Doc Verifications" at bounding box center [99, 148] width 102 height 19
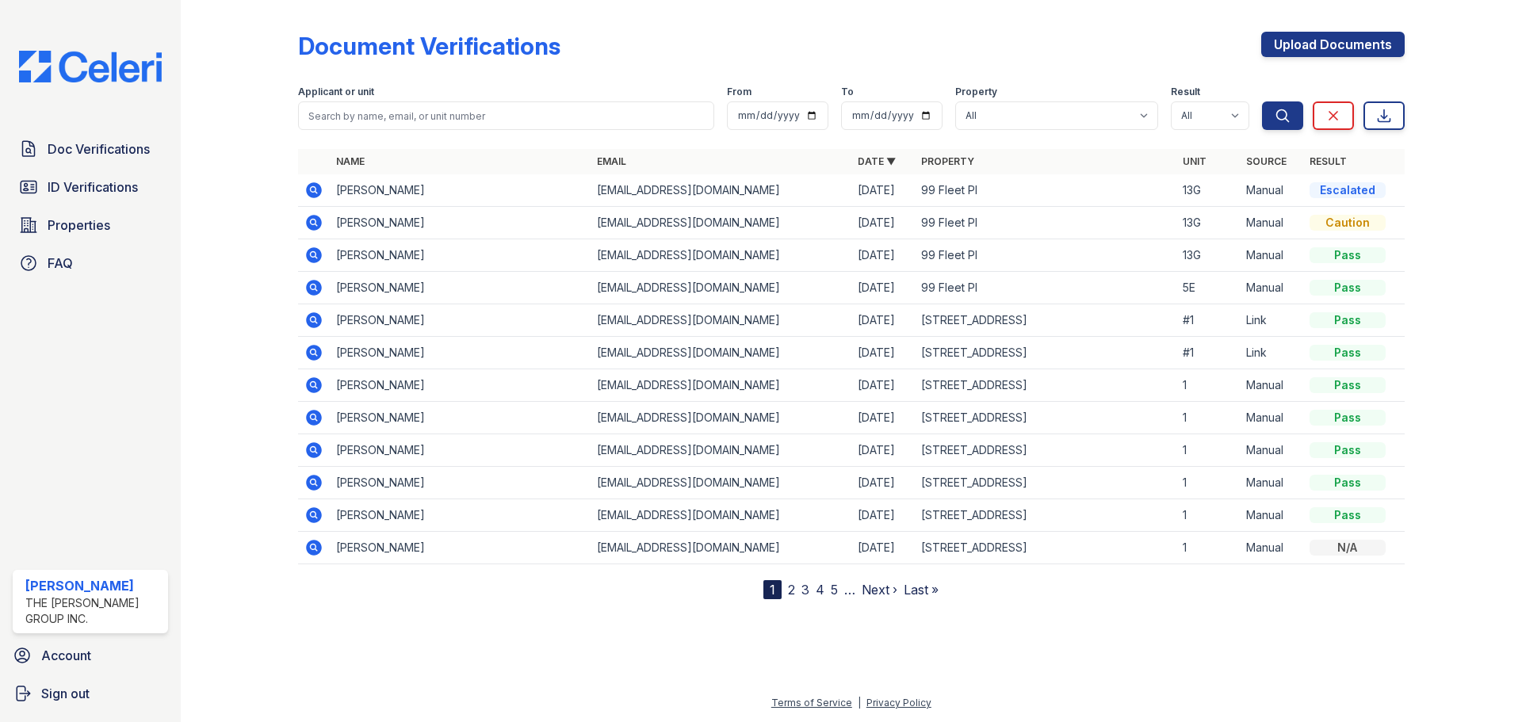
click at [312, 190] on icon at bounding box center [313, 189] width 4 height 4
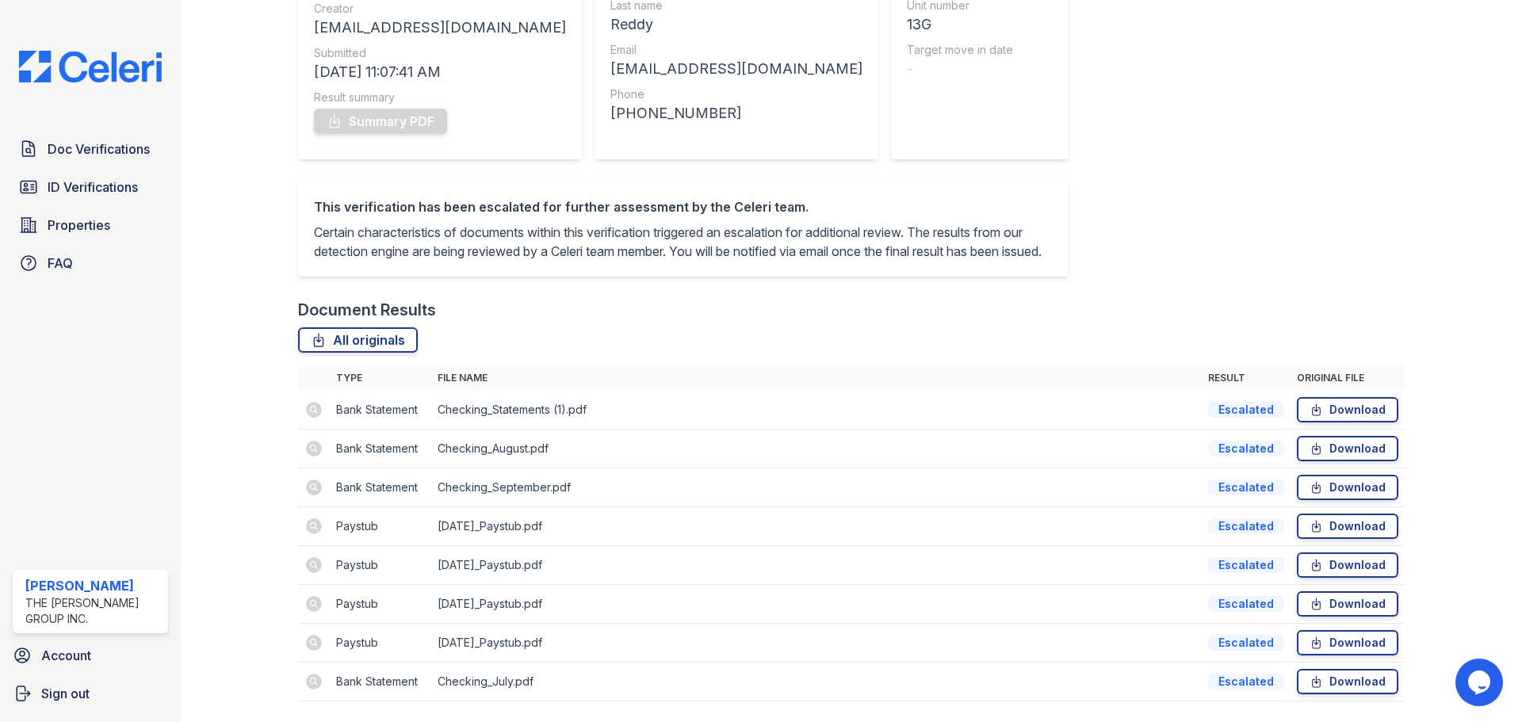
scroll to position [39, 0]
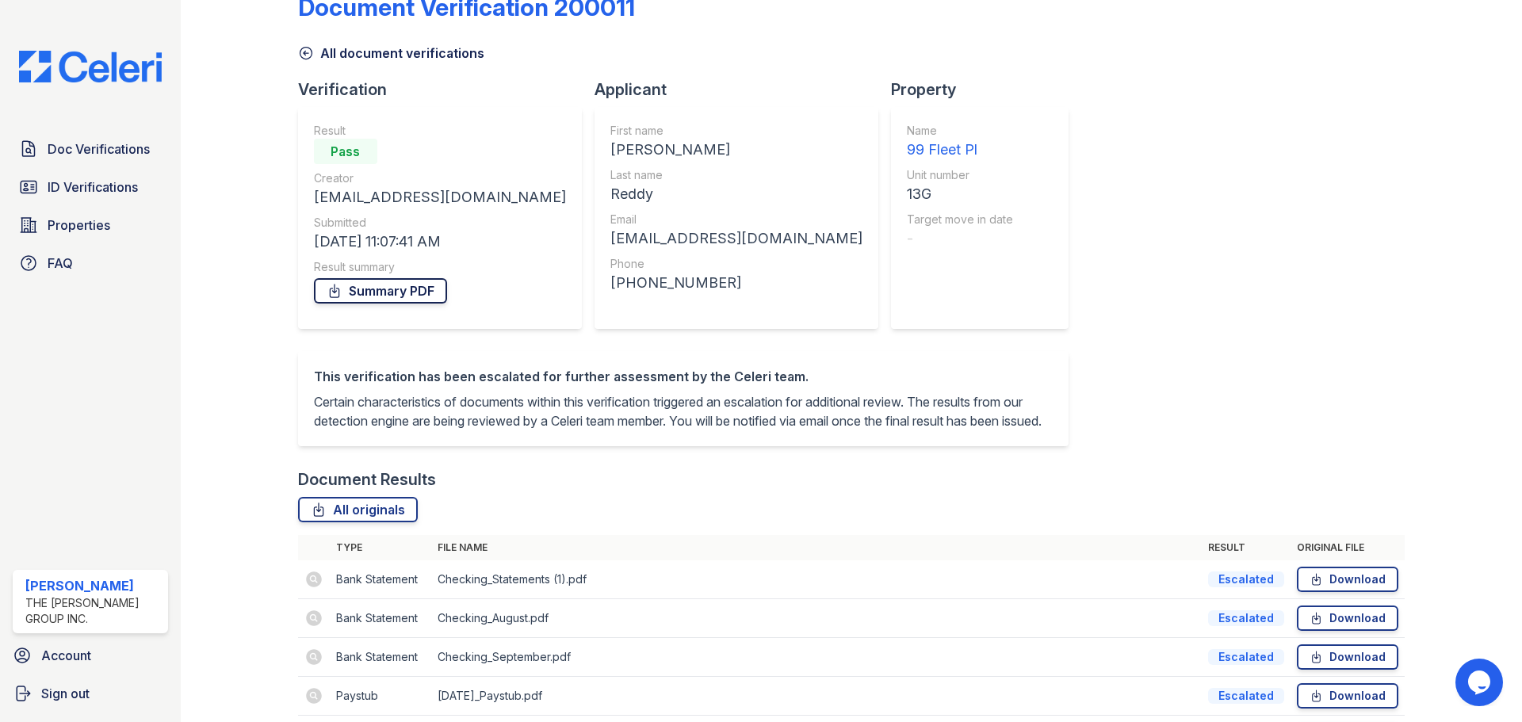
click at [376, 296] on link "Summary PDF" at bounding box center [380, 290] width 133 height 25
